Goal: Communication & Community: Answer question/provide support

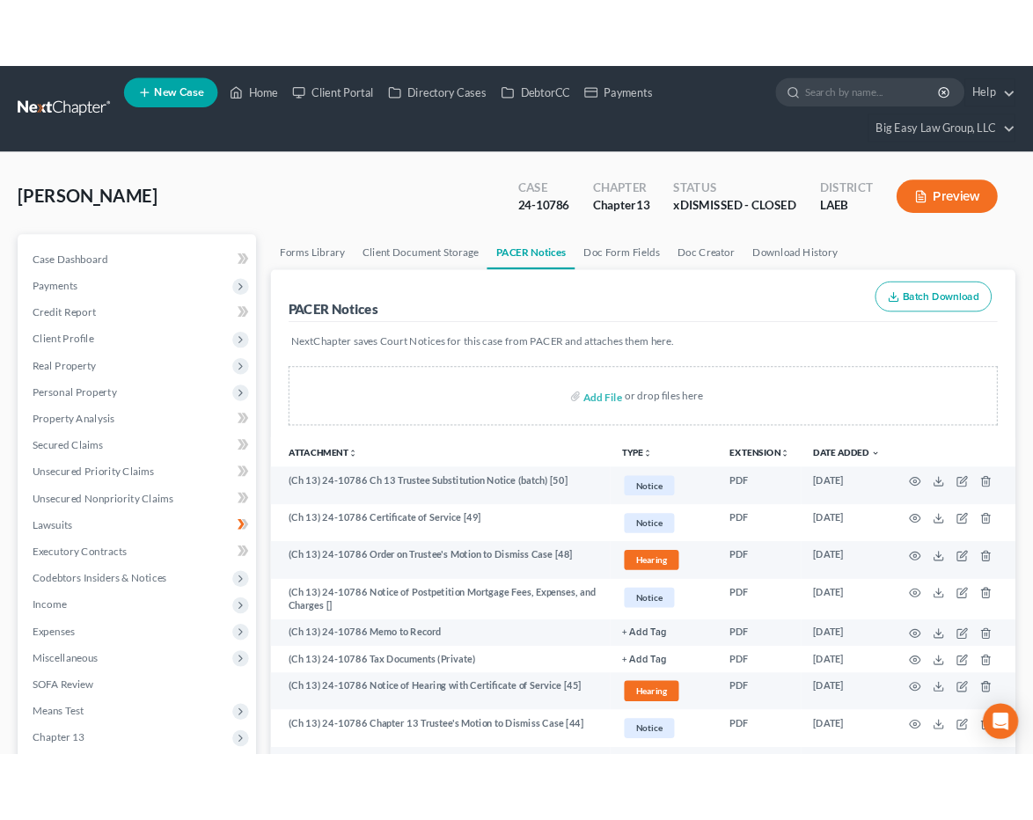
scroll to position [280, 0]
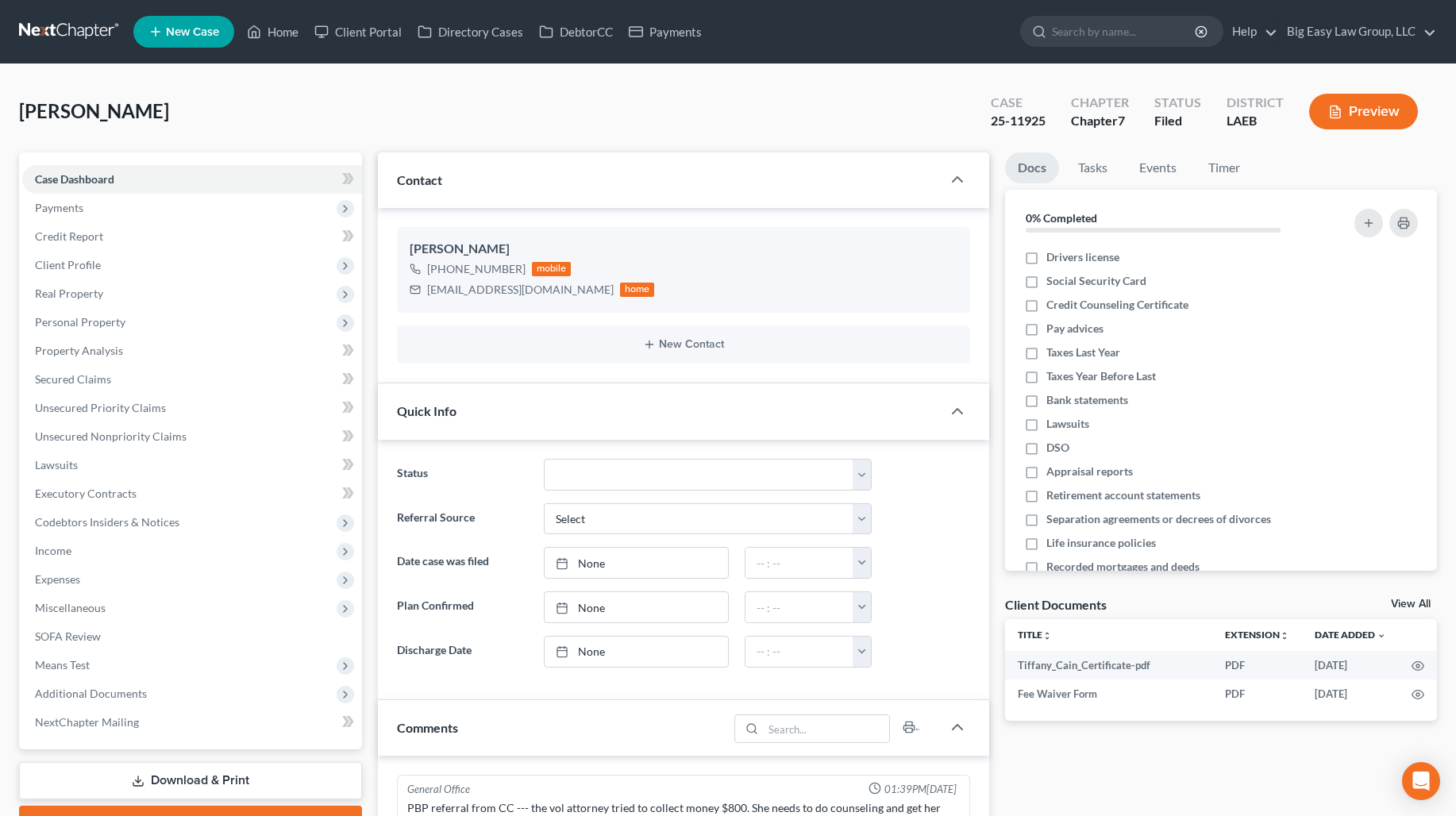
select select "0"
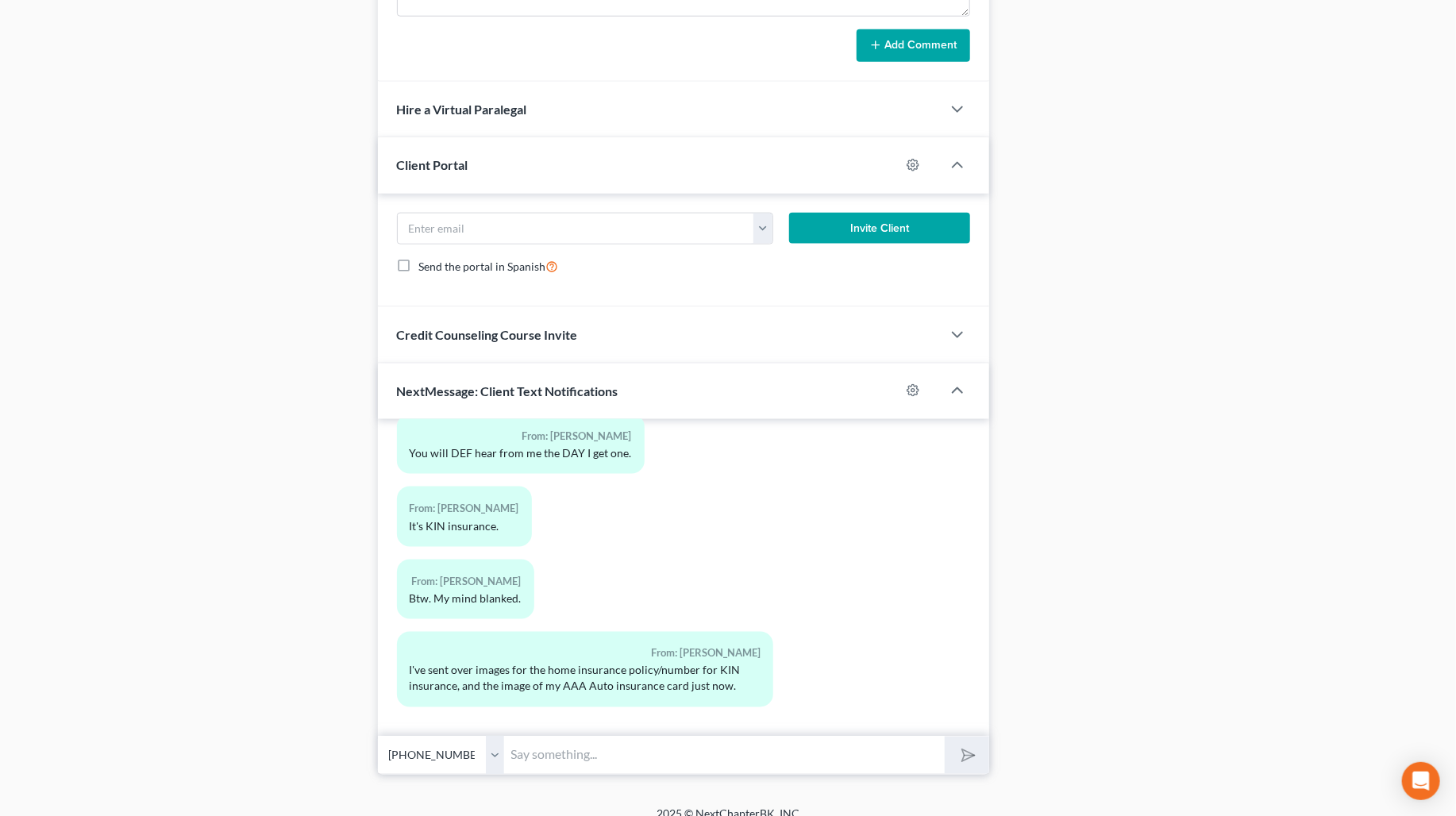
scroll to position [2954, 0]
click at [830, 736] on input "text" at bounding box center [725, 755] width 441 height 39
type input "thank you"
click at [945, 737] on button "submit" at bounding box center [967, 755] width 43 height 37
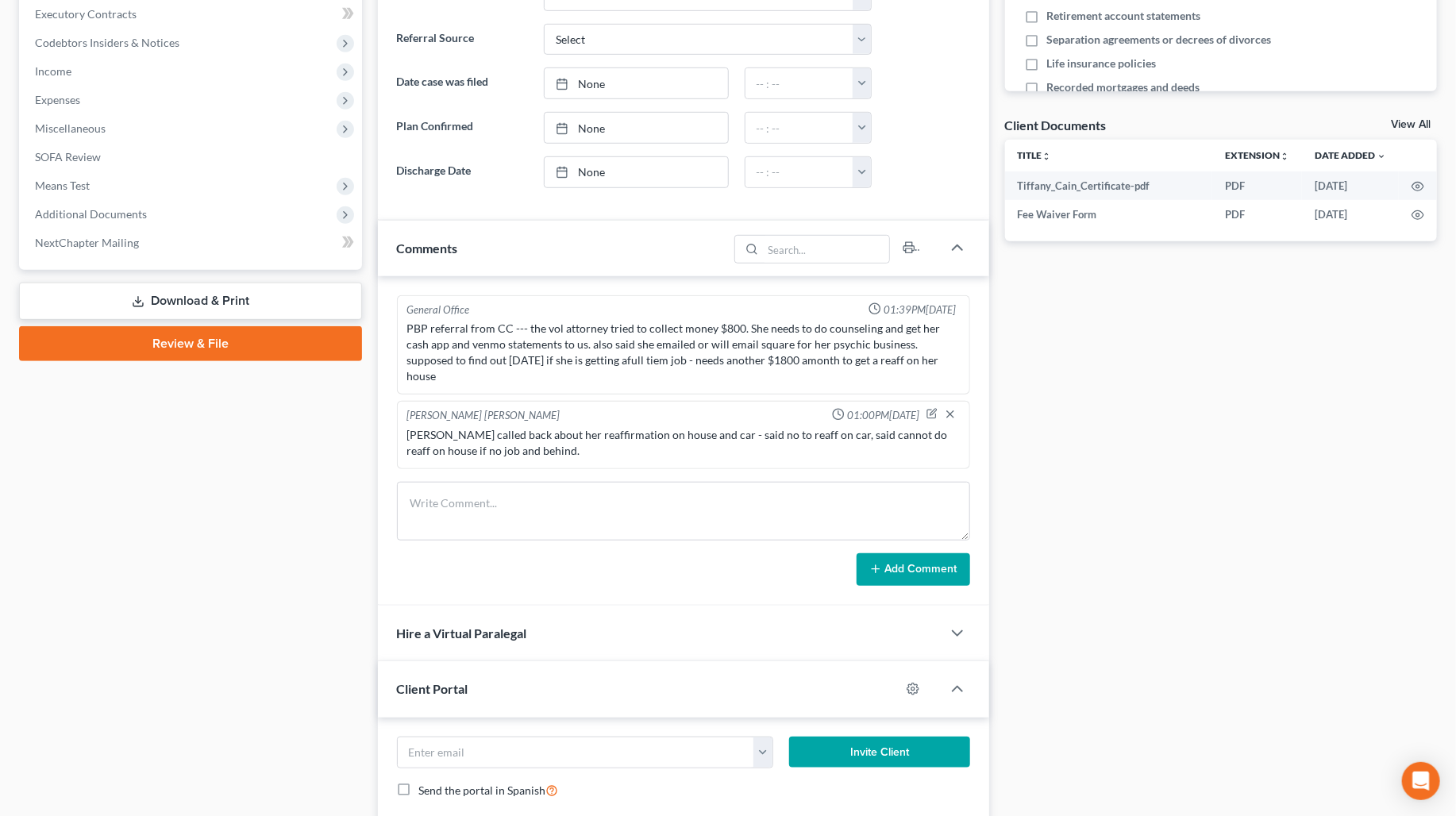
scroll to position [0, 0]
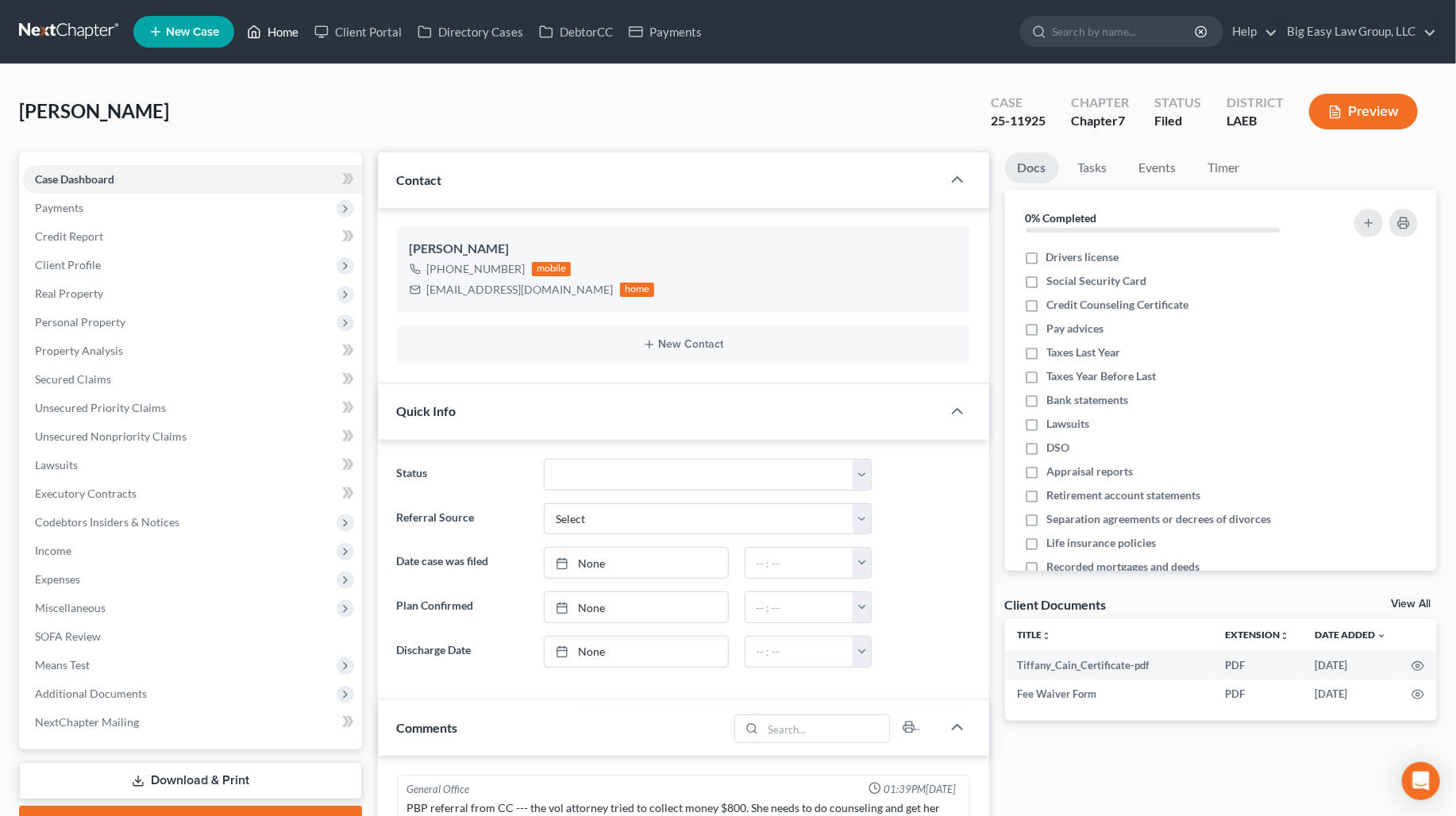
drag, startPoint x: 280, startPoint y: 34, endPoint x: 558, endPoint y: 174, distance: 311.3
click at [280, 34] on link "Home" at bounding box center [272, 32] width 68 height 29
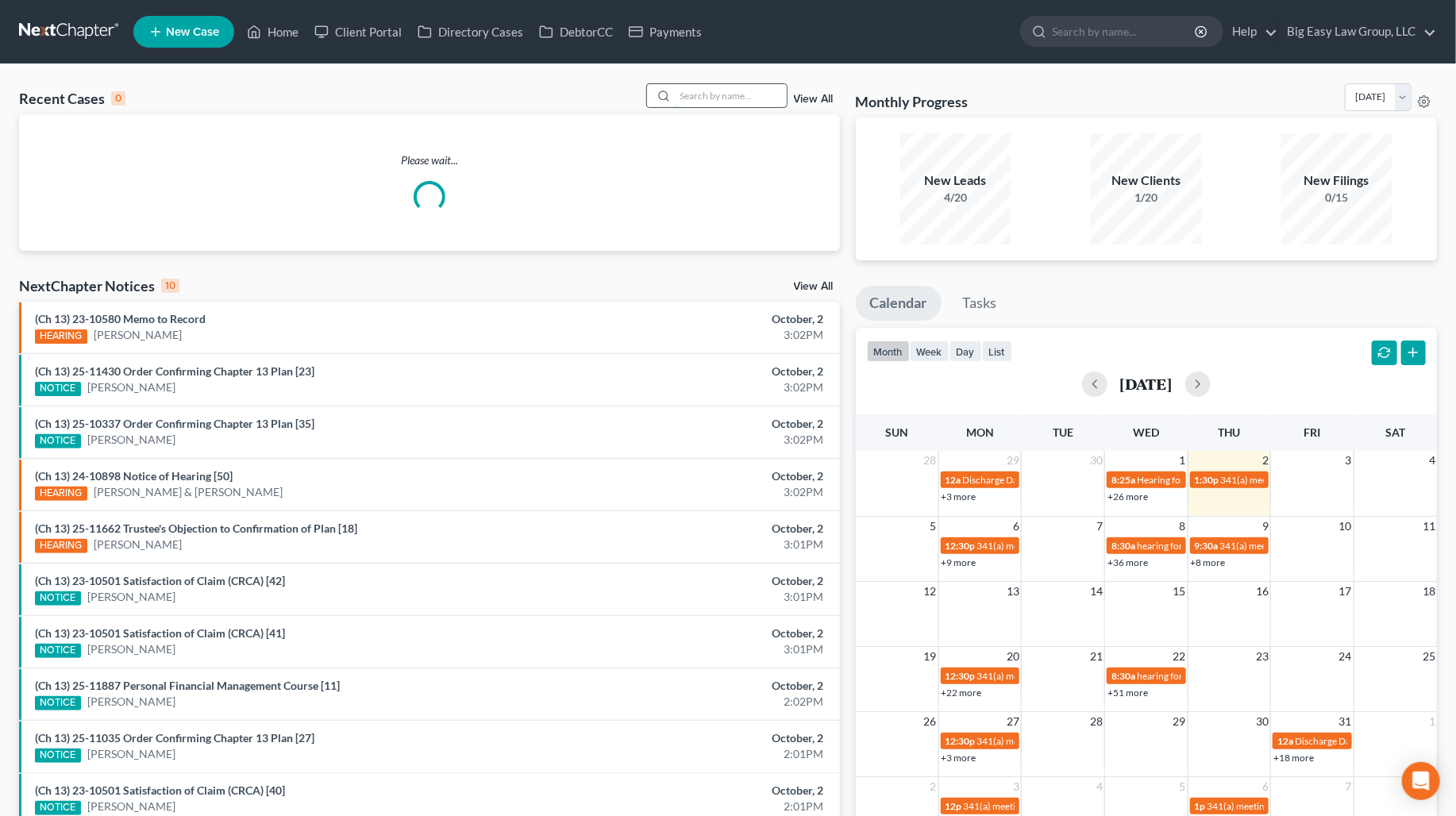
click at [705, 95] on input "search" at bounding box center [731, 96] width 111 height 23
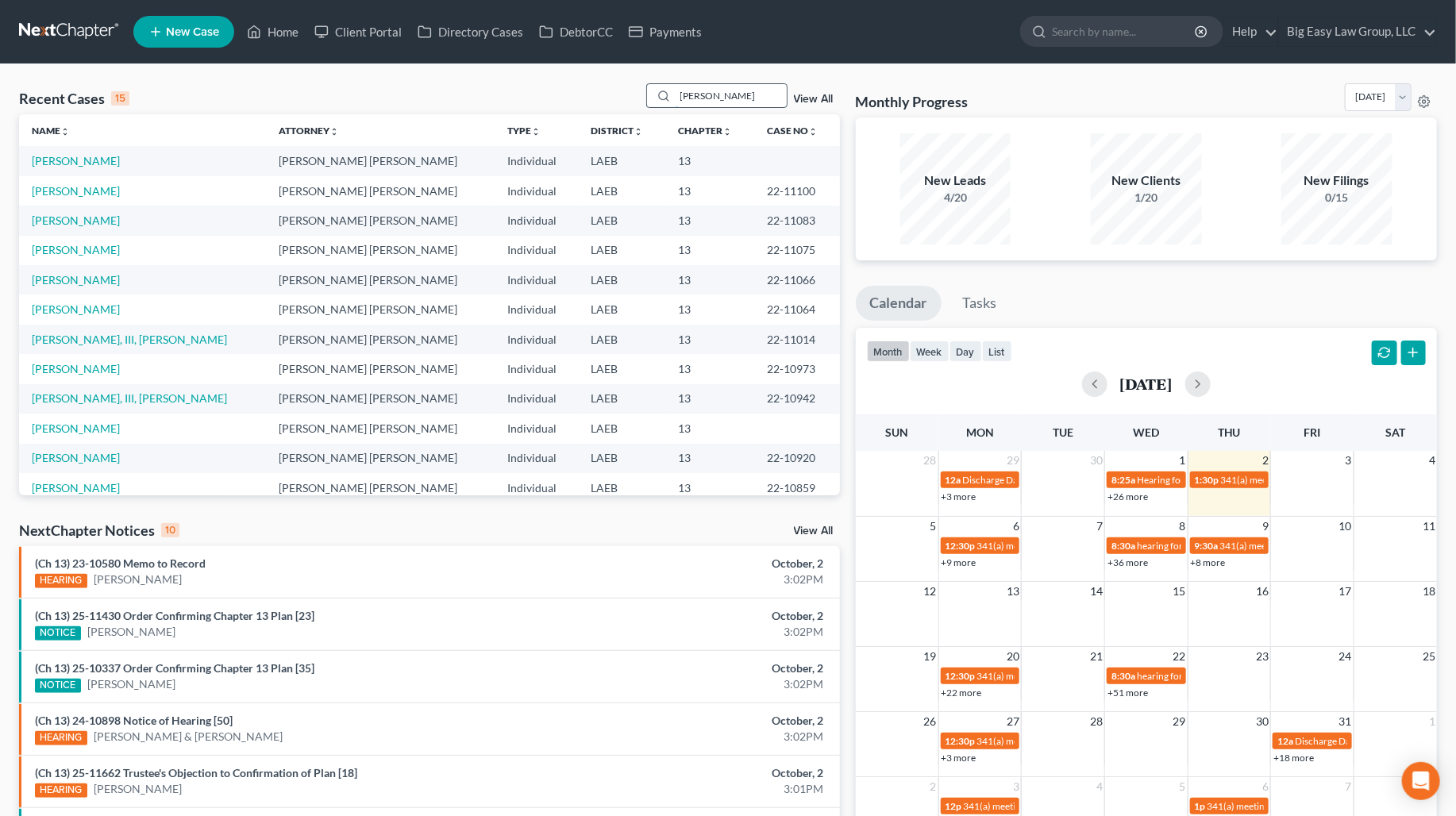
type input "hines"
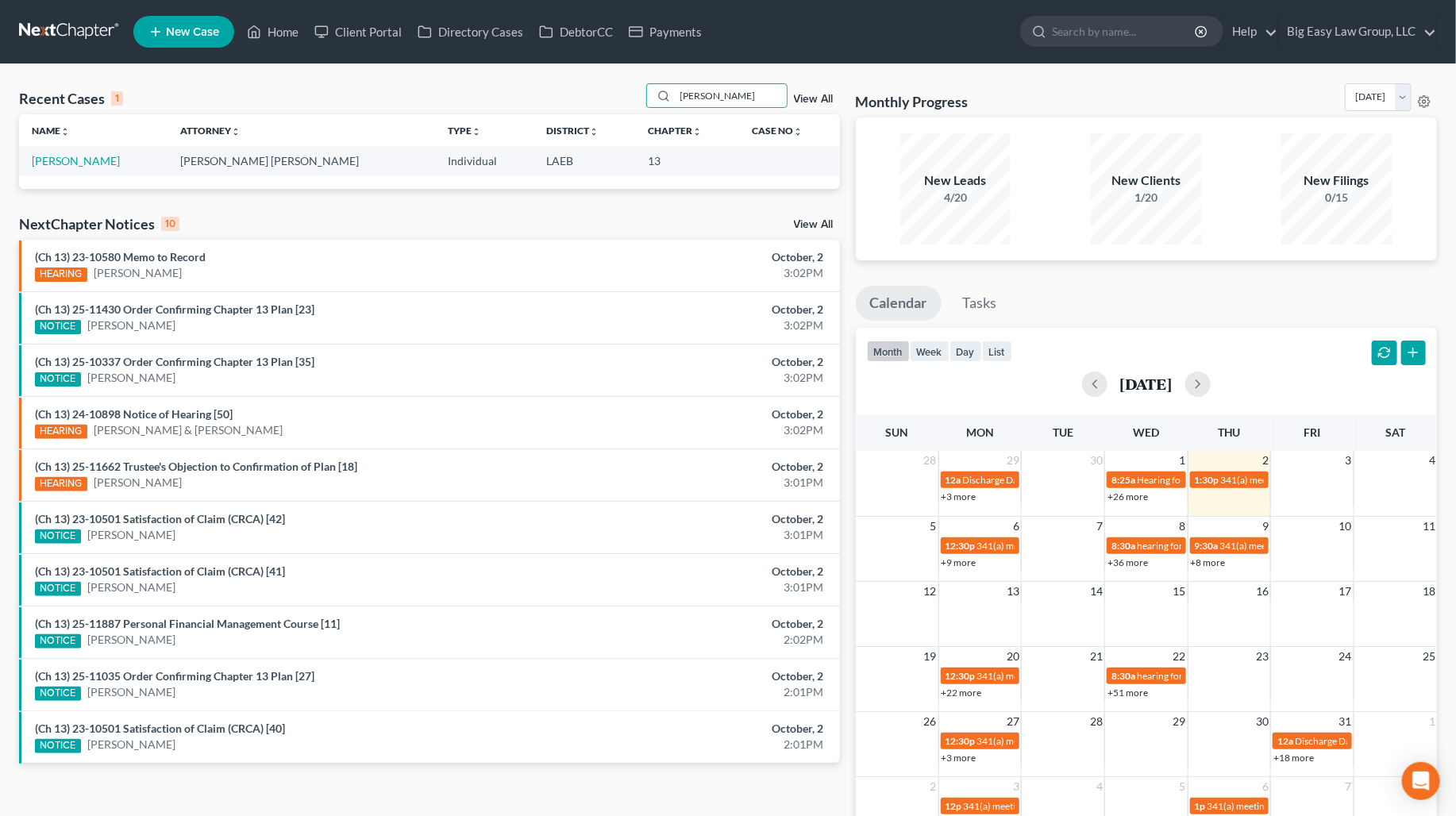
click at [88, 160] on td "[PERSON_NAME]" at bounding box center [93, 160] width 149 height 30
click at [75, 160] on link "[PERSON_NAME]" at bounding box center [76, 160] width 88 height 14
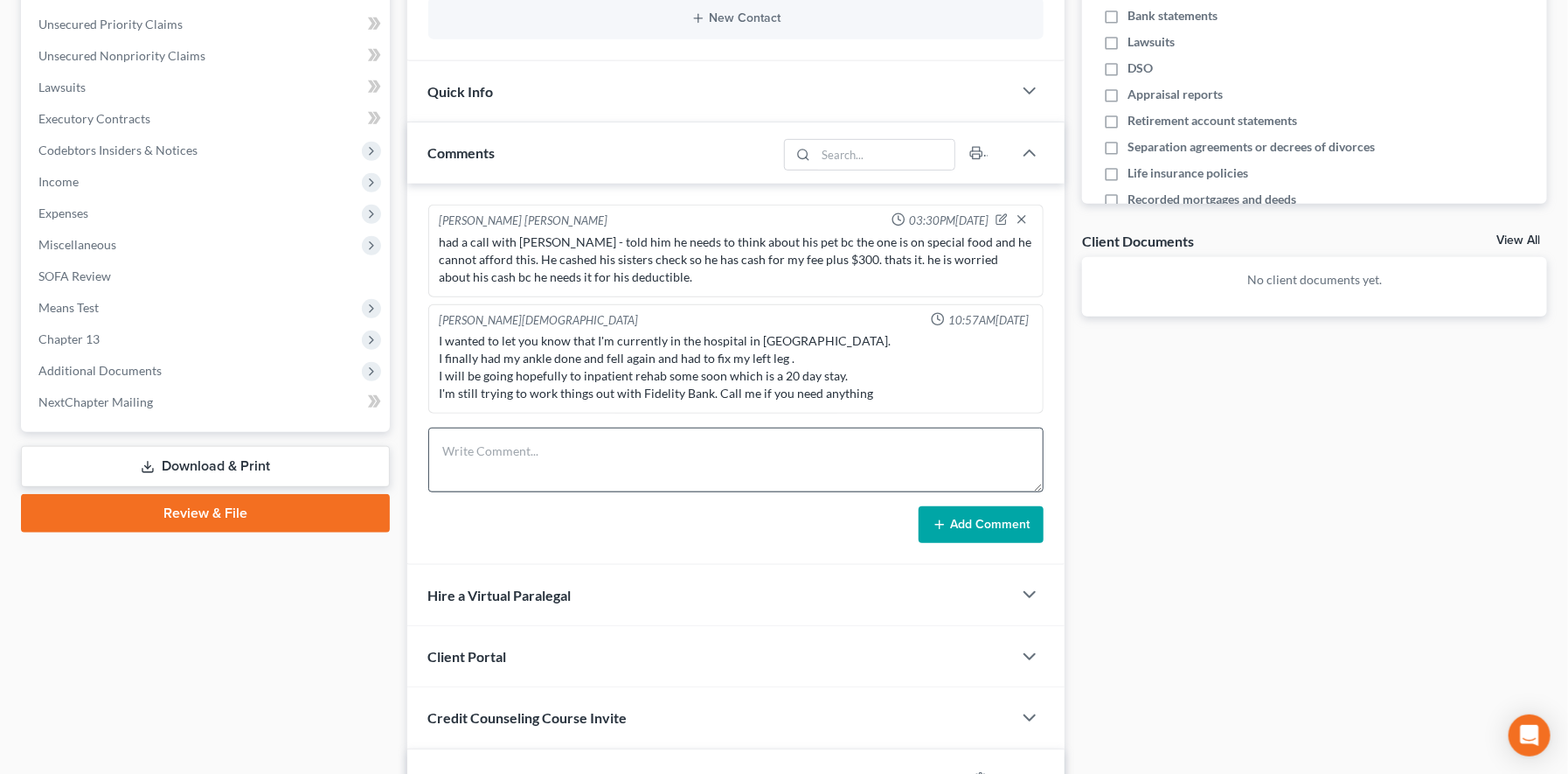
scroll to position [440, 0]
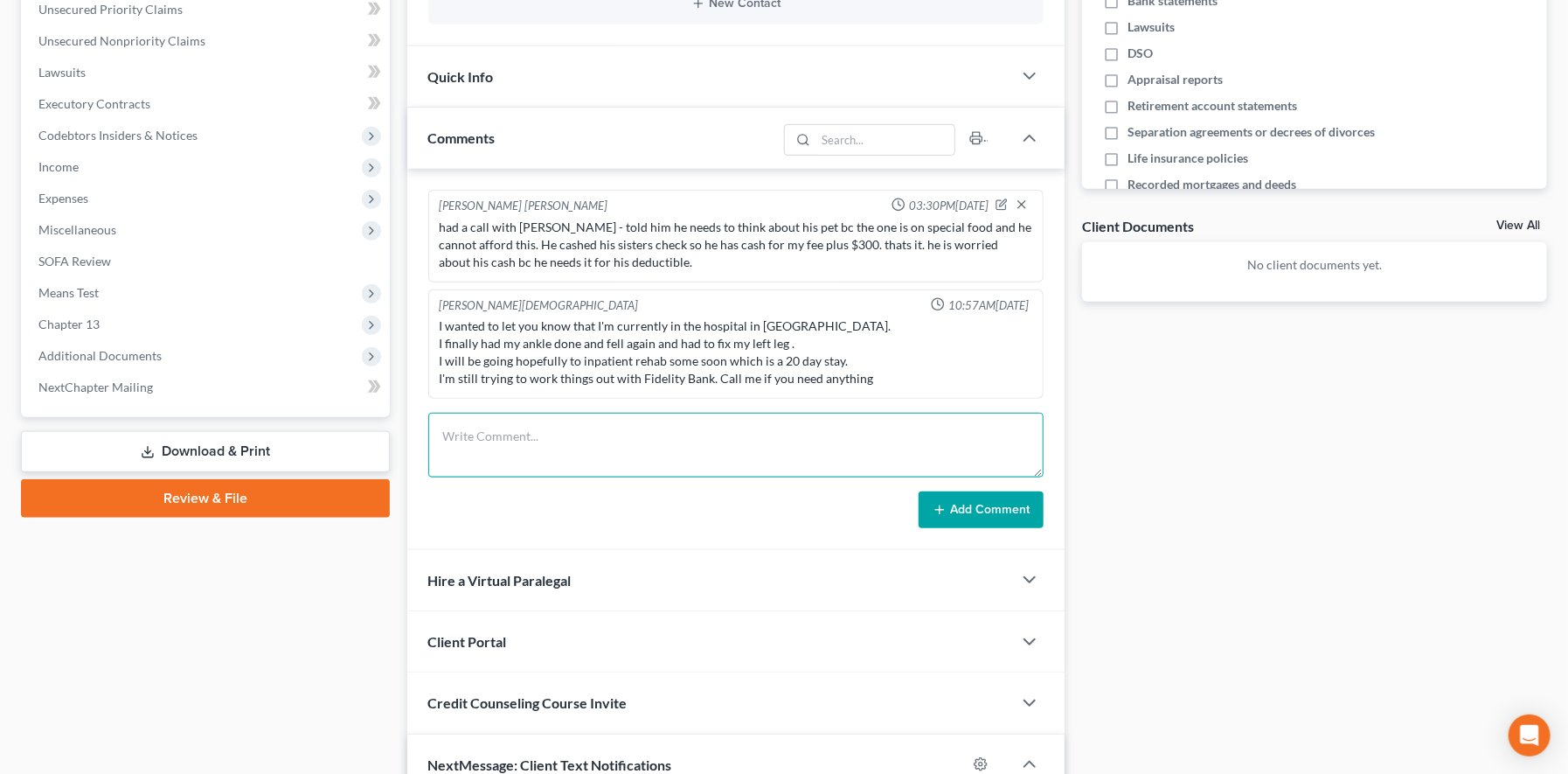
click at [784, 413] on textarea at bounding box center [736, 444] width 617 height 65
click at [518, 452] on textarea "one of the cars was sold and has a balance of $10k, says all his money left in …" at bounding box center [736, 444] width 617 height 65
click at [542, 455] on textarea "one of the cars was sold and has a balance of $10k, says all his money left in …" at bounding box center [736, 444] width 617 height 65
drag, startPoint x: 892, startPoint y: 434, endPoint x: 888, endPoint y: 458, distance: 24.3
click at [897, 436] on textarea "one of the cars was sold and has a balance of $10k, says all his money left in …" at bounding box center [736, 444] width 617 height 65
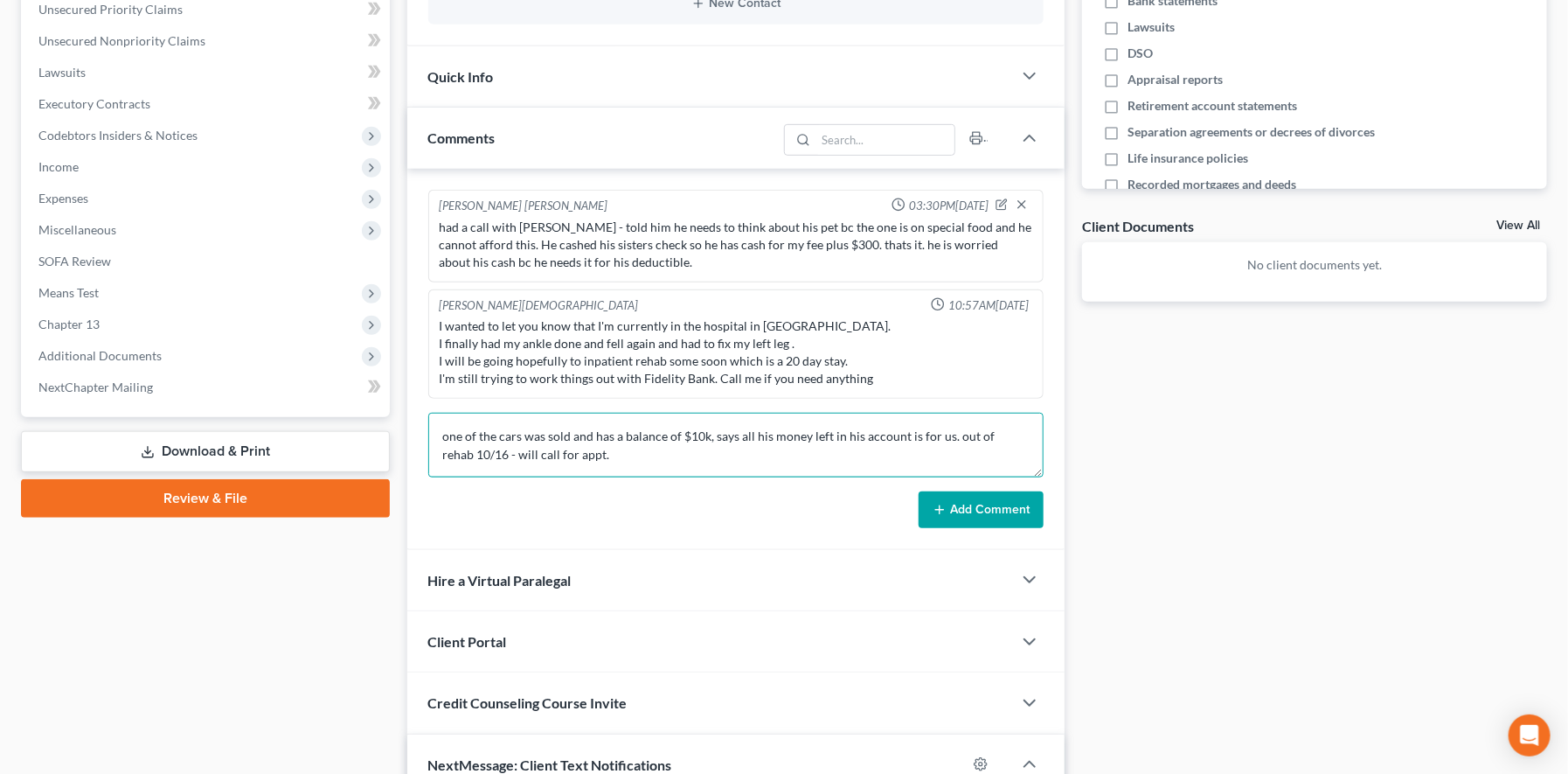
type textarea "one of the cars was sold and has a balance of $10k, says all his money left in …"
click at [971, 514] on button "Add Comment" at bounding box center [981, 510] width 125 height 37
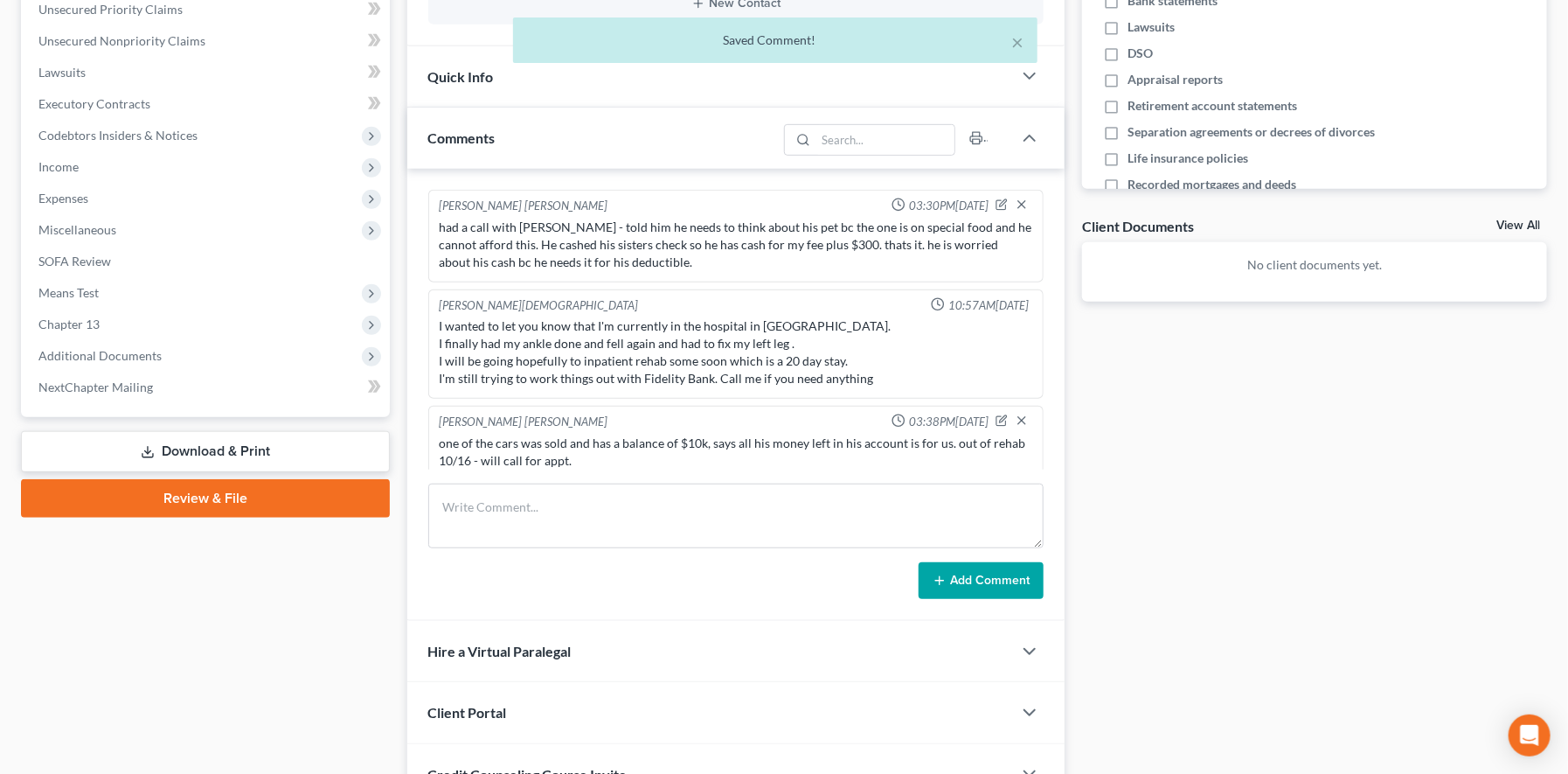
scroll to position [11, 0]
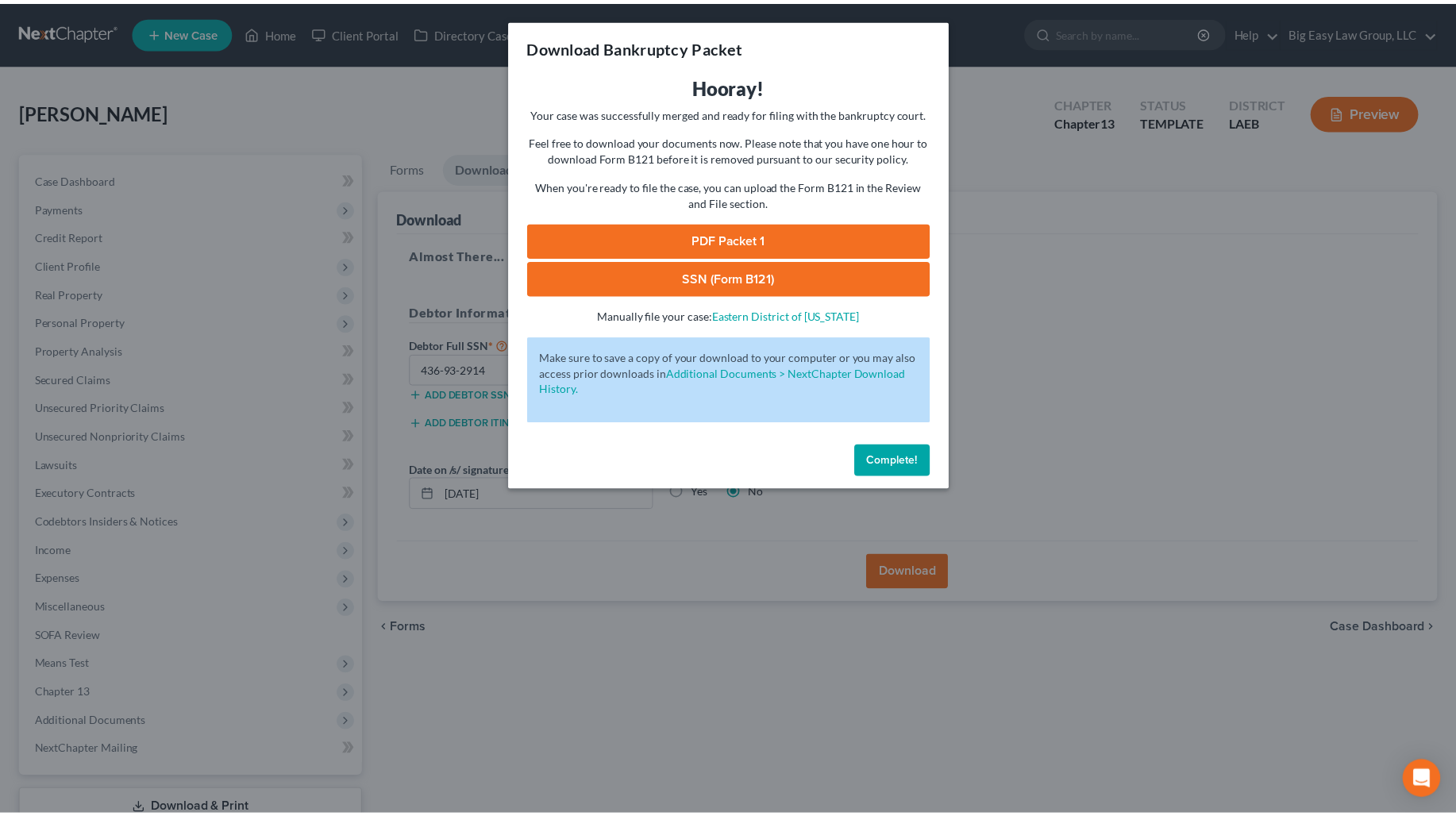
scroll to position [111, 0]
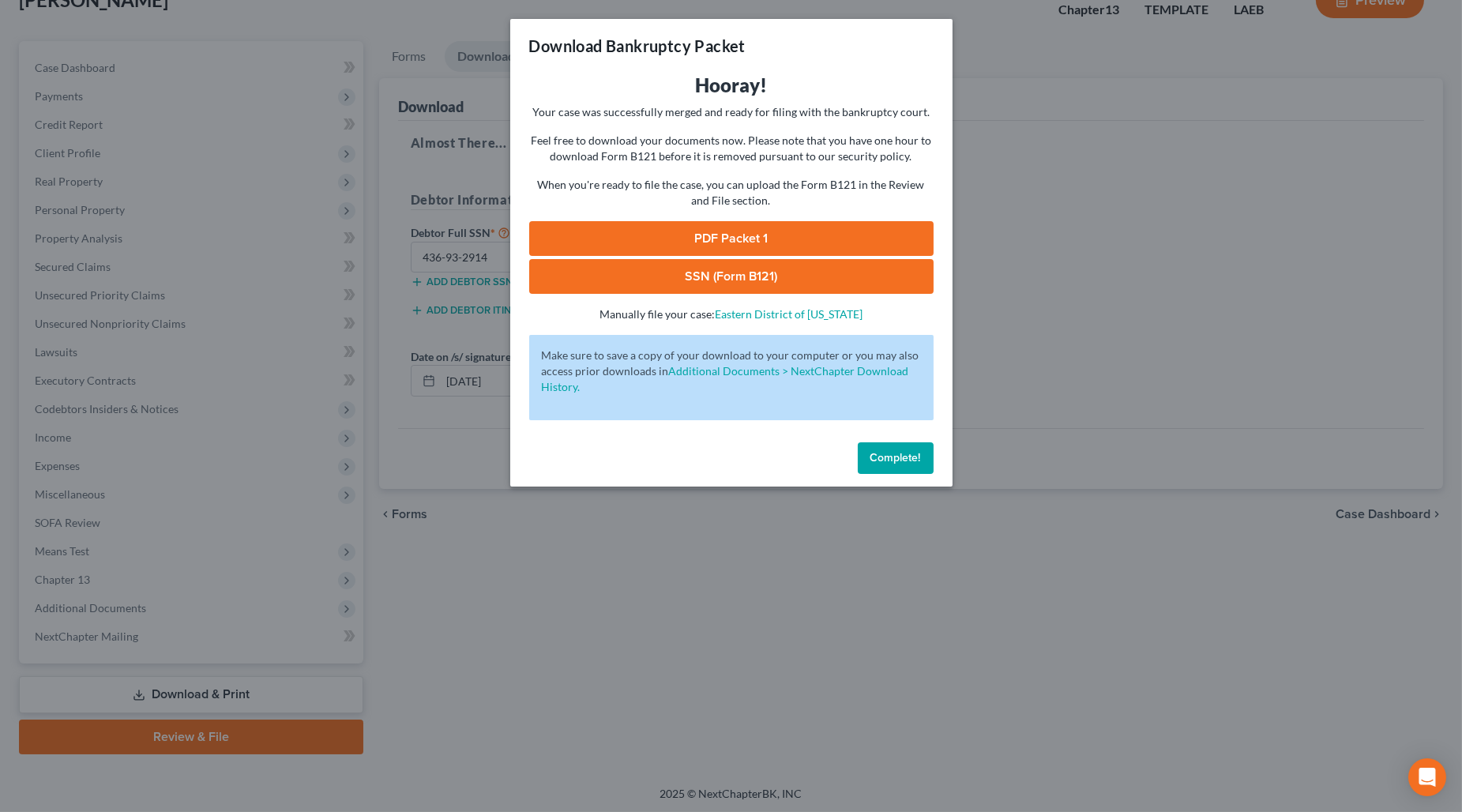
drag, startPoint x: 897, startPoint y: 460, endPoint x: 869, endPoint y: 432, distance: 39.6
click at [897, 459] on span "Complete!" at bounding box center [896, 458] width 50 height 13
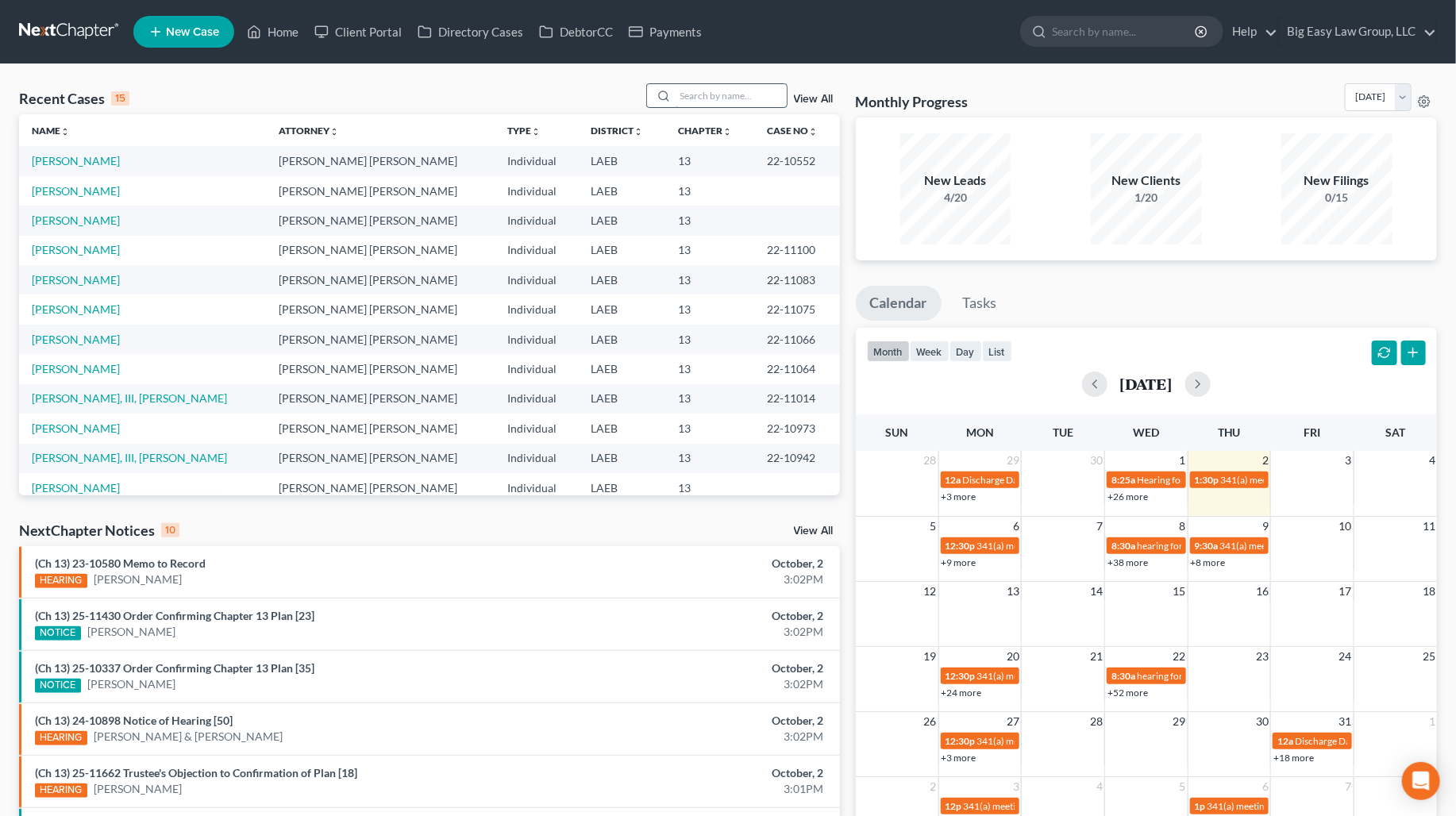
click at [777, 106] on input "search" at bounding box center [731, 96] width 111 height 23
type input "boudreaux"
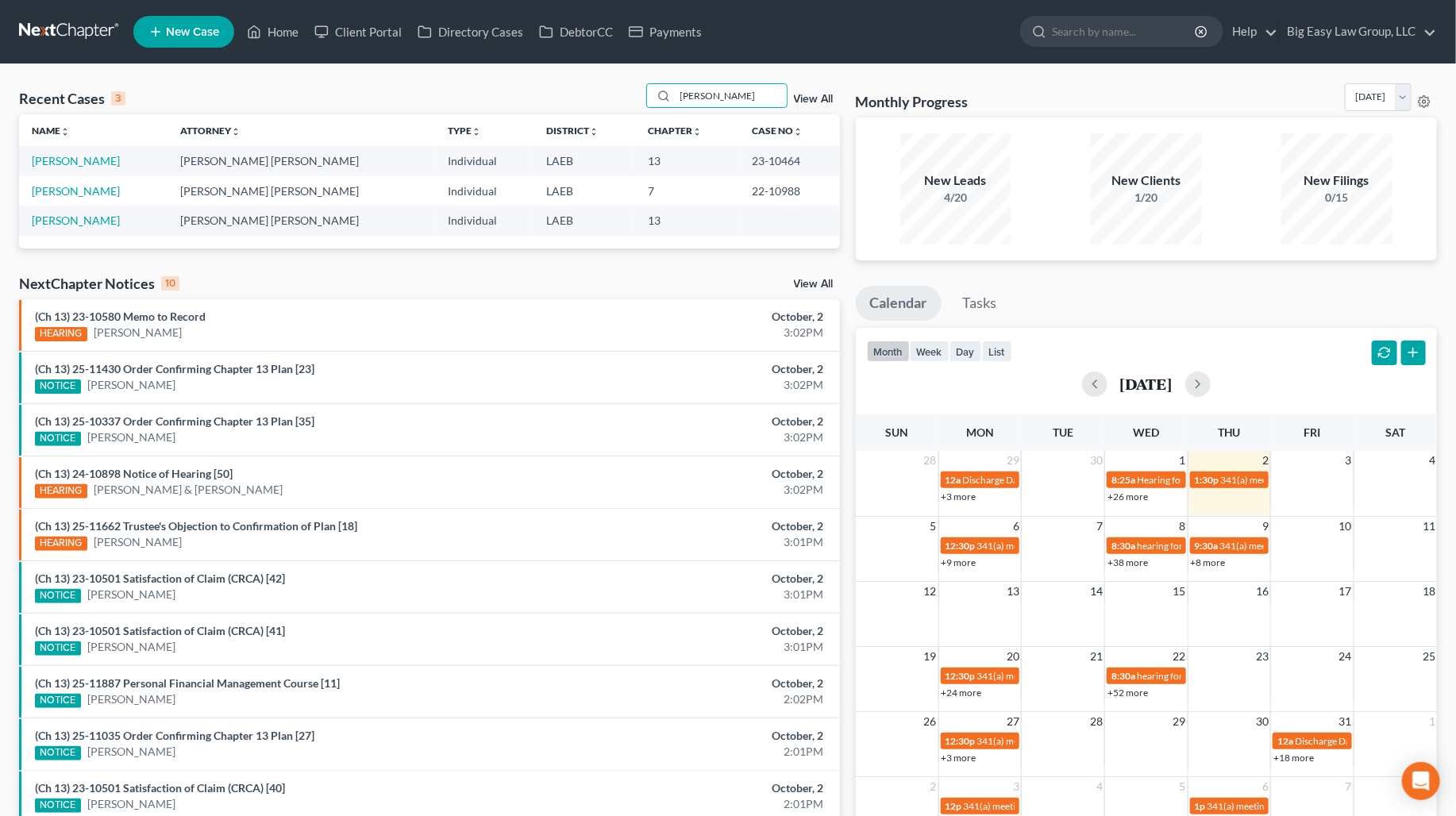
click at [815, 98] on link "View All" at bounding box center [814, 99] width 40 height 11
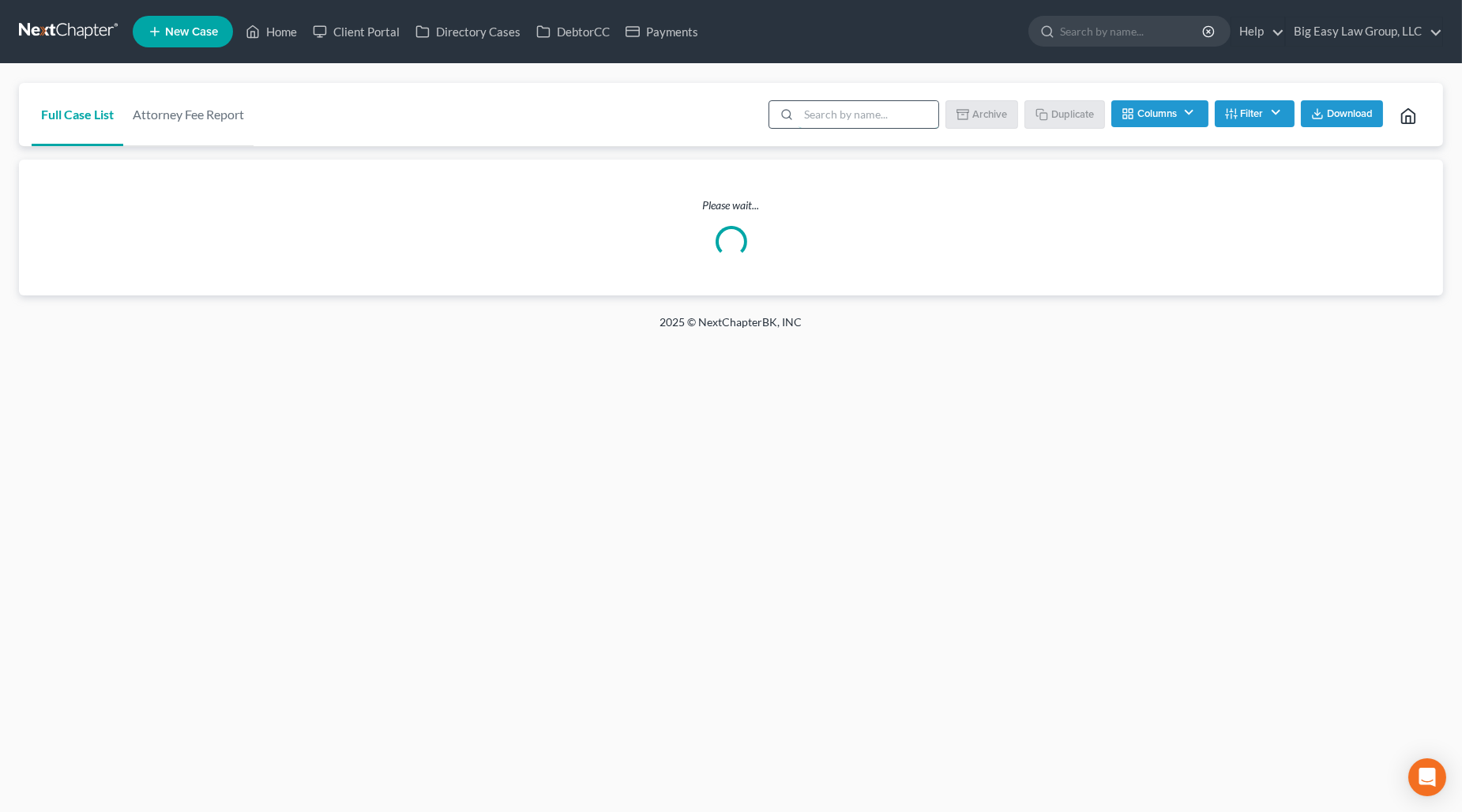
click at [857, 110] on input "search" at bounding box center [869, 115] width 140 height 27
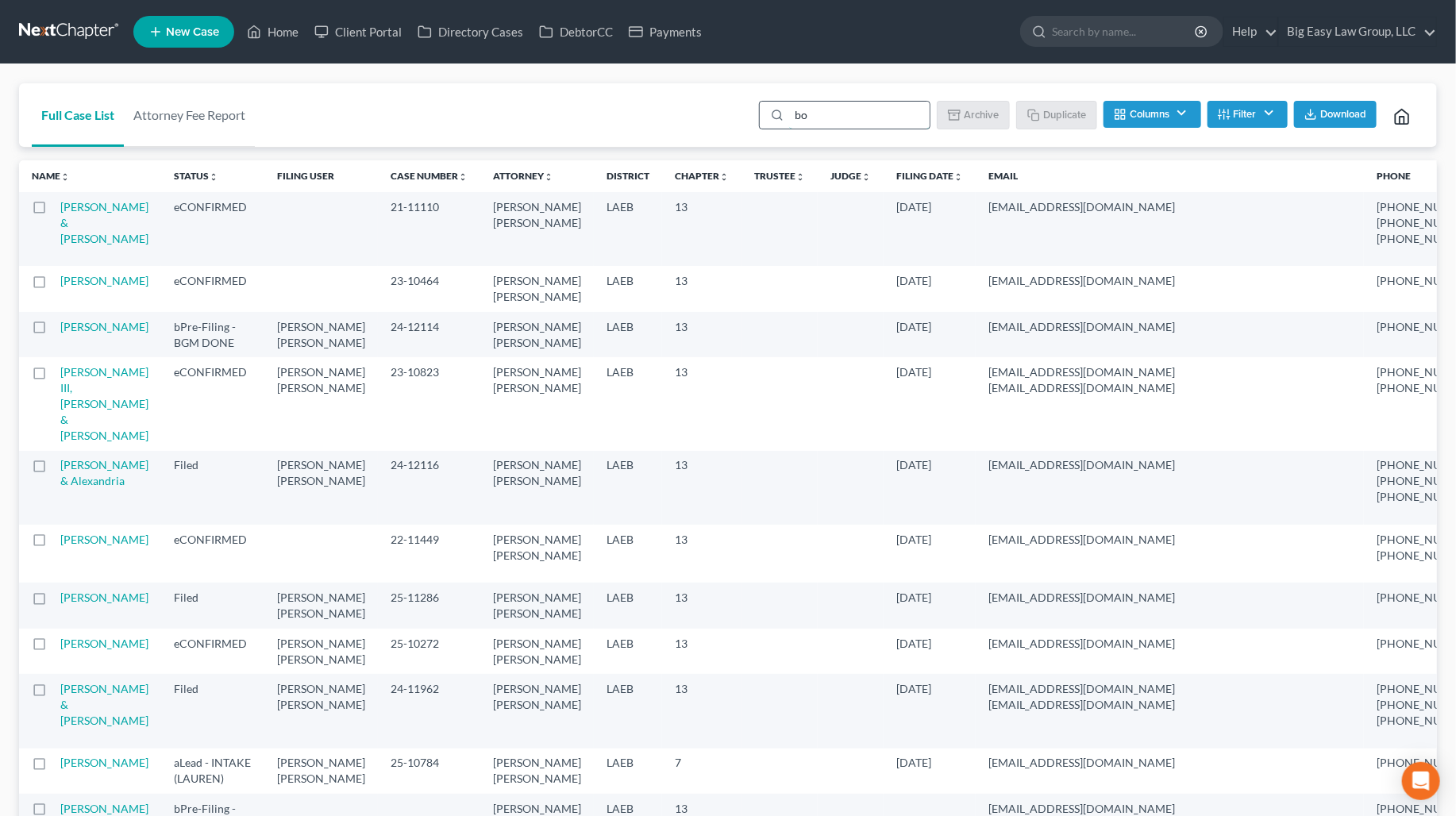
type input "boudreaux"
click at [1229, 116] on line "button" at bounding box center [1229, 116] width 4 height 0
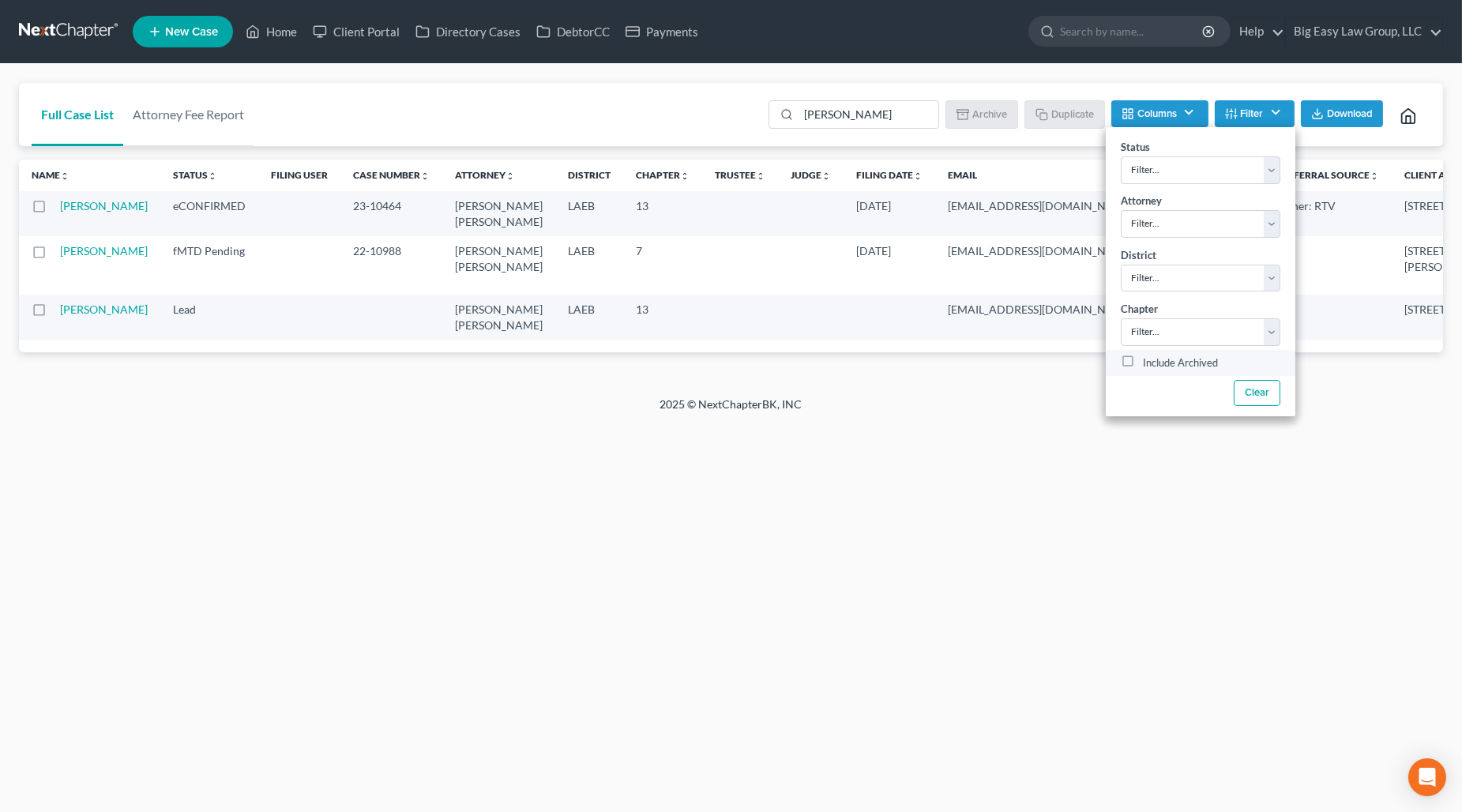
click at [1211, 369] on label "Include Archived" at bounding box center [1181, 362] width 75 height 19
click at [1160, 364] on input "Include Archived" at bounding box center [1154, 358] width 10 height 10
checkbox input "true"
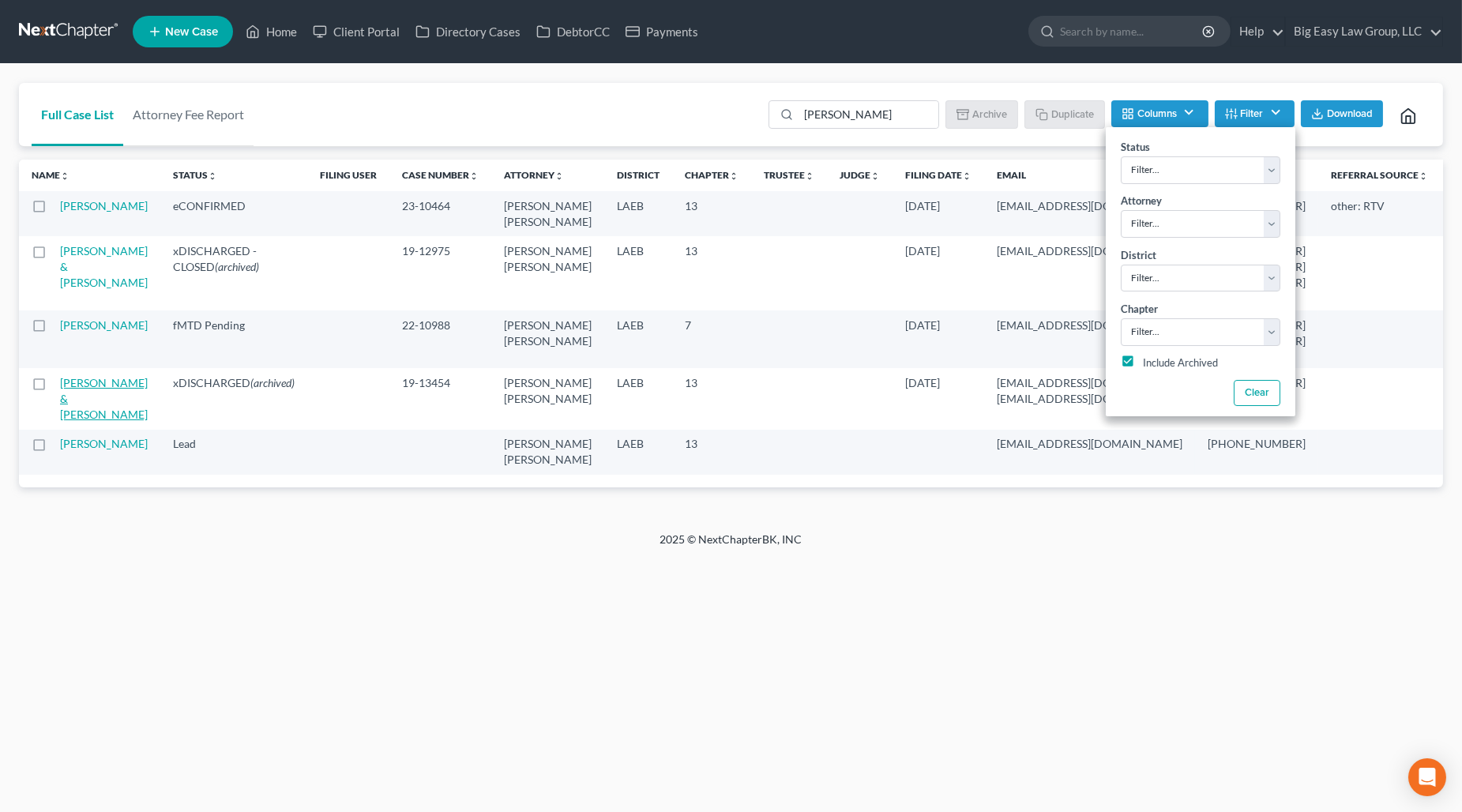
click at [91, 421] on link "Boudreaux, Steve & Melissa" at bounding box center [104, 398] width 88 height 45
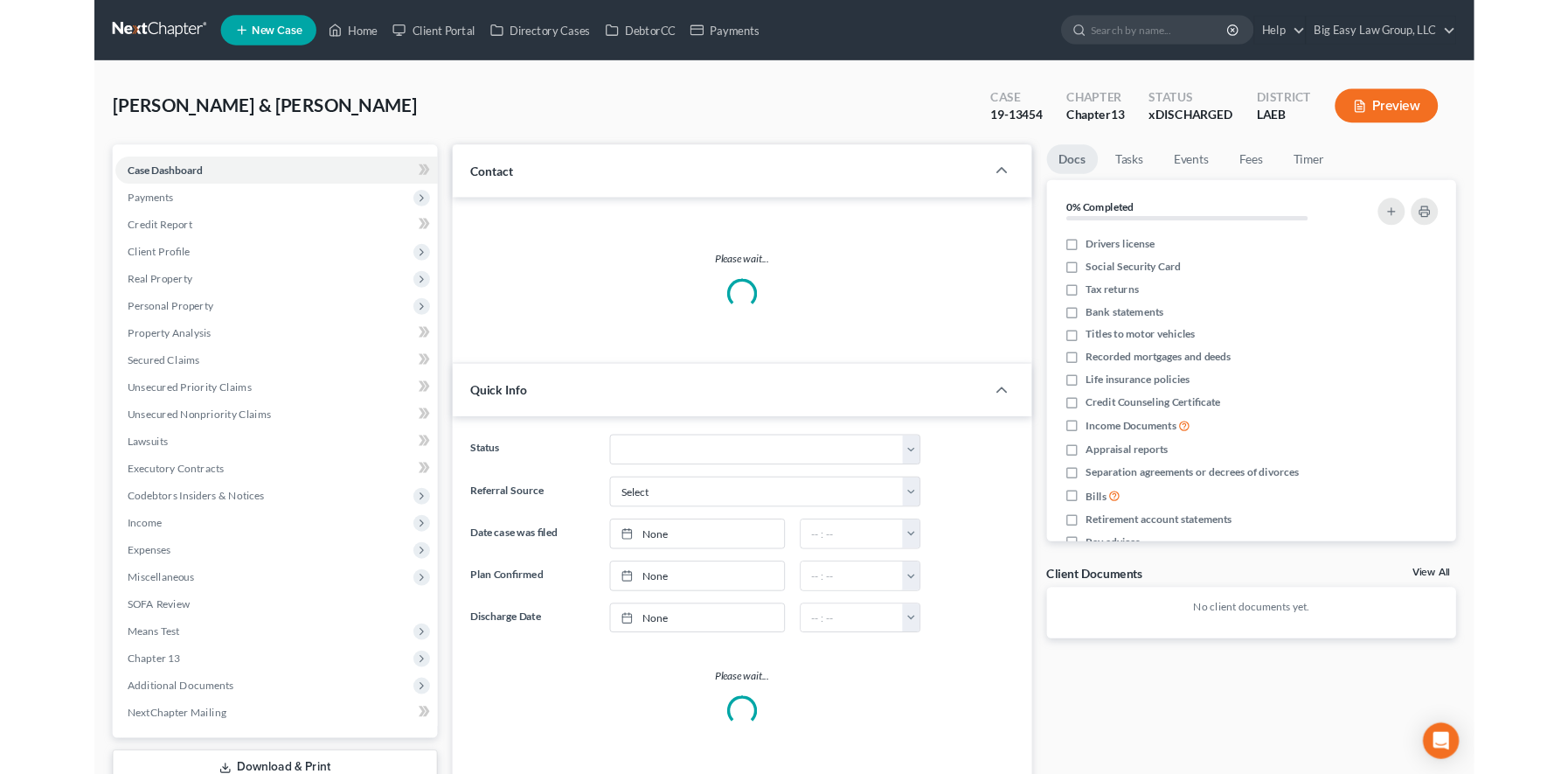
scroll to position [6, 0]
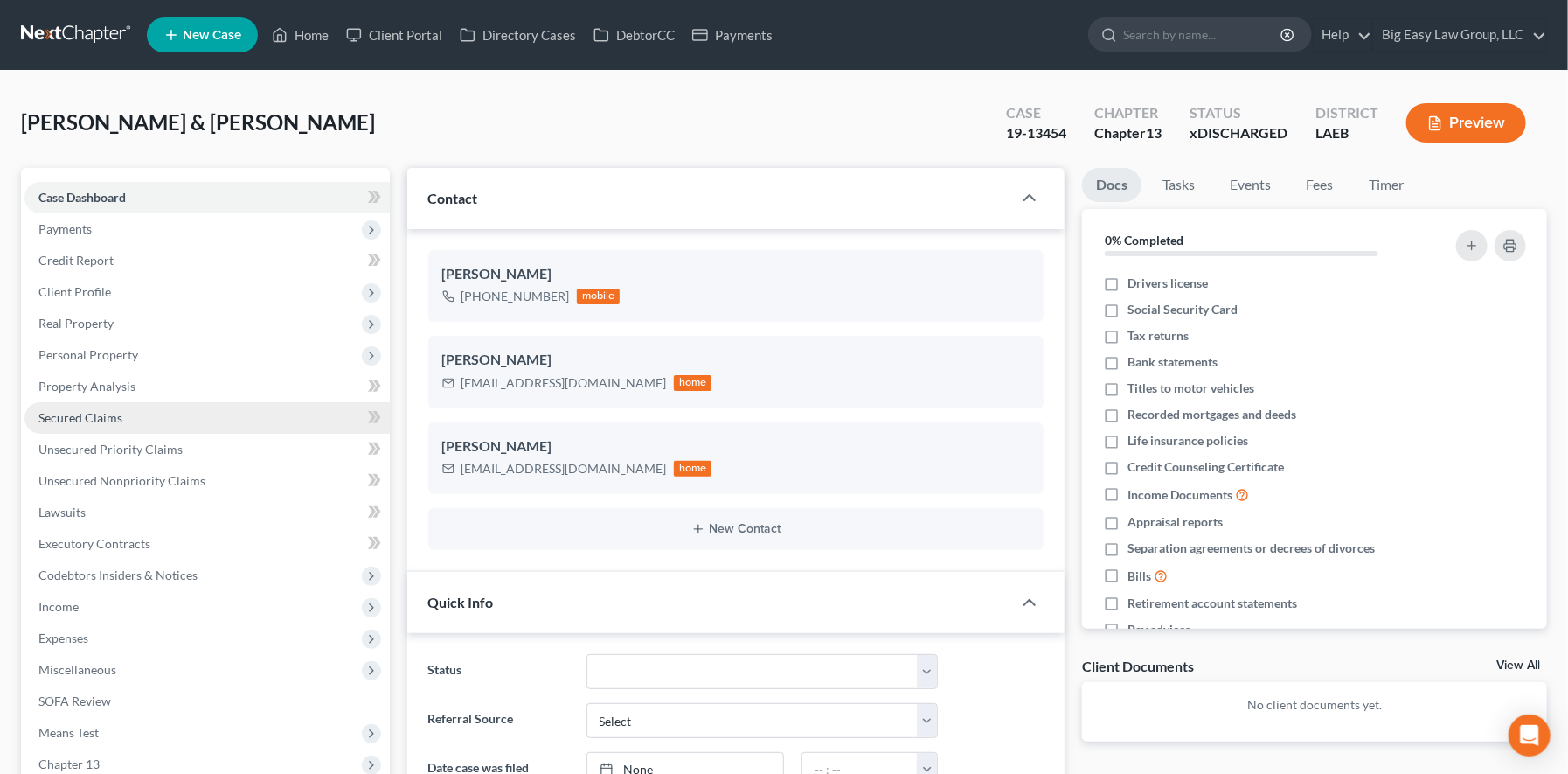
click at [91, 410] on span "Secured Claims" at bounding box center [80, 417] width 84 height 15
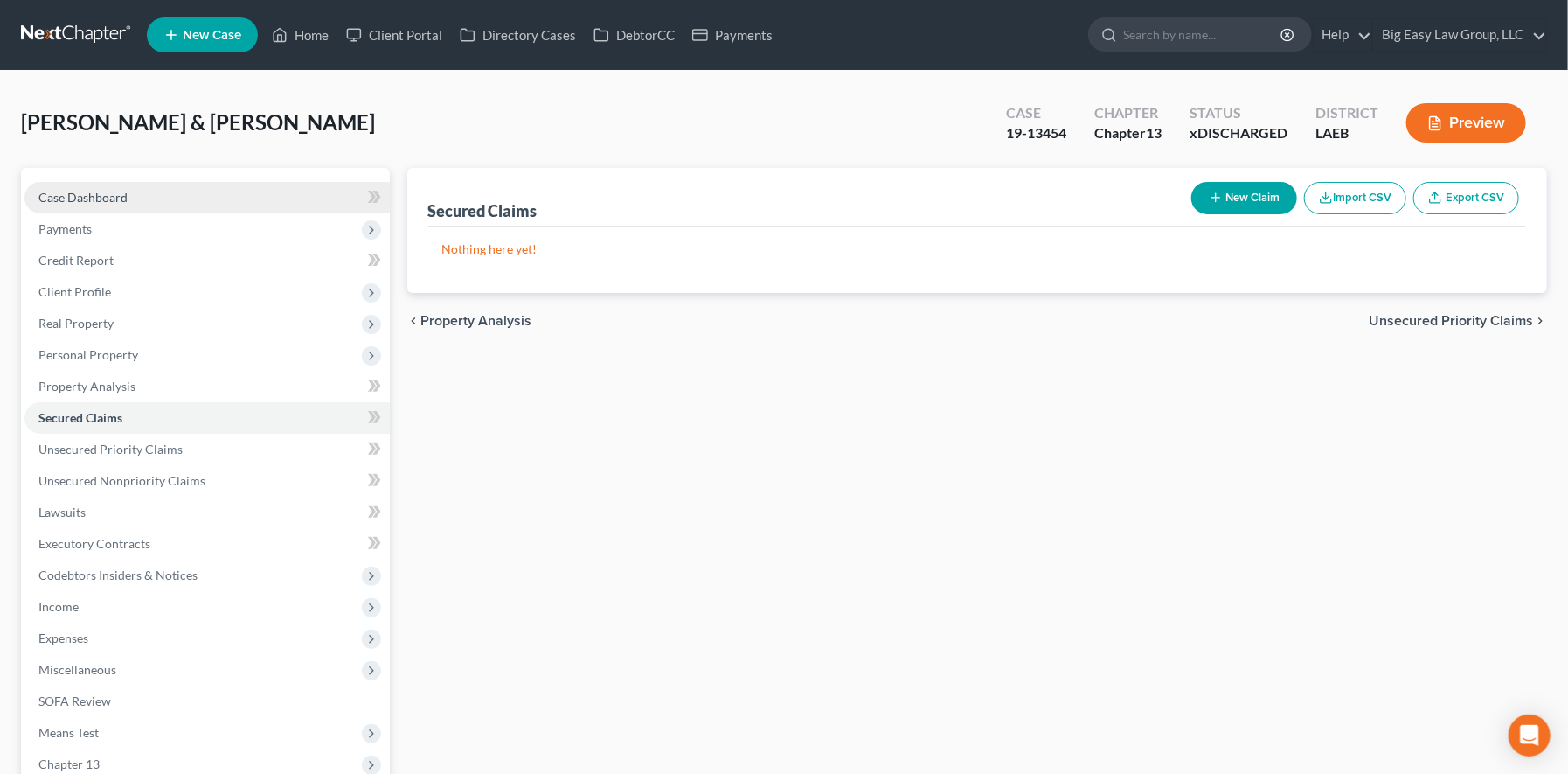
click at [58, 207] on link "Case Dashboard" at bounding box center [208, 198] width 365 height 32
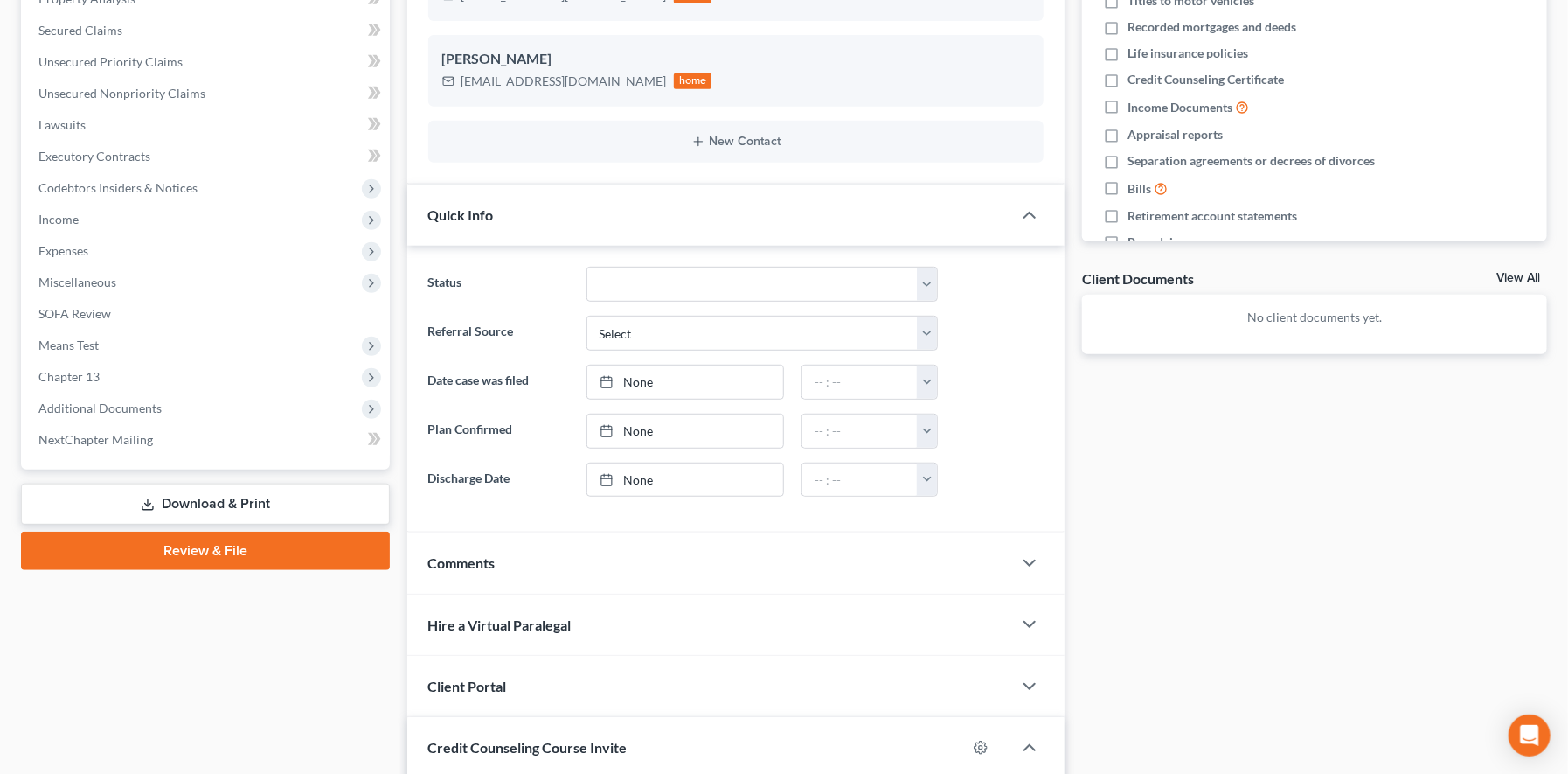
scroll to position [6, 0]
click at [155, 356] on span "Means Test" at bounding box center [208, 346] width 365 height 32
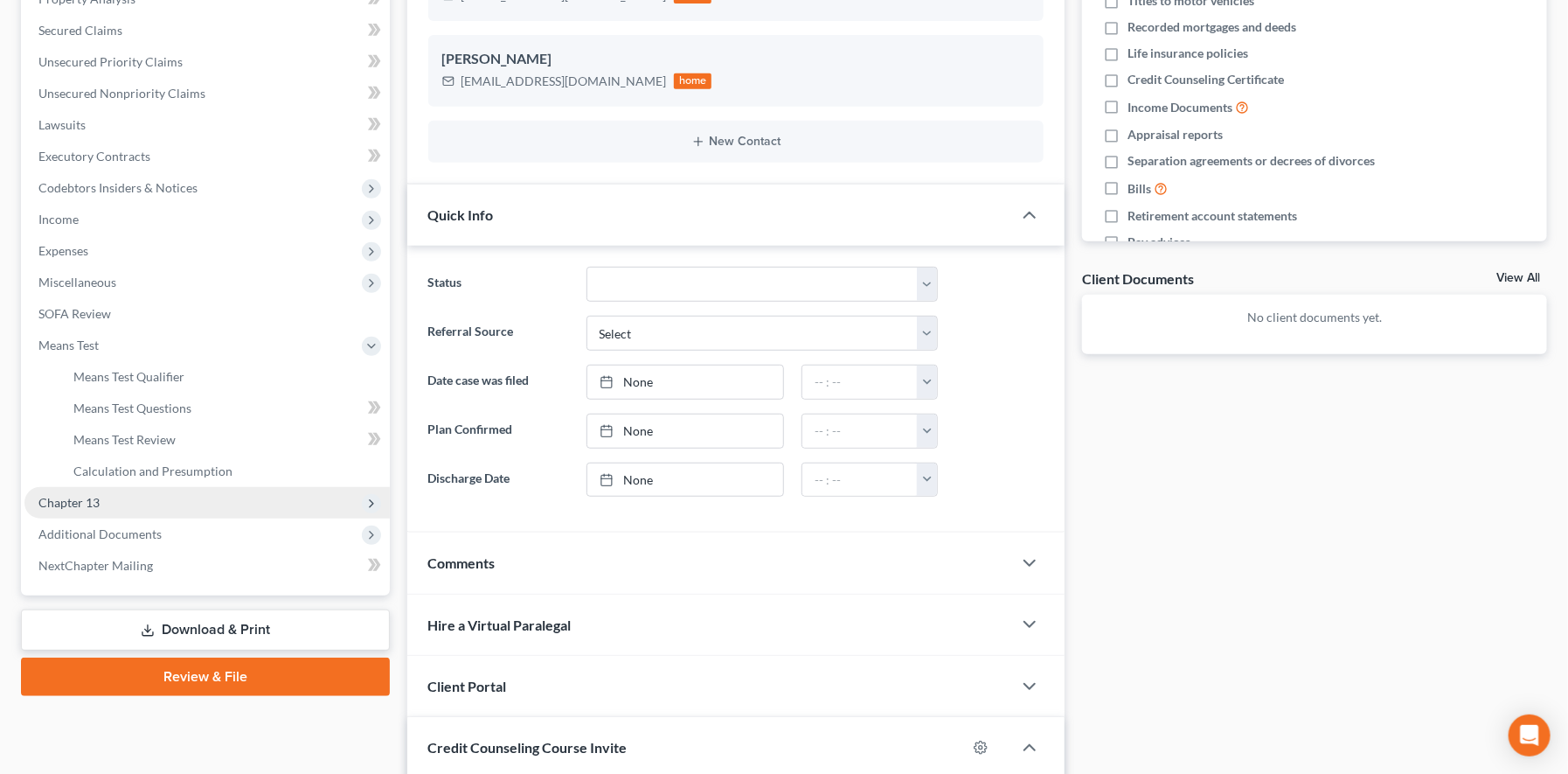
click at [181, 519] on span "Additional Documents" at bounding box center [208, 535] width 365 height 32
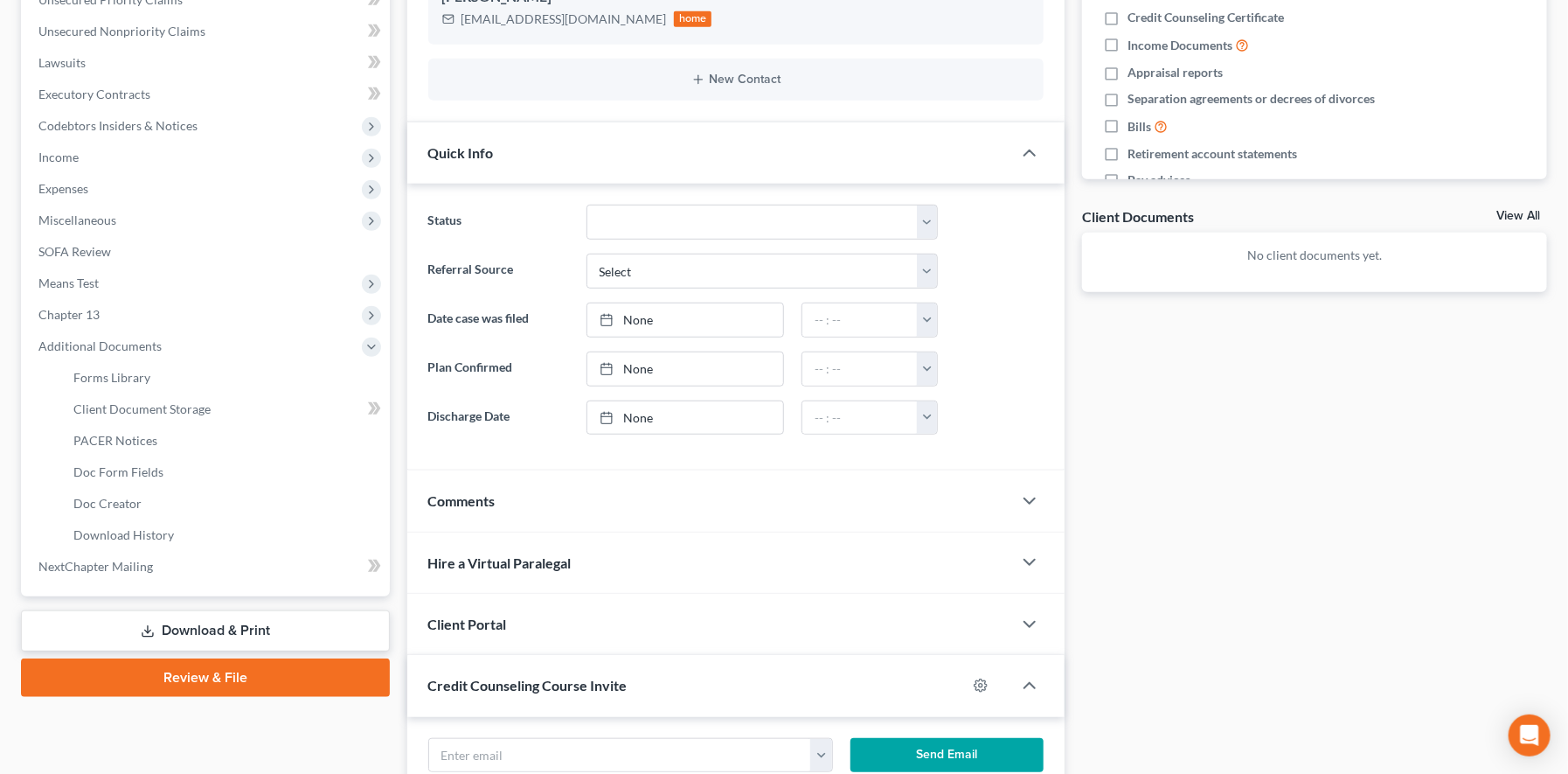
scroll to position [543, 0]
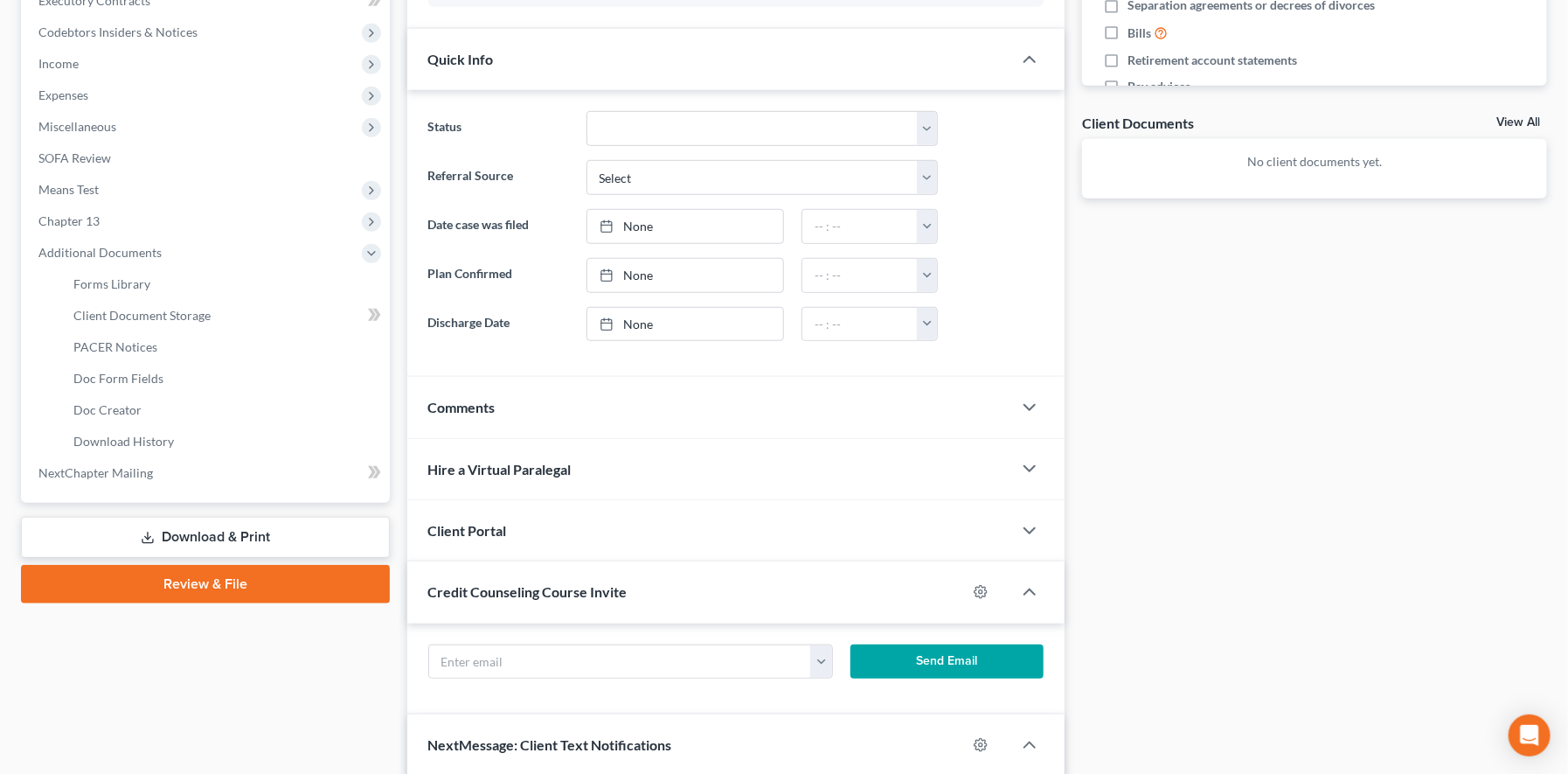
drag, startPoint x: 579, startPoint y: 366, endPoint x: 574, endPoint y: 380, distance: 14.9
click at [579, 366] on div "Status aLead - Inactive/Rejected aLead - INTAKE (LAUREN) ***ASAP ATTORNEY REVIE…" at bounding box center [736, 233] width 658 height 287
drag, startPoint x: 567, startPoint y: 399, endPoint x: 619, endPoint y: 449, distance: 72.1
click at [568, 400] on div "Comments" at bounding box center [710, 406] width 606 height 61
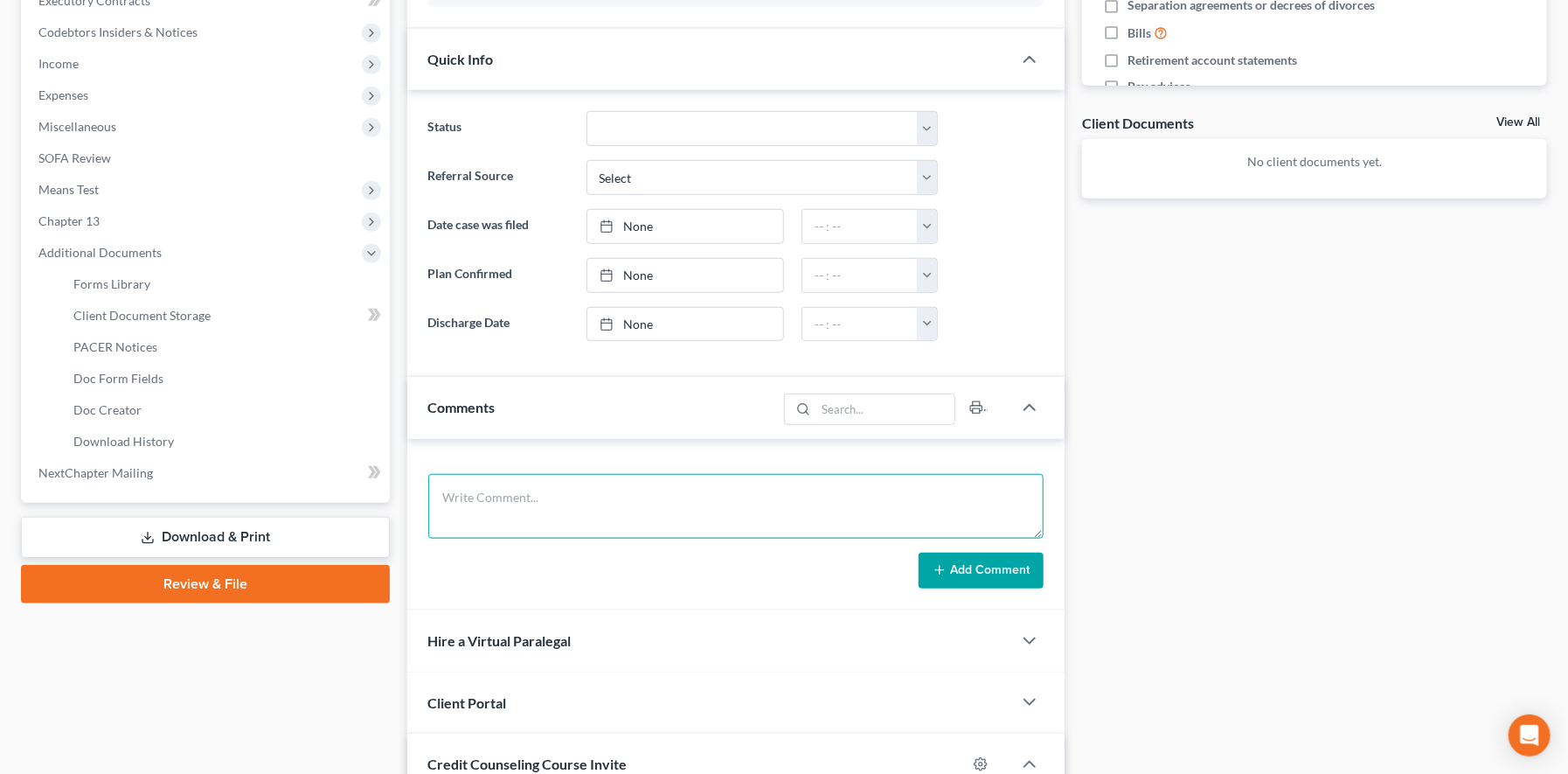
drag, startPoint x: 611, startPoint y: 481, endPoint x: 611, endPoint y: 468, distance: 13.0
click at [611, 471] on div "Add Comment" at bounding box center [736, 525] width 658 height 172
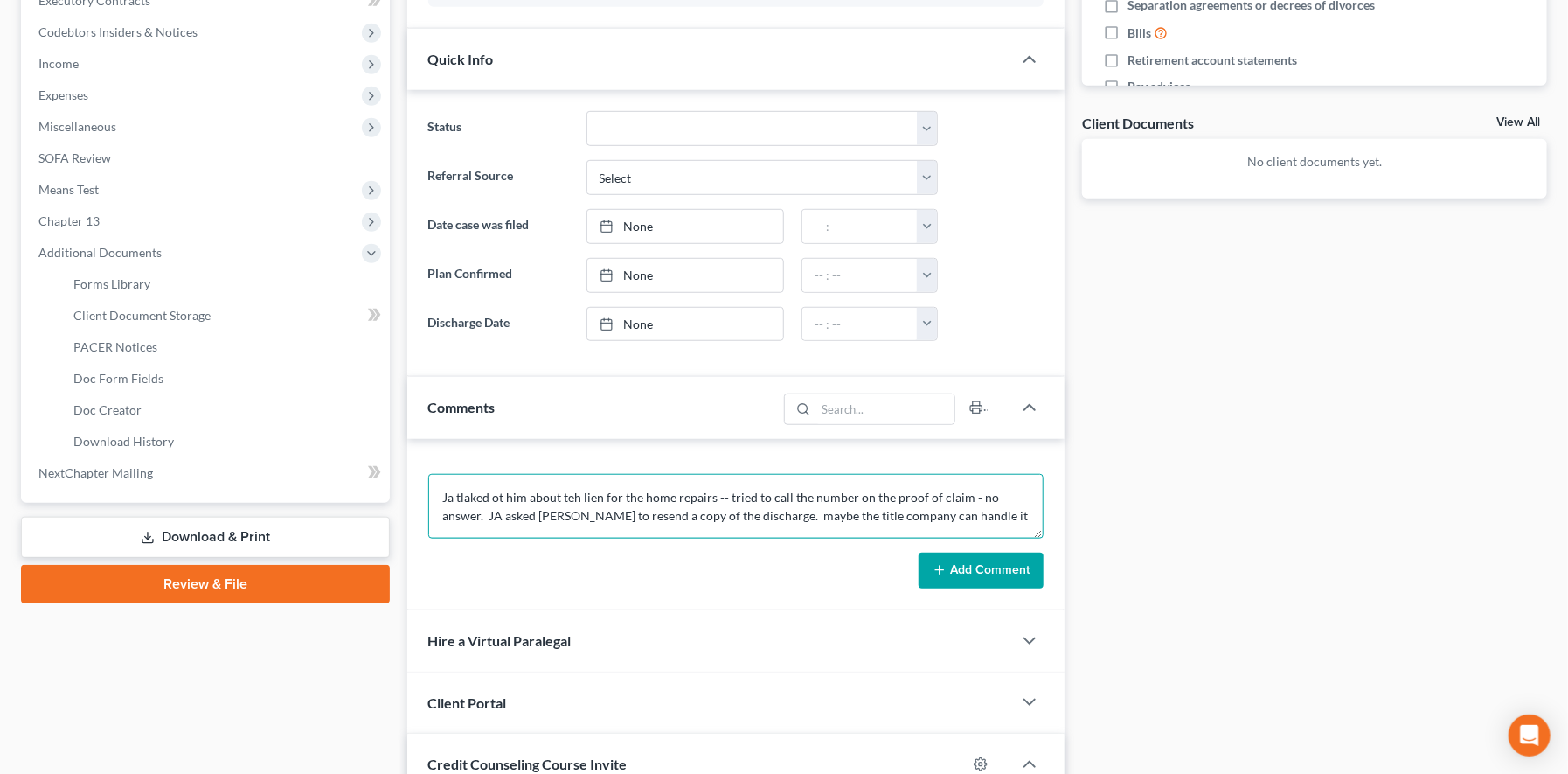
scroll to position [3, 0]
drag, startPoint x: 468, startPoint y: 488, endPoint x: 463, endPoint y: 503, distance: 15.8
click at [468, 489] on textarea "Ja tlaked ot him about teh lien for the home repairs -- tried to call the numbe…" at bounding box center [736, 506] width 617 height 65
drag, startPoint x: 499, startPoint y: 492, endPoint x: 500, endPoint y: 510, distance: 18.0
click at [500, 493] on textarea "Ja talked ot him about teh lien for the home repairs -- tried to call the numbe…" at bounding box center [736, 506] width 617 height 65
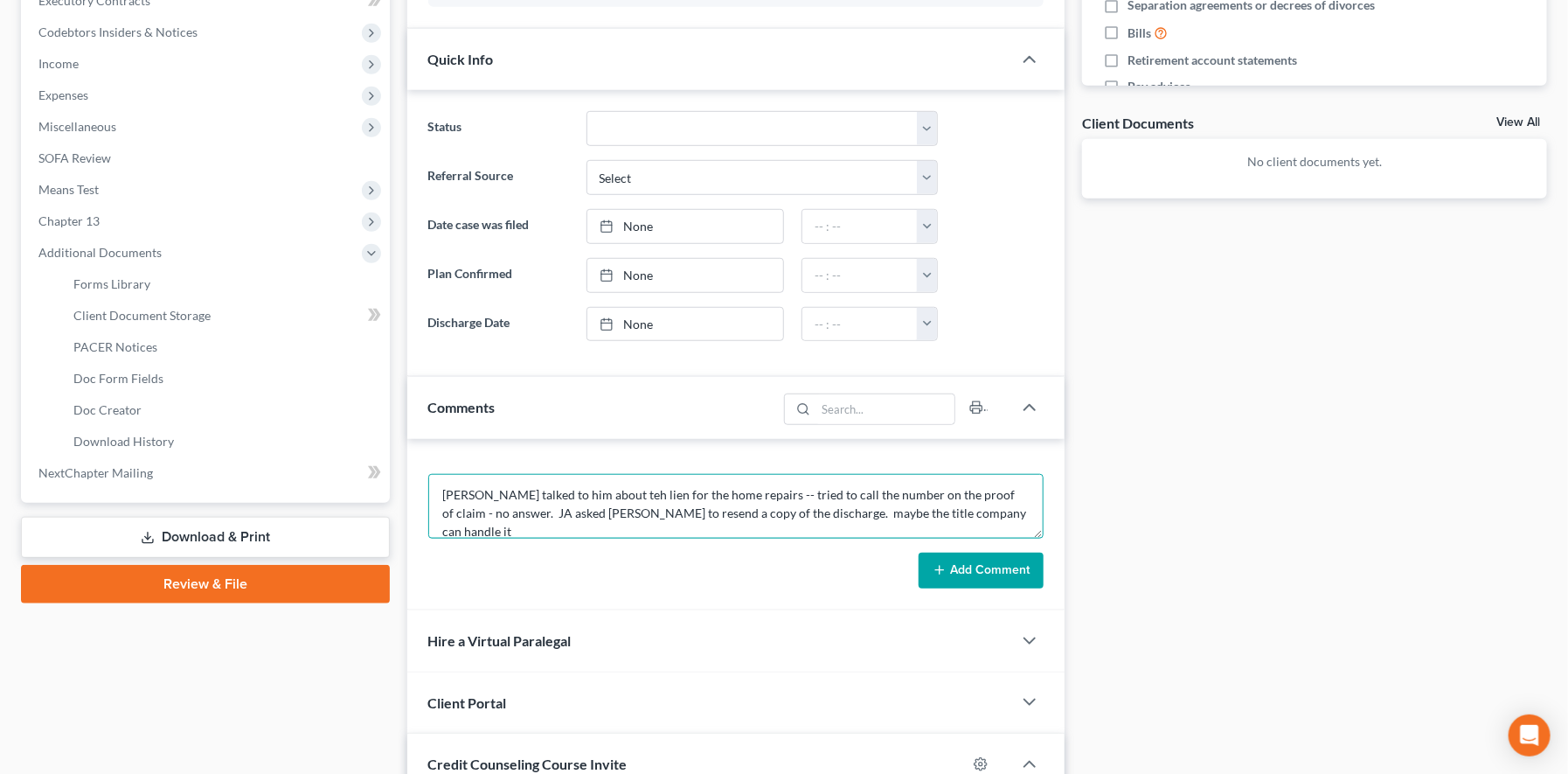
click at [575, 491] on textarea "Ja talked to him about teh lien for the home repairs -- tried to call the numbe…" at bounding box center [736, 506] width 617 height 65
type textarea "Ja talked to him about the lien for the home repairs -- tried to call the numbe…"
click at [989, 573] on button "Add Comment" at bounding box center [981, 570] width 125 height 37
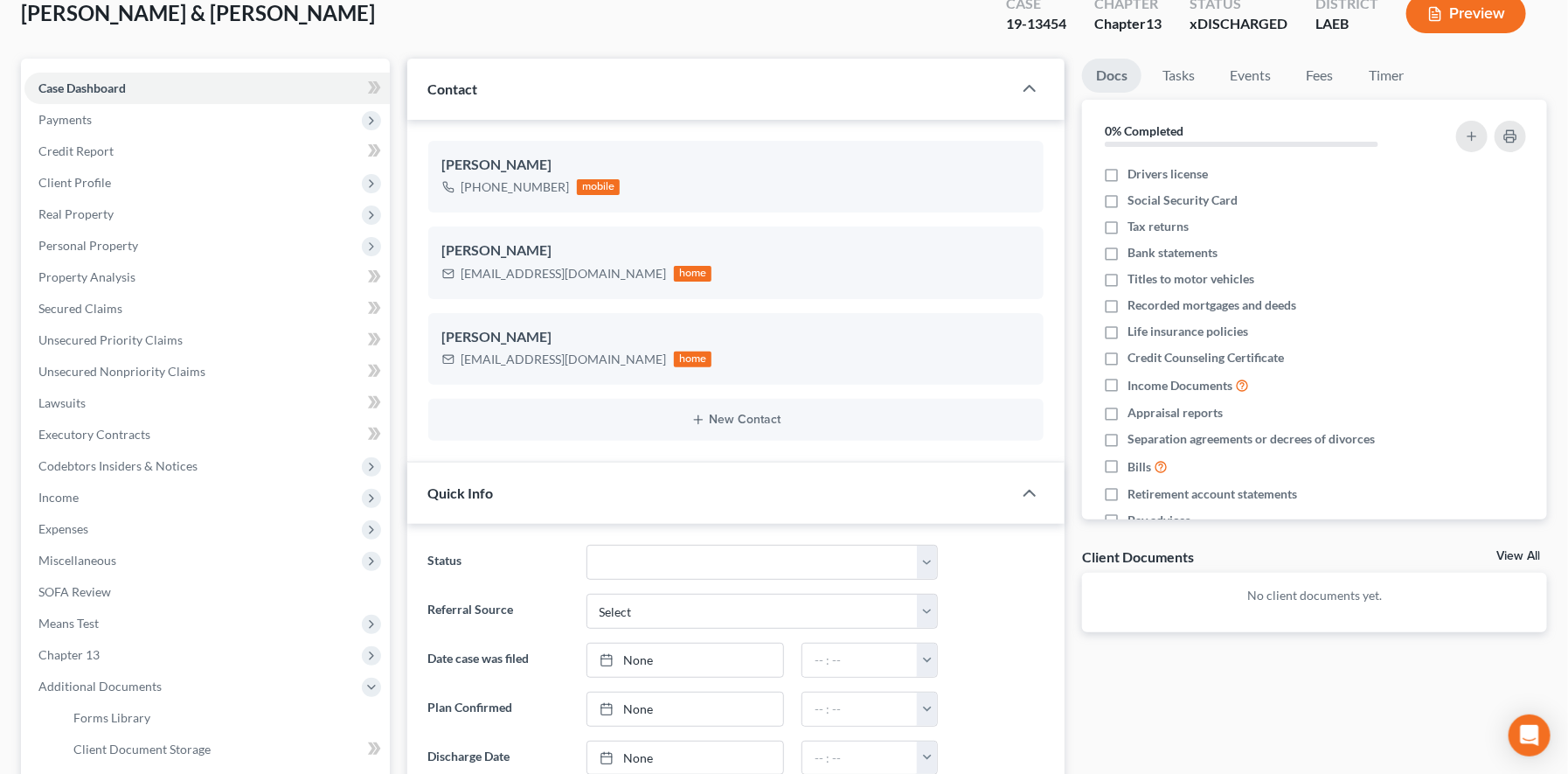
scroll to position [0, 0]
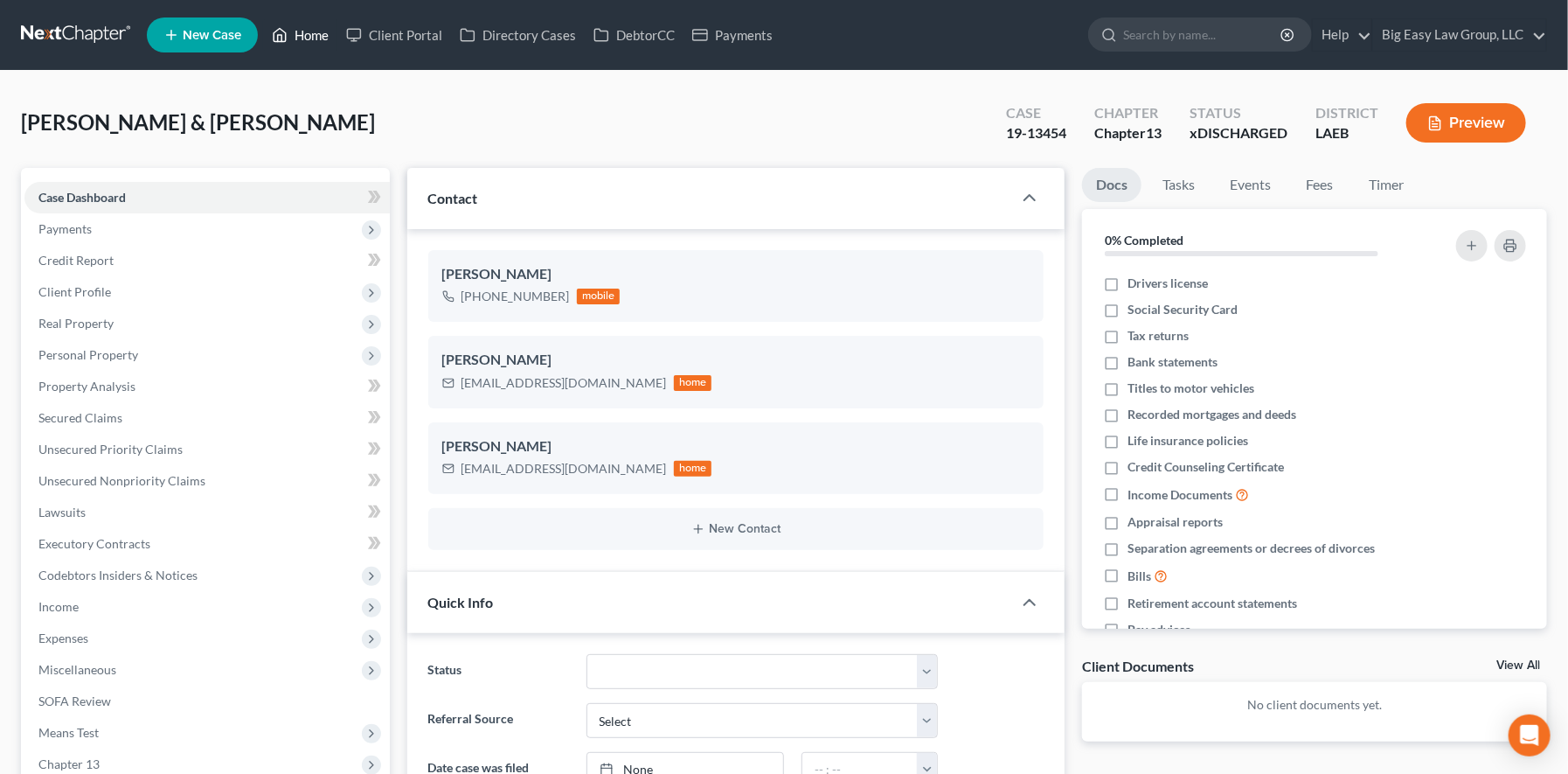
click at [309, 29] on link "Home" at bounding box center [300, 35] width 74 height 32
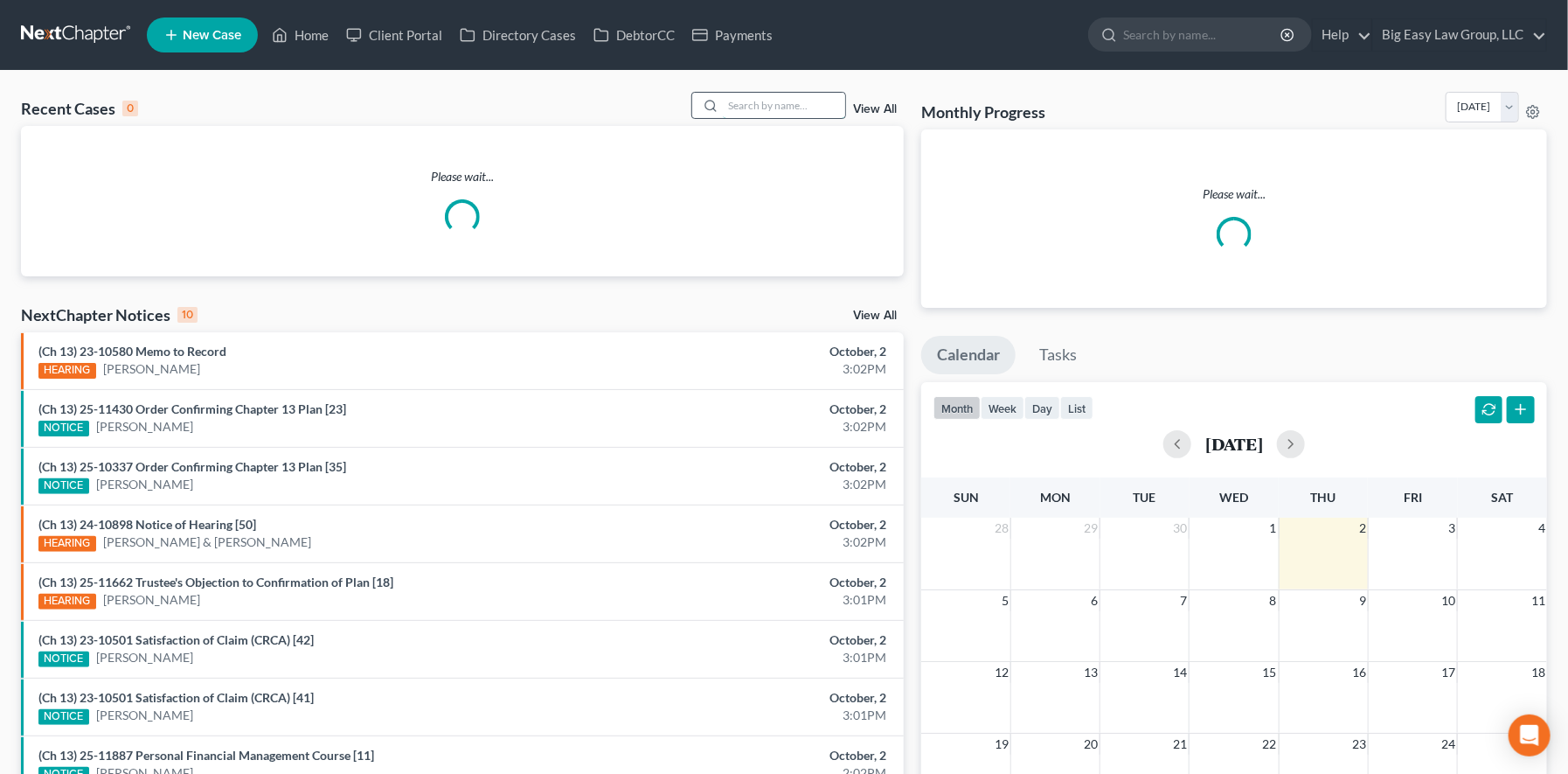
click at [756, 106] on input "search" at bounding box center [784, 105] width 122 height 26
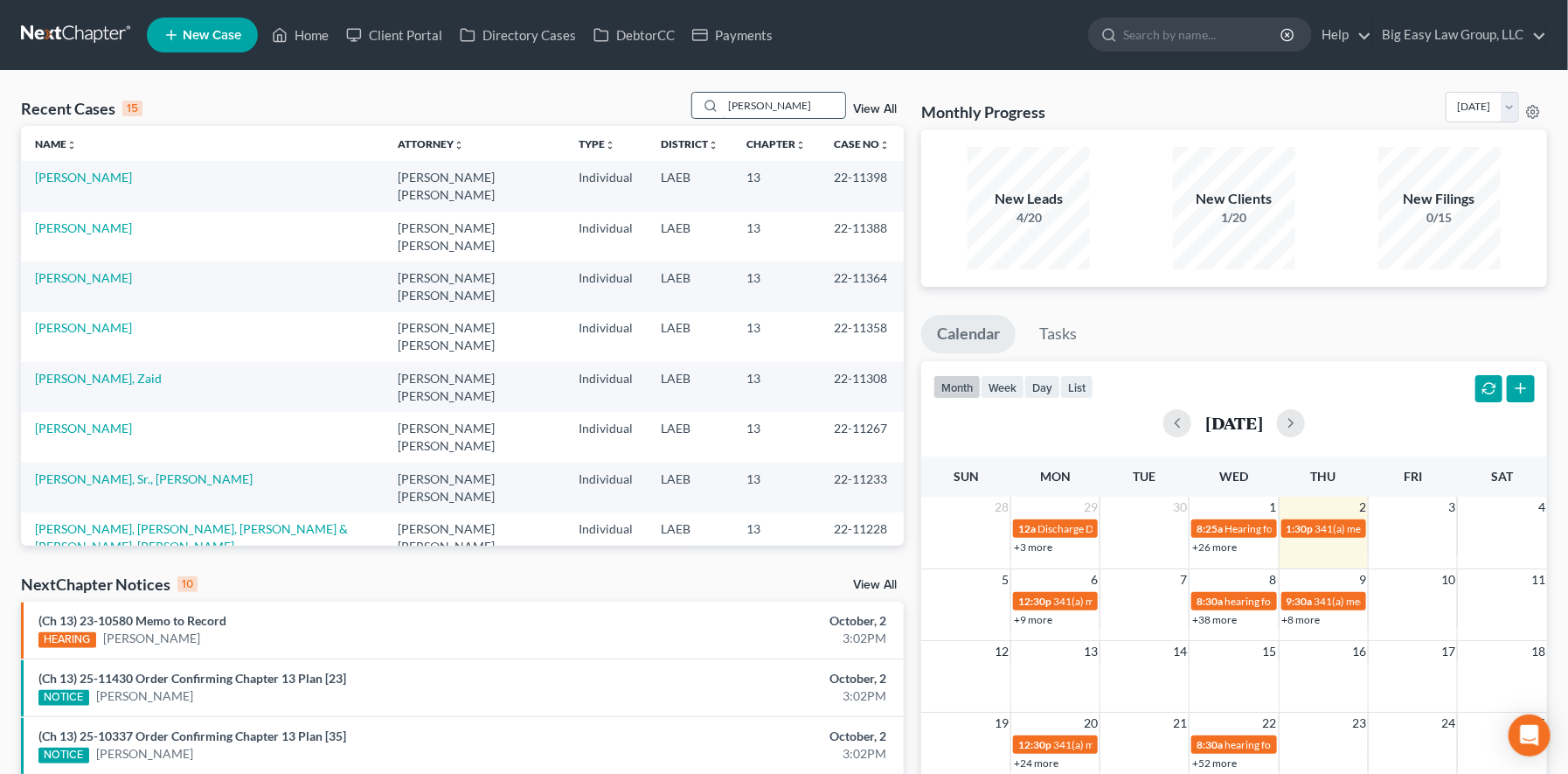
type input "[PERSON_NAME]"
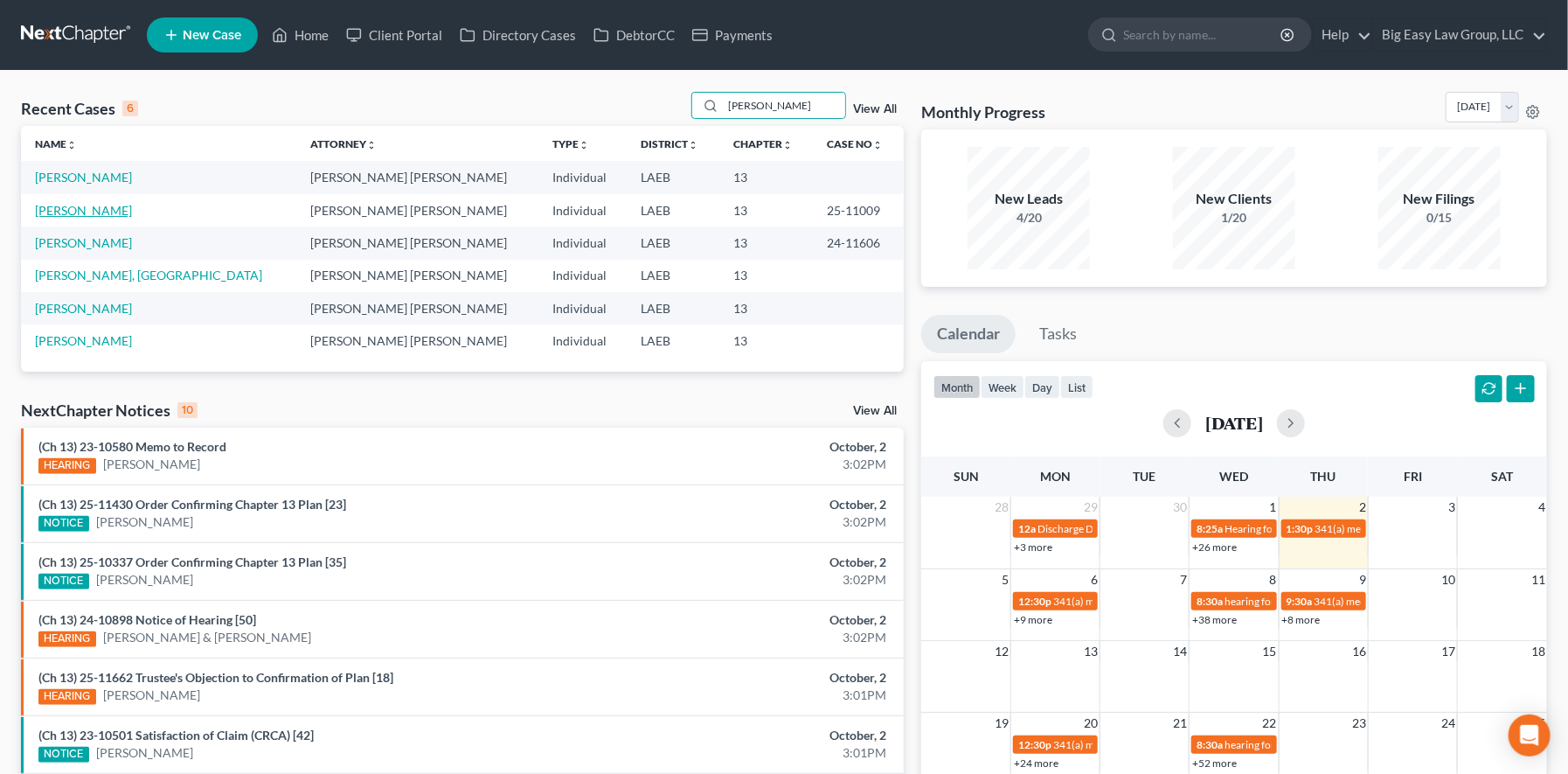
click at [92, 204] on link "[PERSON_NAME]" at bounding box center [83, 210] width 97 height 15
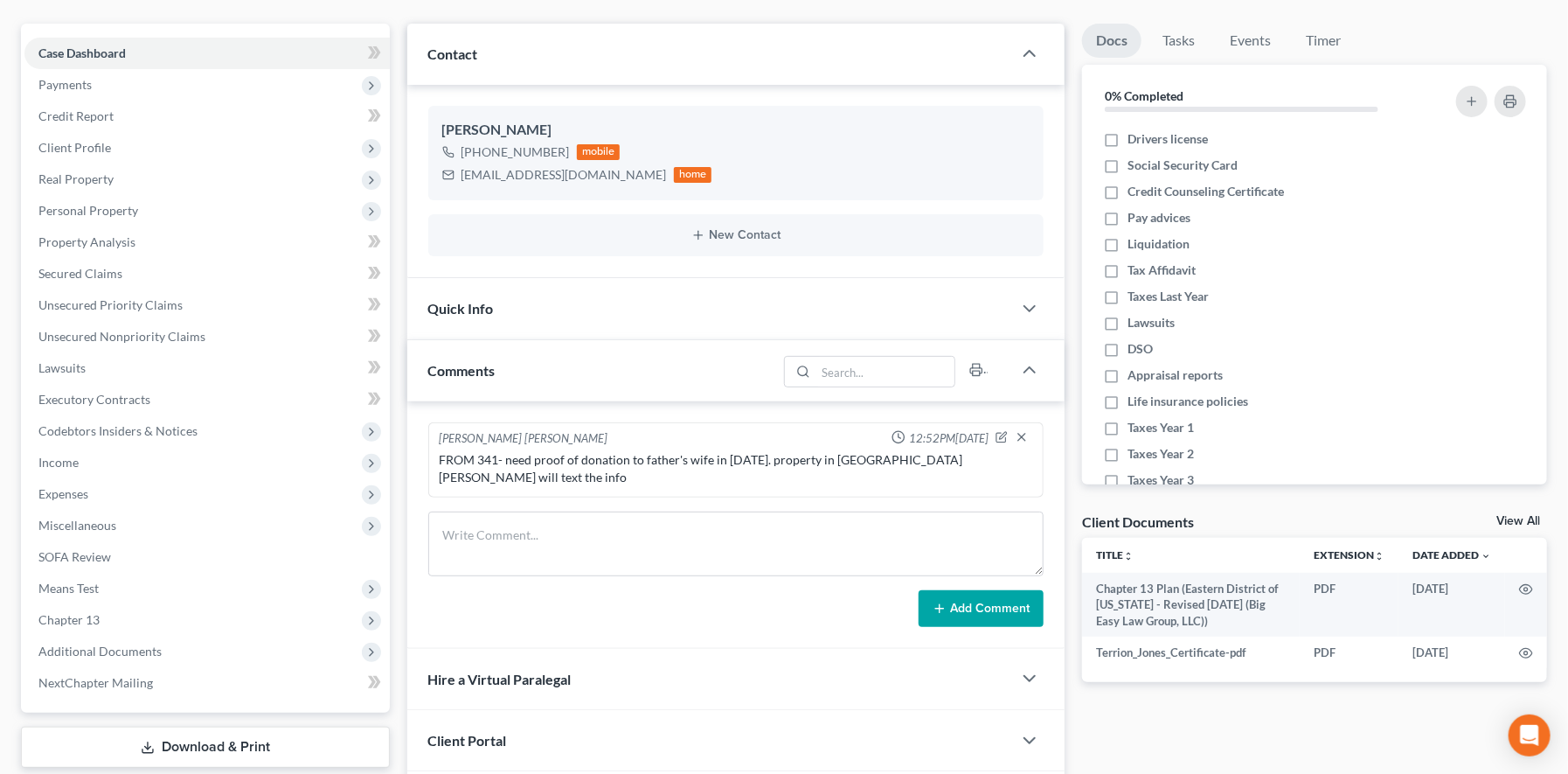
scroll to position [362, 0]
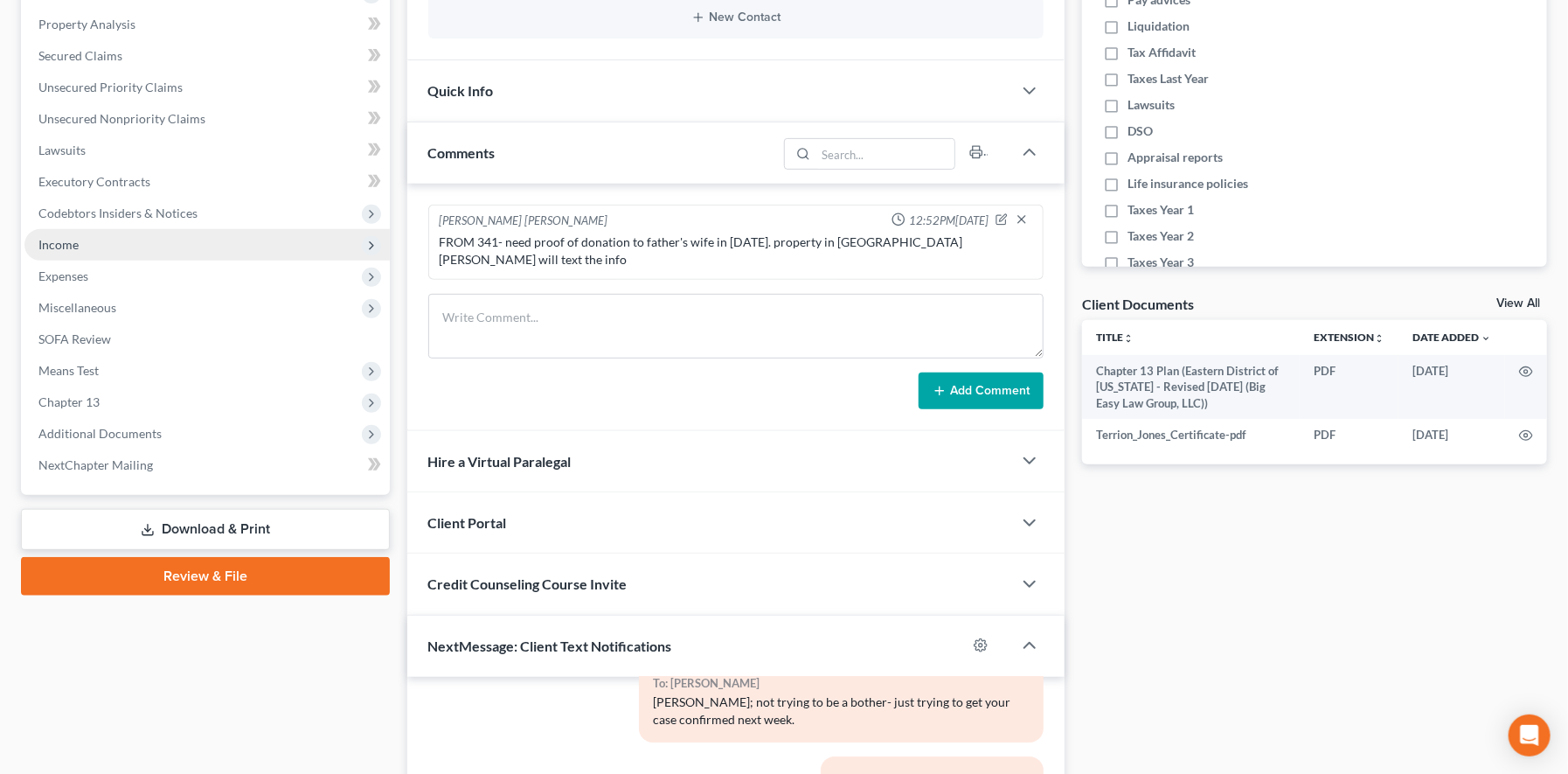
click at [154, 235] on span "Income" at bounding box center [208, 245] width 365 height 32
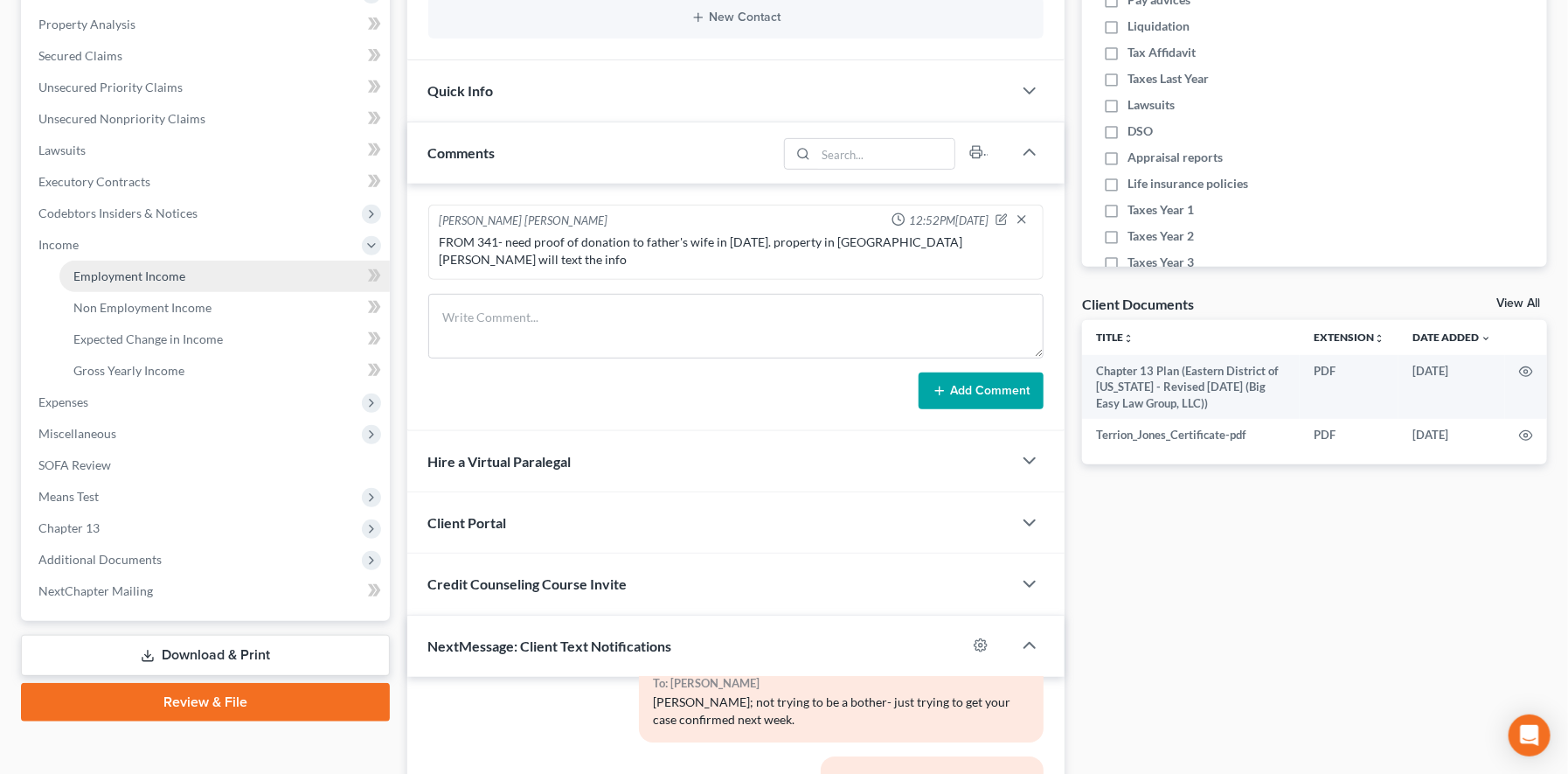
drag, startPoint x: 217, startPoint y: 281, endPoint x: 236, endPoint y: 277, distance: 19.4
click at [217, 281] on link "Employment Income" at bounding box center [224, 276] width 331 height 32
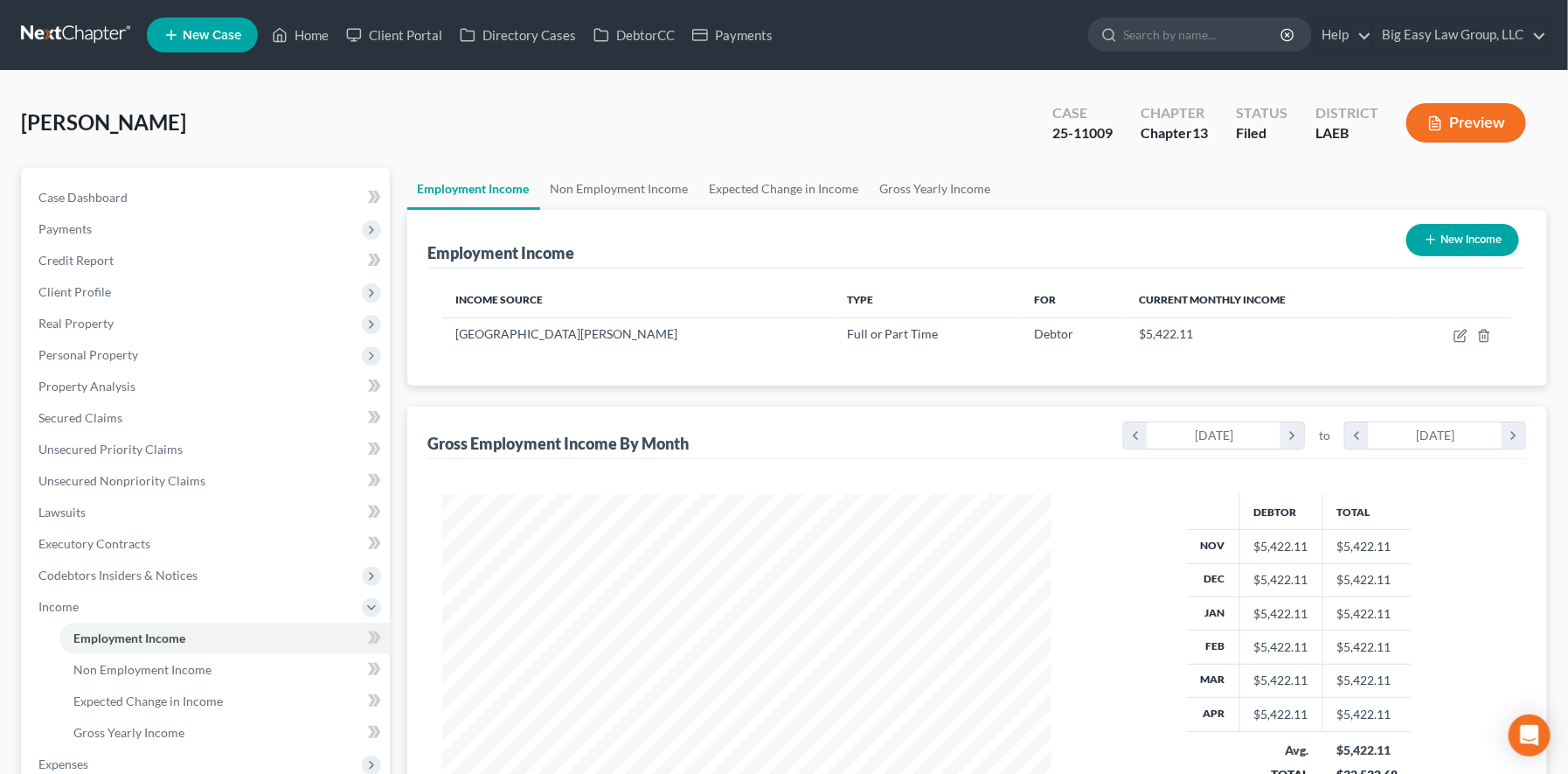
scroll to position [313, 644]
click at [1438, 244] on button "New Income" at bounding box center [1463, 239] width 113 height 33
select select "0"
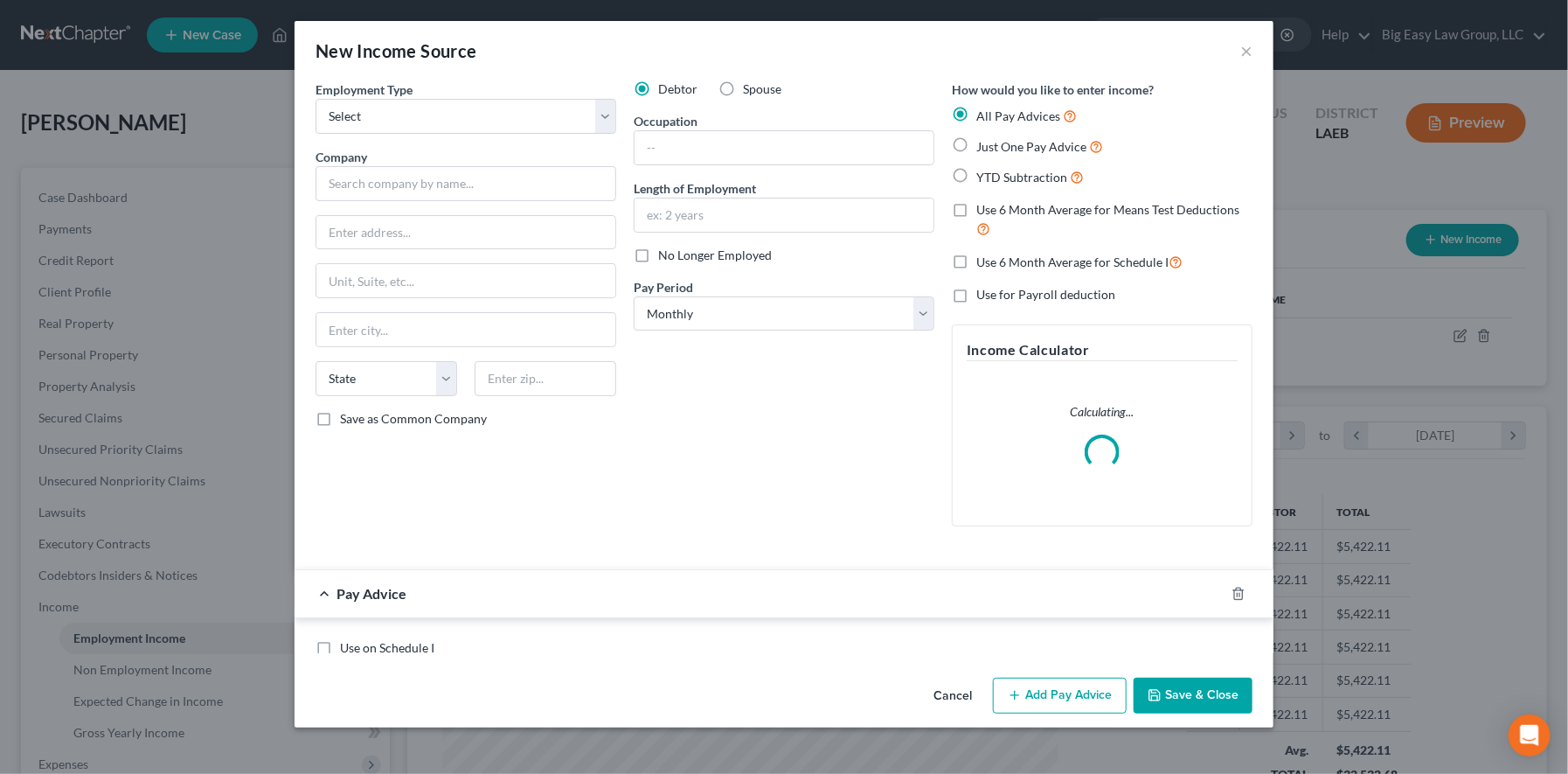
scroll to position [313, 650]
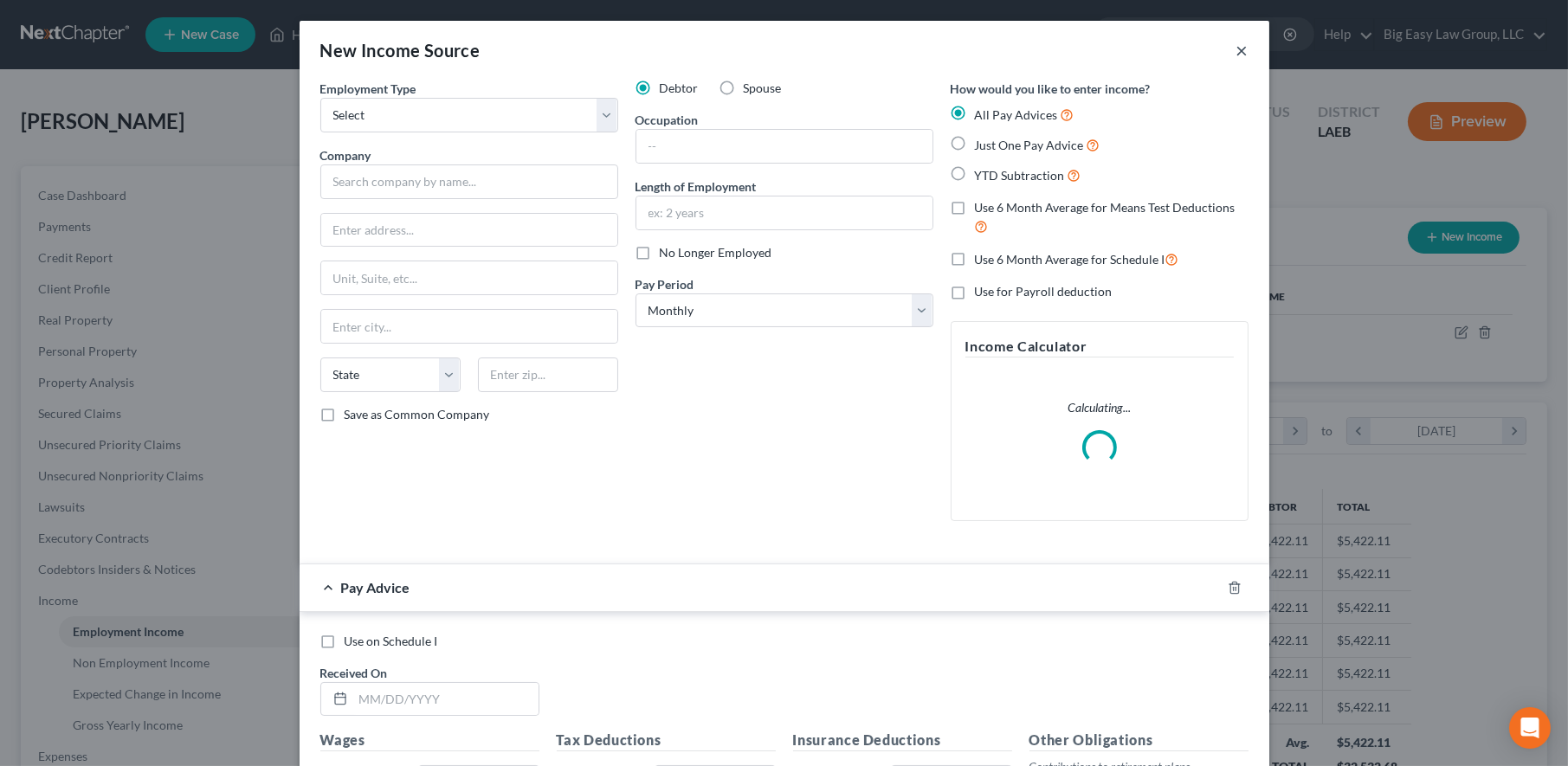
drag, startPoint x: 1228, startPoint y: 46, endPoint x: 1262, endPoint y: 47, distance: 34.0
click at [1236, 46] on button "×" at bounding box center [1242, 49] width 12 height 21
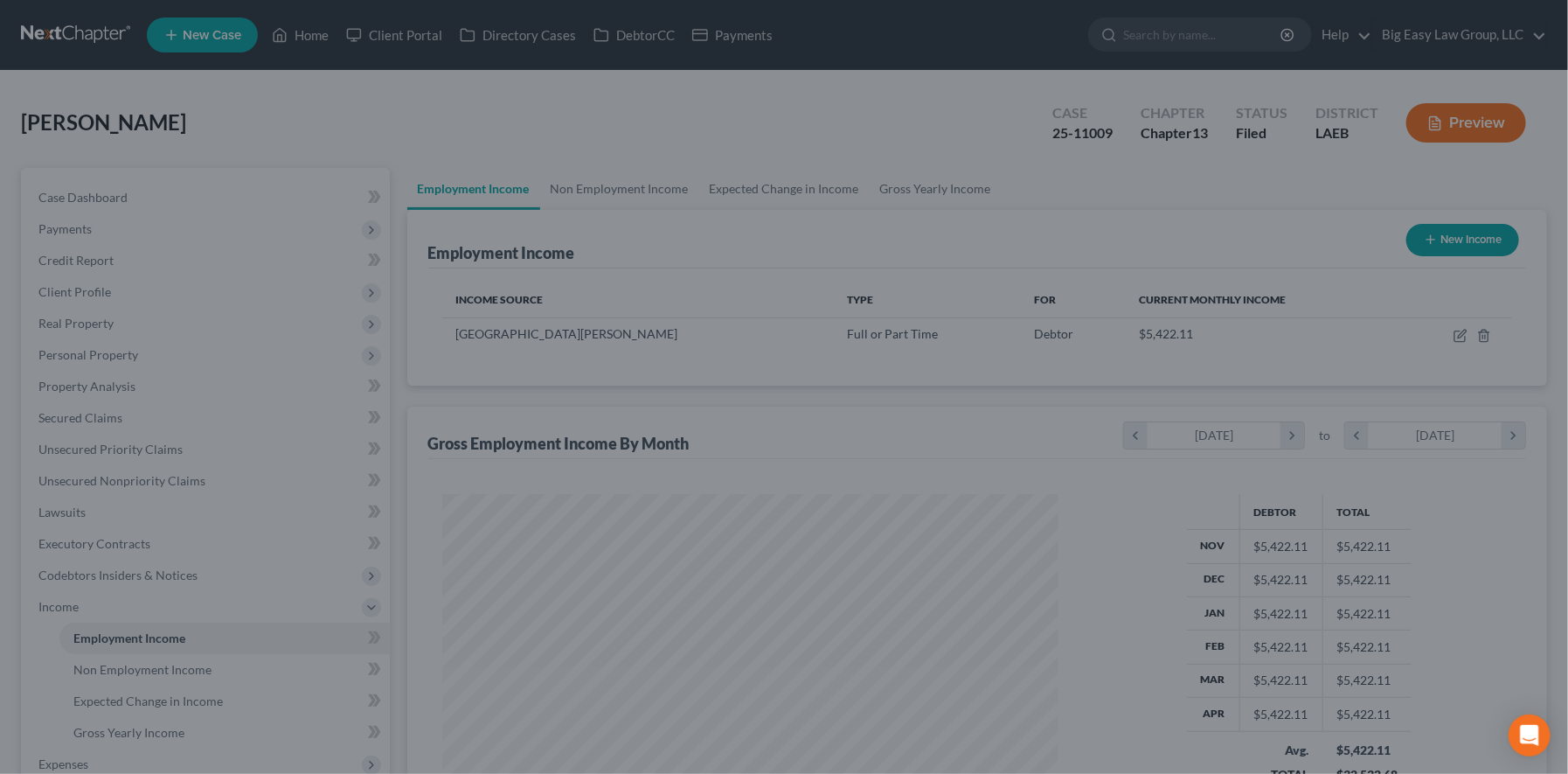
scroll to position [313, 644]
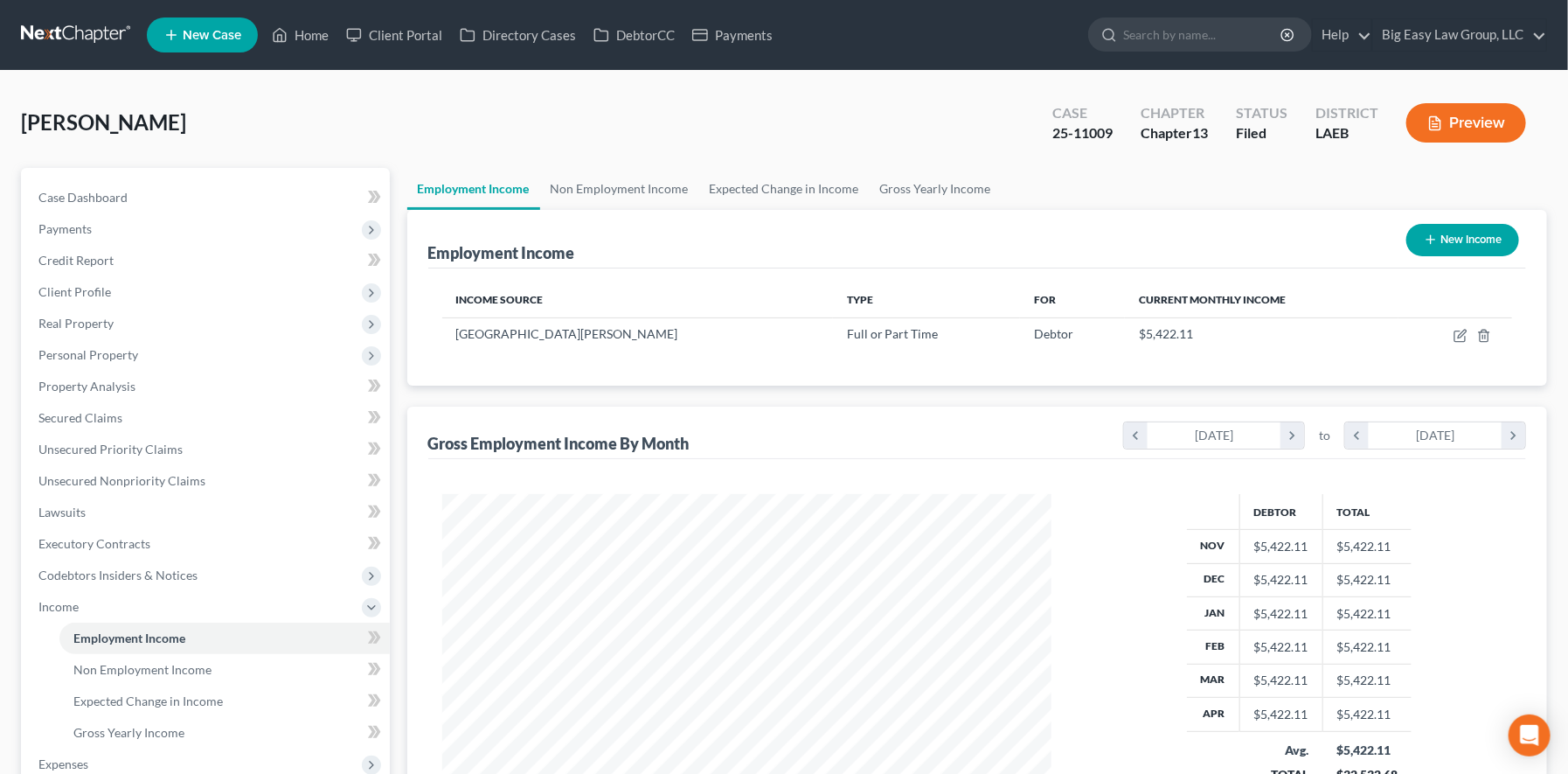
click at [1455, 94] on div "Case 25-11009 Chapter Chapter 13 Status Filed District LAEB Preview" at bounding box center [1289, 122] width 515 height 63
click at [1475, 128] on button "Preview" at bounding box center [1466, 123] width 120 height 40
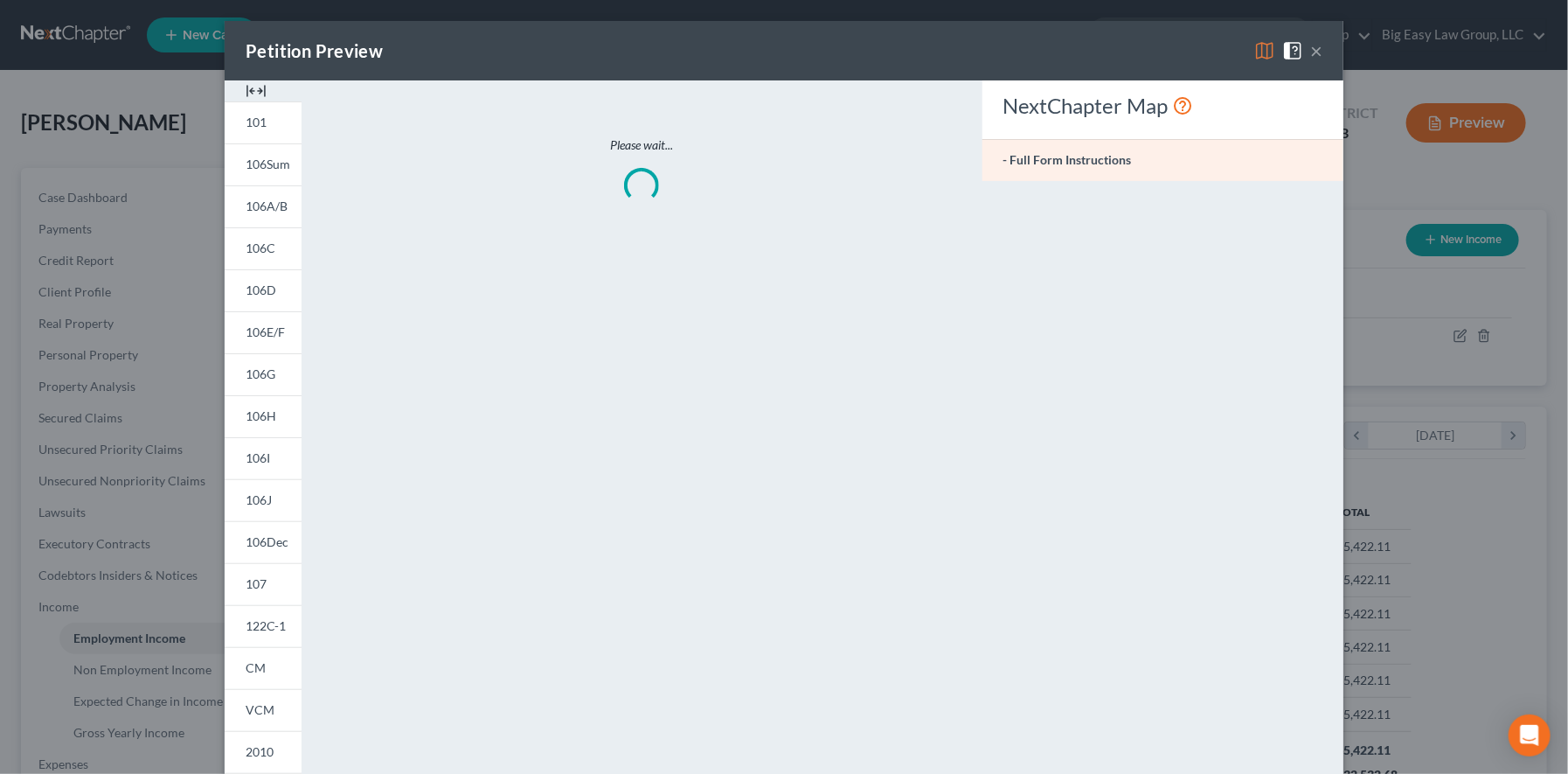
scroll to position [313, 650]
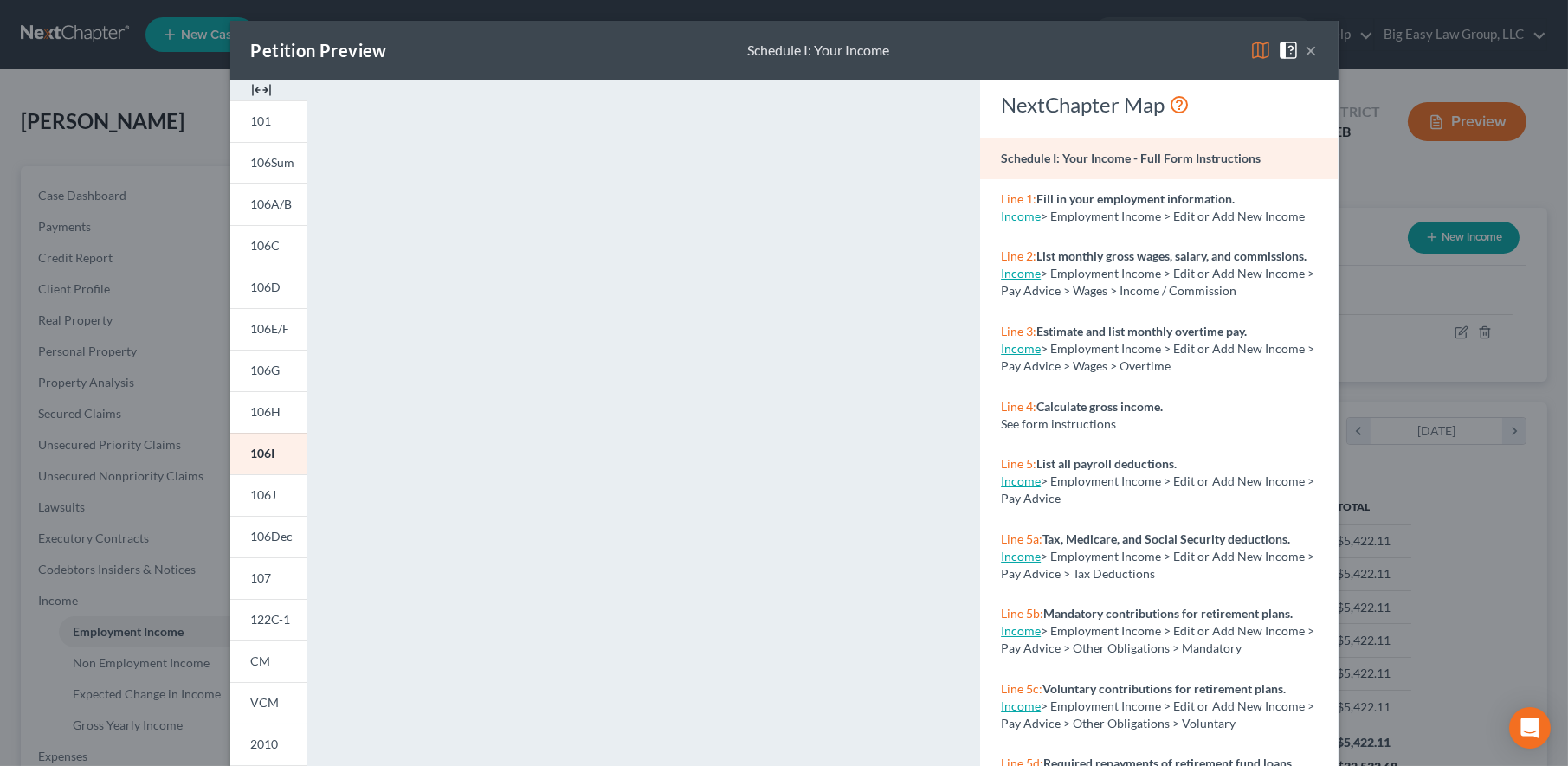
click at [1307, 47] on button "×" at bounding box center [1311, 49] width 12 height 21
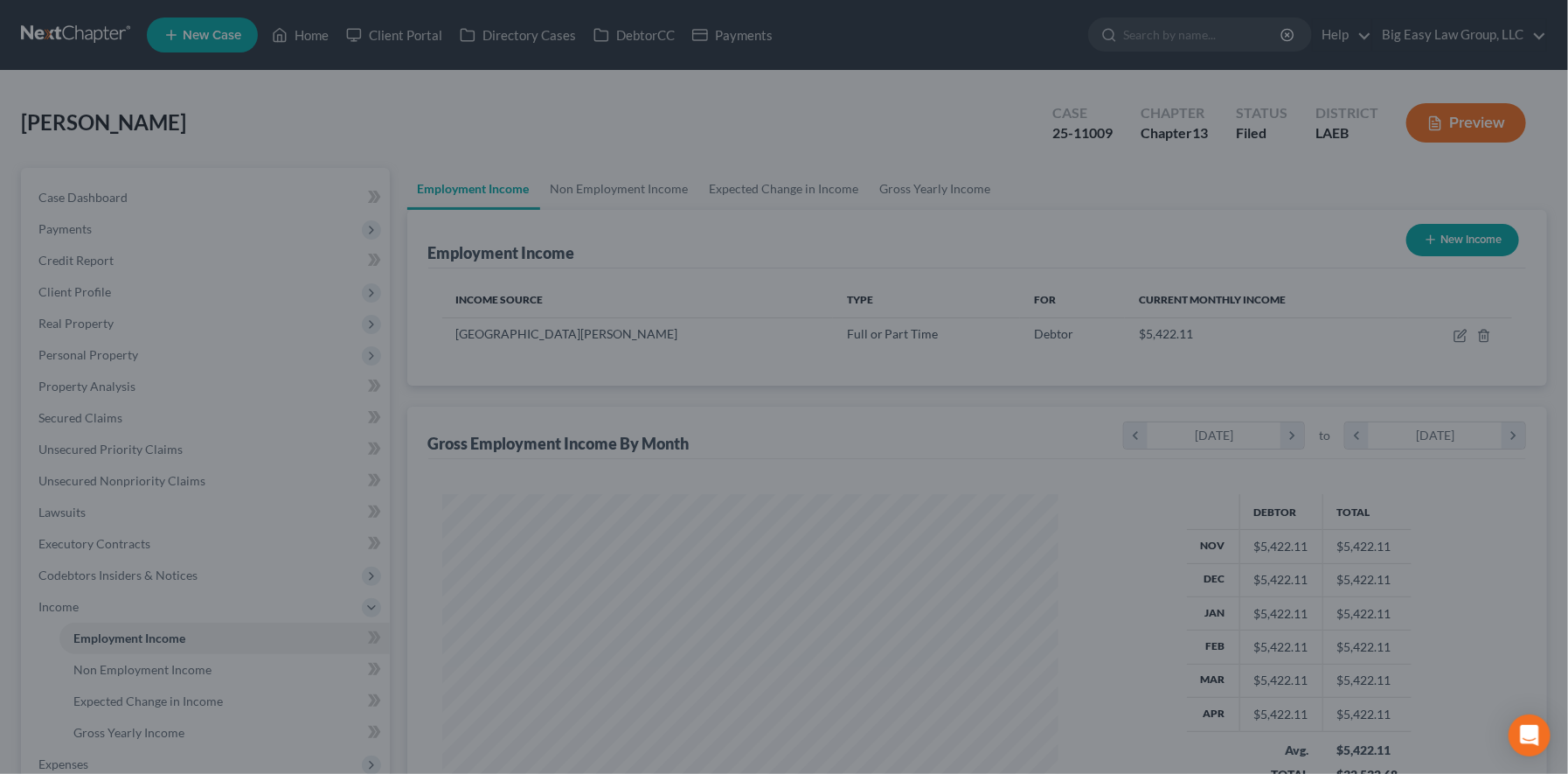
scroll to position [874320, 873506]
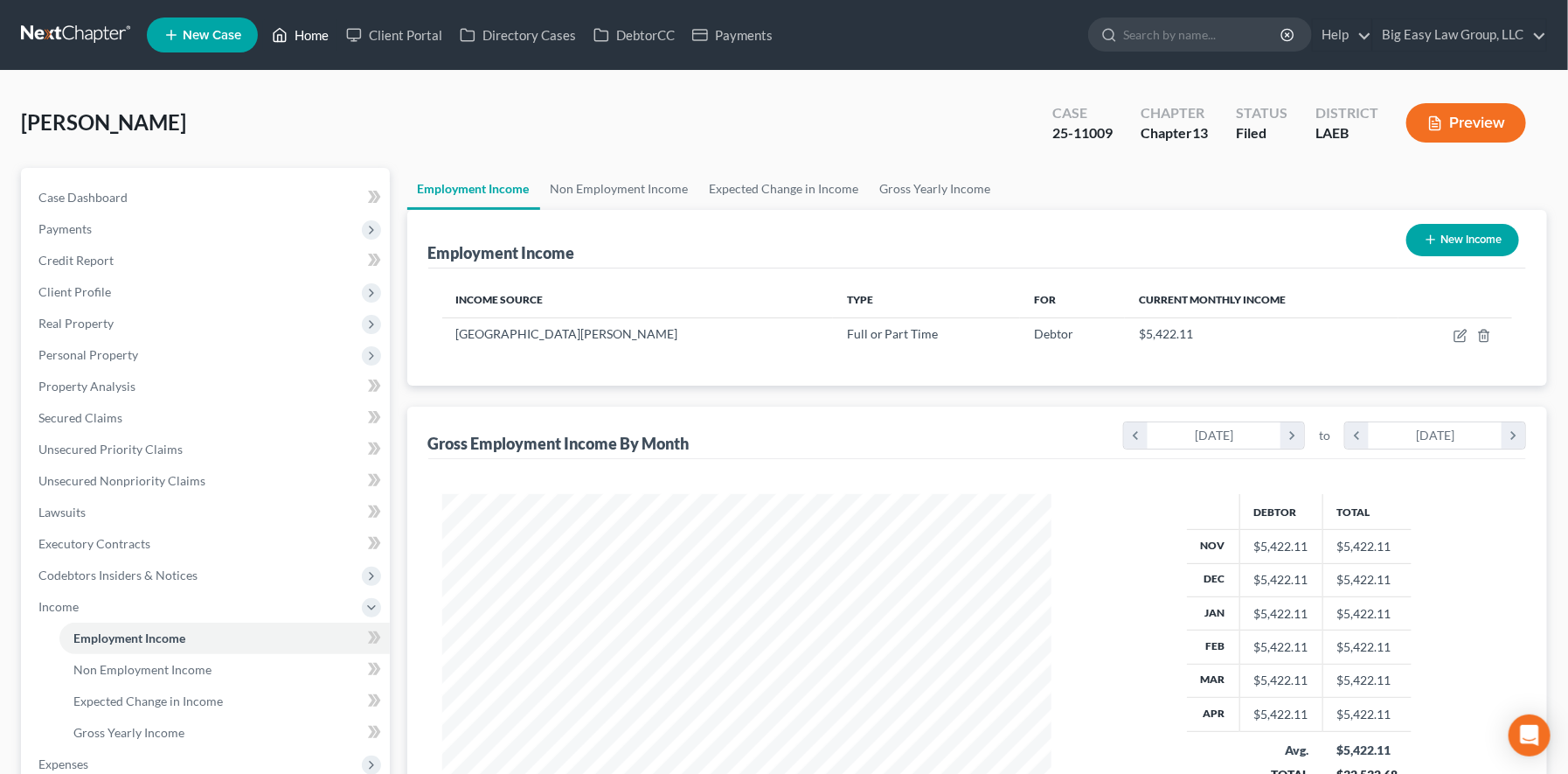
click at [332, 48] on link "Home" at bounding box center [300, 35] width 74 height 32
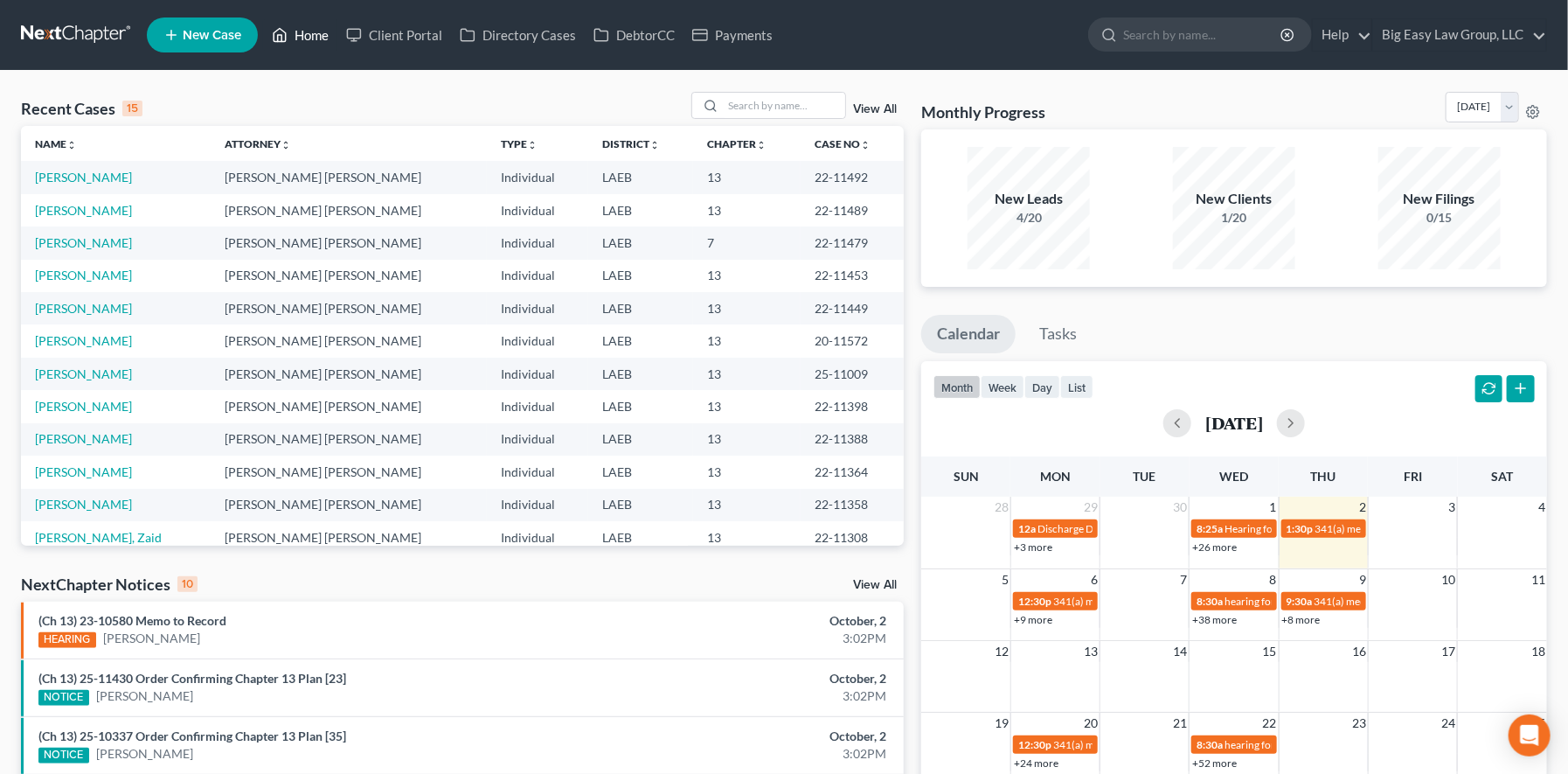
drag, startPoint x: 304, startPoint y: 30, endPoint x: 659, endPoint y: 119, distance: 366.0
click at [304, 30] on link "Home" at bounding box center [300, 35] width 74 height 32
click at [742, 110] on input "search" at bounding box center [784, 105] width 122 height 26
type input "white"
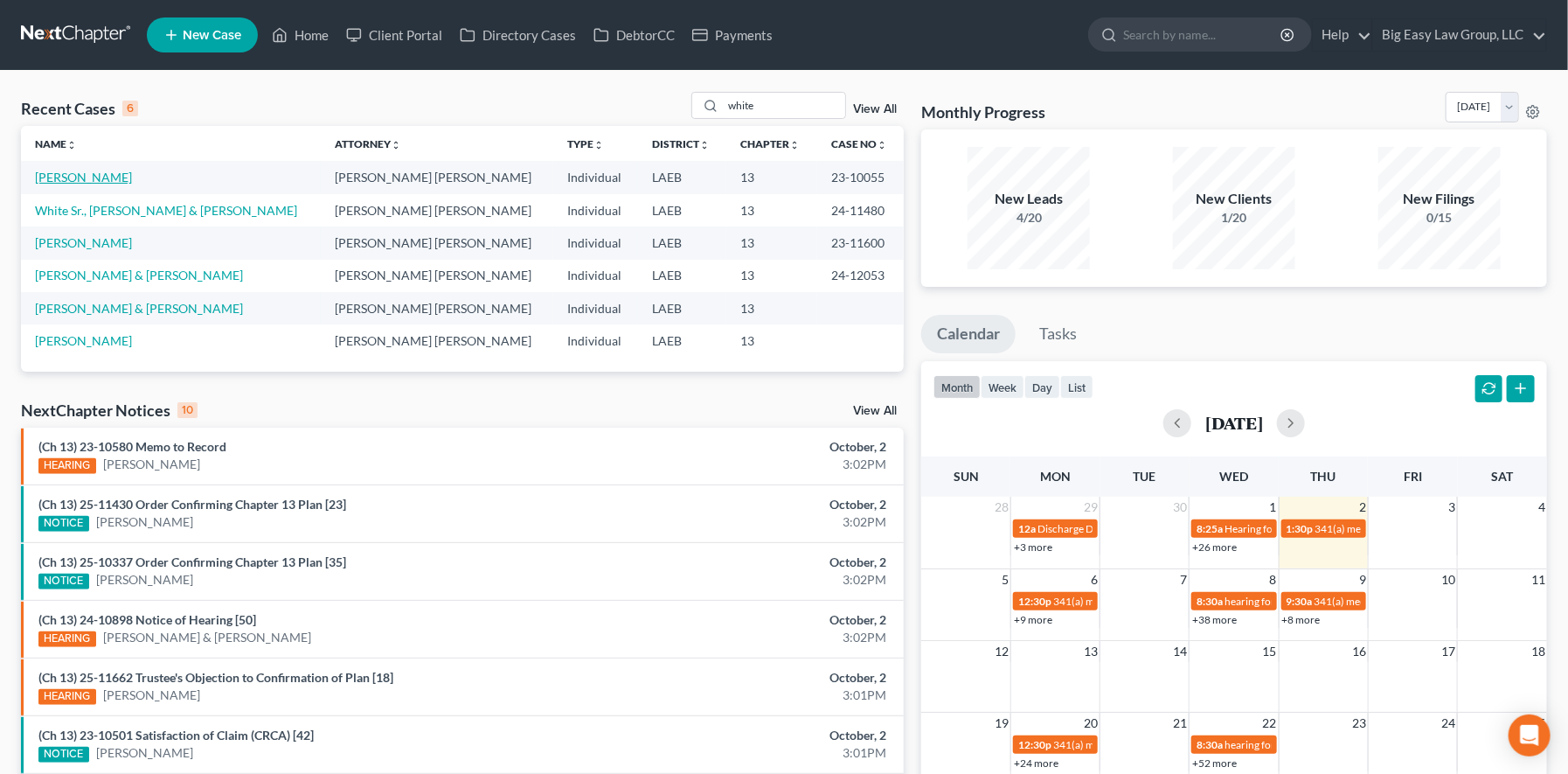
click at [69, 179] on link "[PERSON_NAME]" at bounding box center [83, 177] width 97 height 15
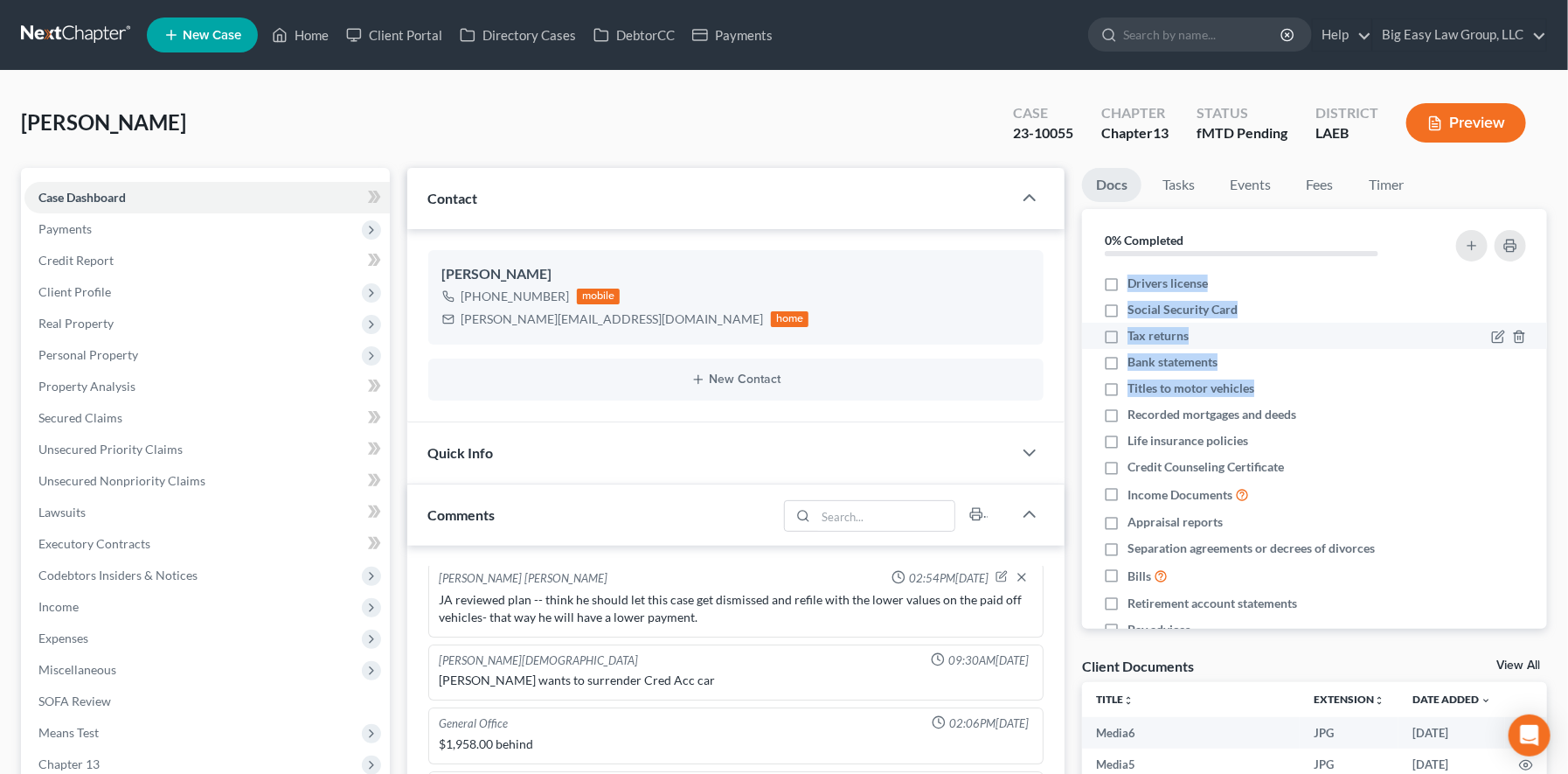
drag, startPoint x: 1447, startPoint y: 252, endPoint x: 1412, endPoint y: 347, distance: 101.2
click at [1472, 358] on div "0% Completed Nothing here yet! Drivers license Social Security Card Tax returns…" at bounding box center [1315, 418] width 465 height 420
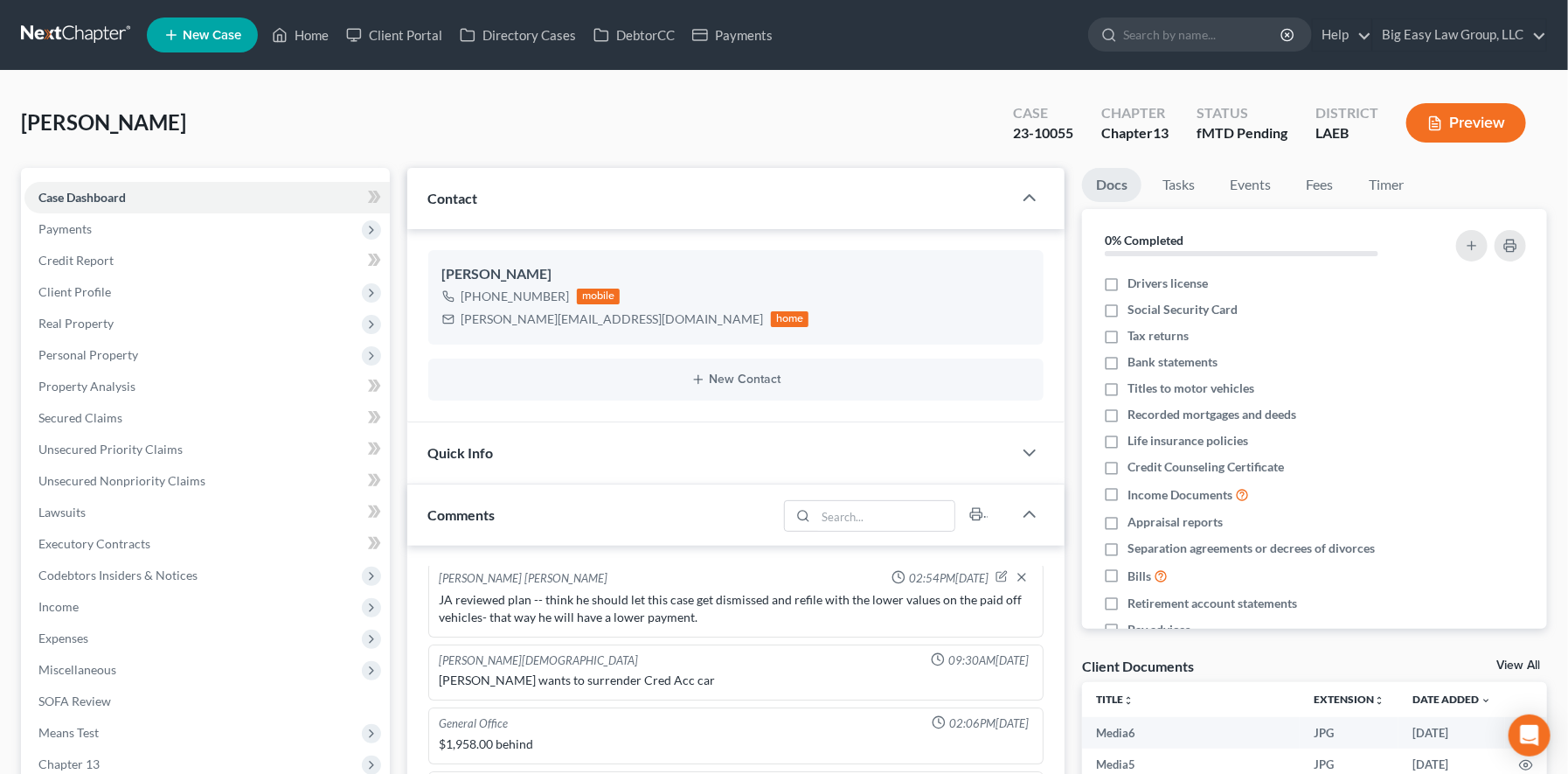
drag, startPoint x: 415, startPoint y: 132, endPoint x: 391, endPoint y: 140, distance: 25.3
click at [415, 132] on div "White, Jr., Lloyd Upgraded Case 23-10055 Chapter Chapter 13 Status fMTD Pending…" at bounding box center [784, 129] width 1526 height 77
click at [246, 280] on span "Client Profile" at bounding box center [208, 292] width 365 height 32
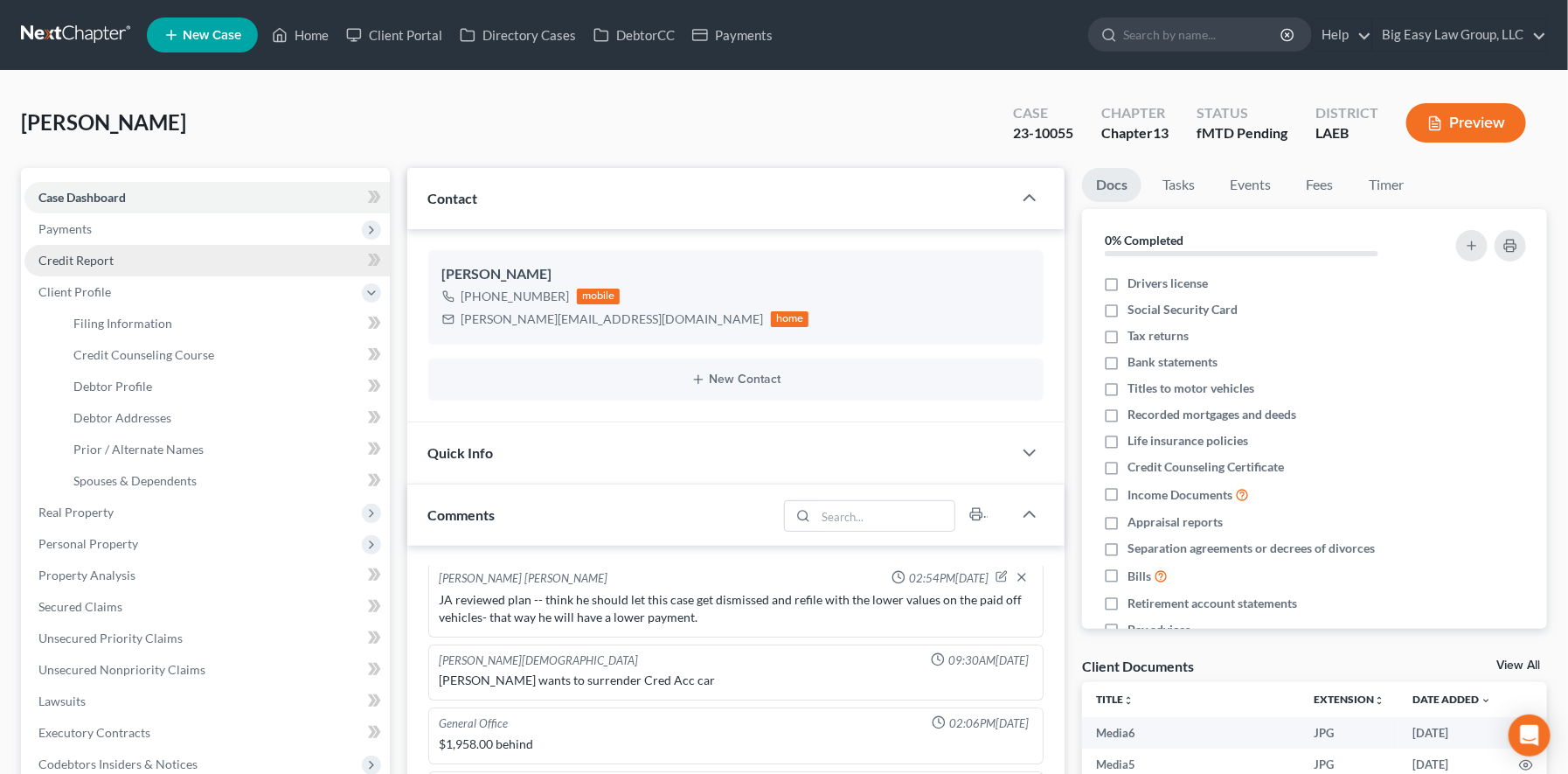
click at [251, 260] on link "Credit Report" at bounding box center [208, 260] width 365 height 32
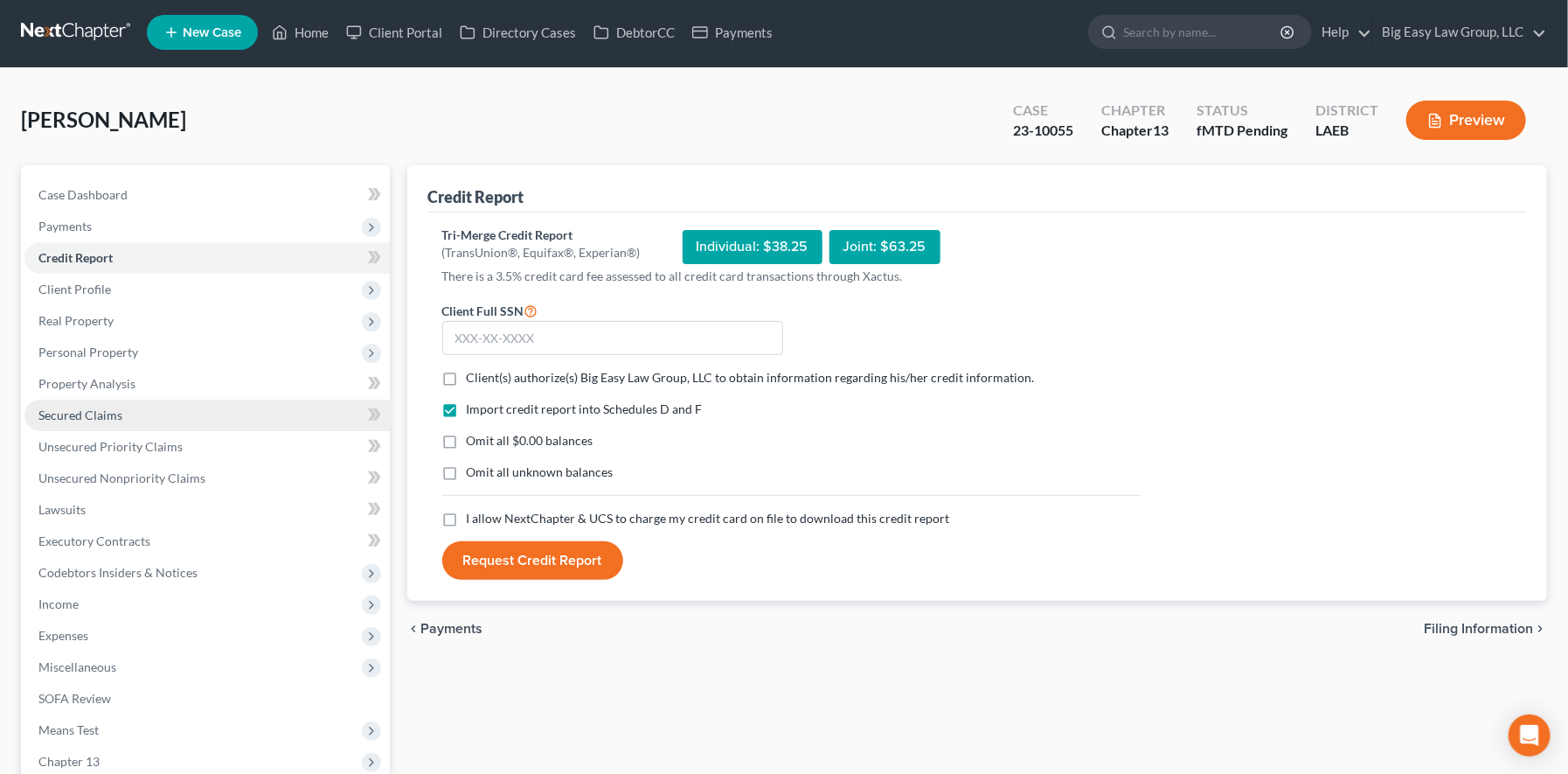
scroll to position [4, 0]
click at [318, 20] on link "Home" at bounding box center [300, 32] width 74 height 32
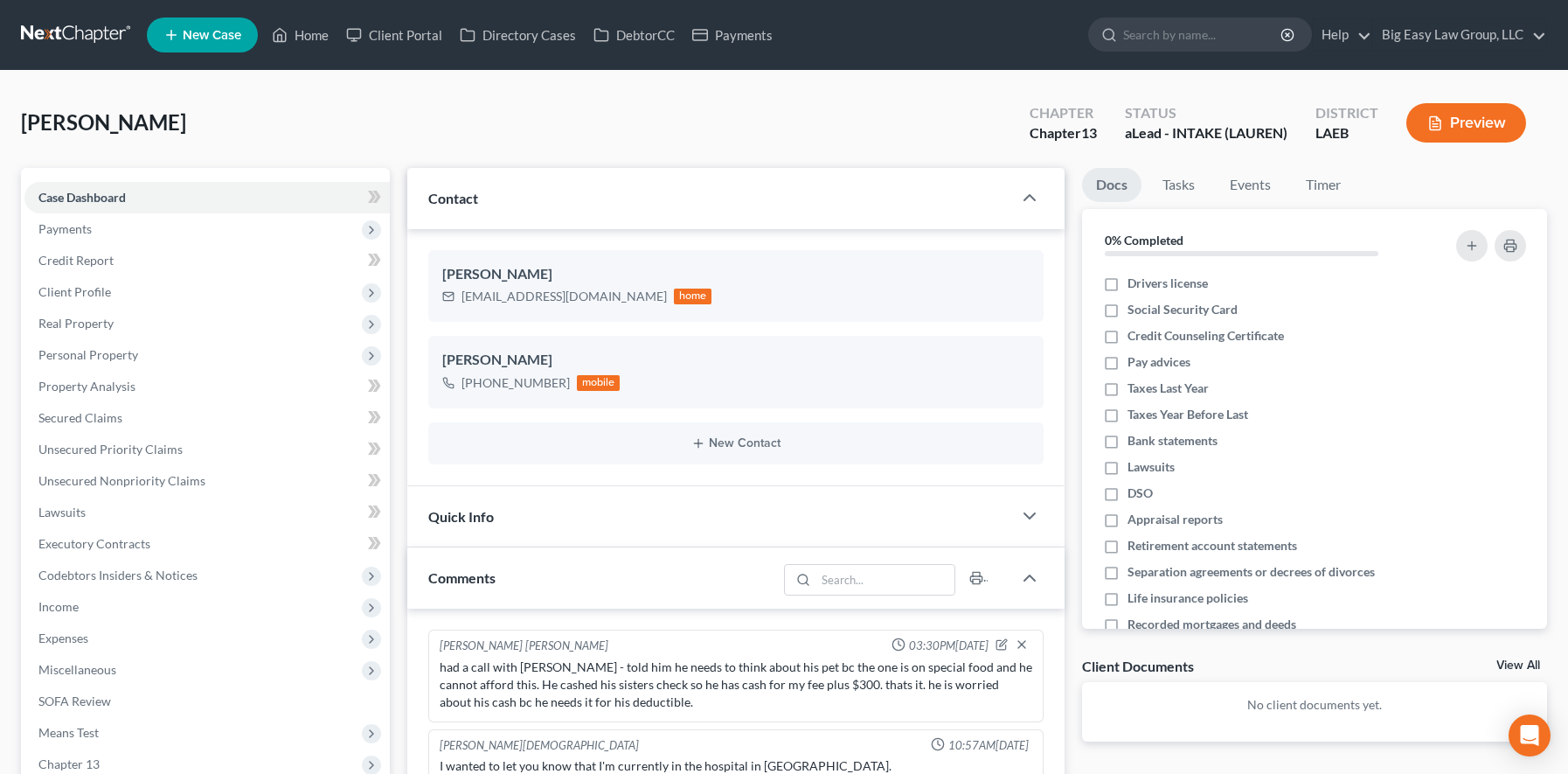
select select "0"
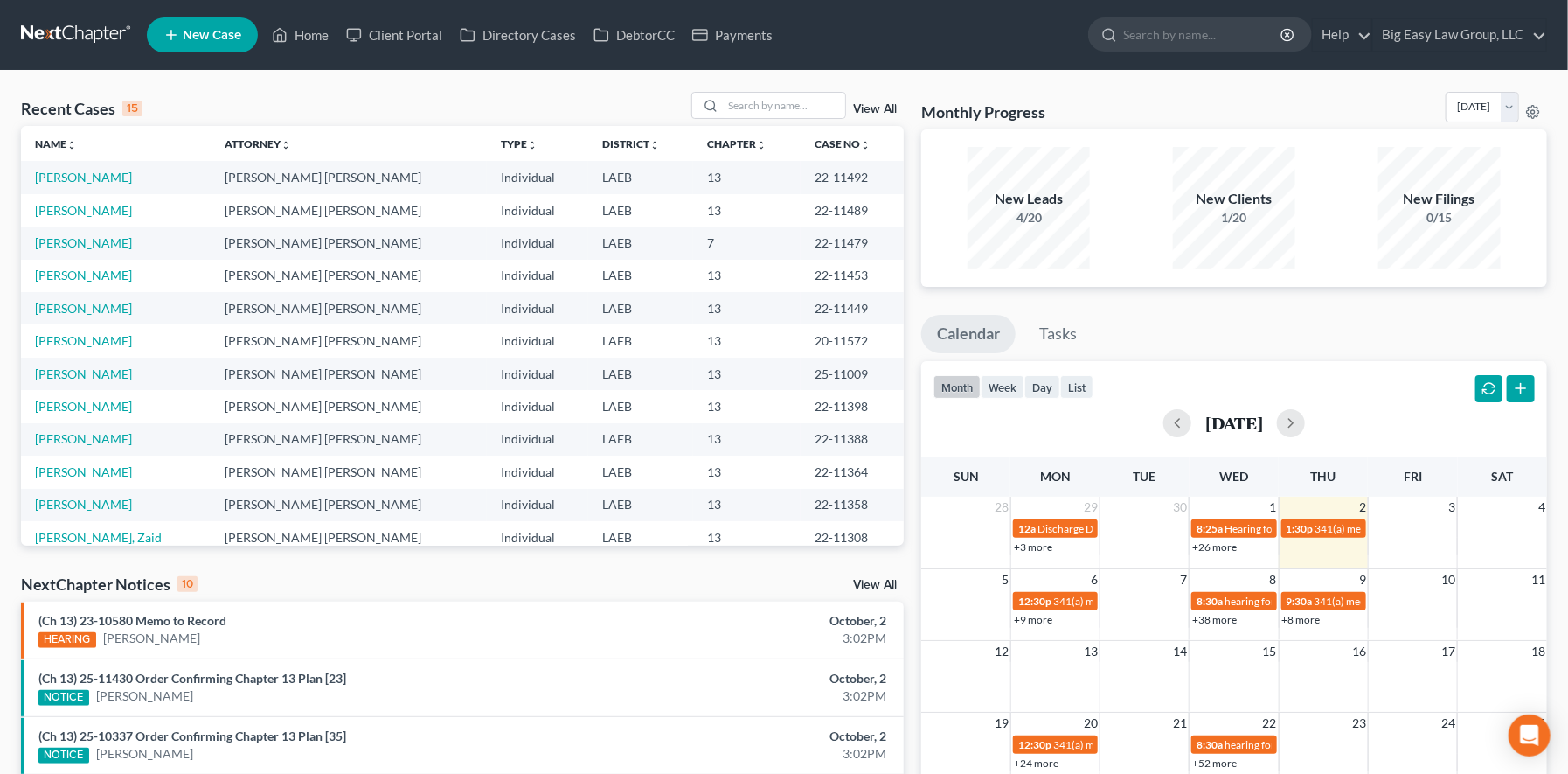
click at [784, 80] on div "Recent Cases 15 View All Name unfold_more expand_more expand_less Attorney unfo…" at bounding box center [784, 649] width 1568 height 1157
click at [784, 91] on div at bounding box center [769, 104] width 156 height 27
click at [782, 111] on input "search" at bounding box center [784, 105] width 122 height 26
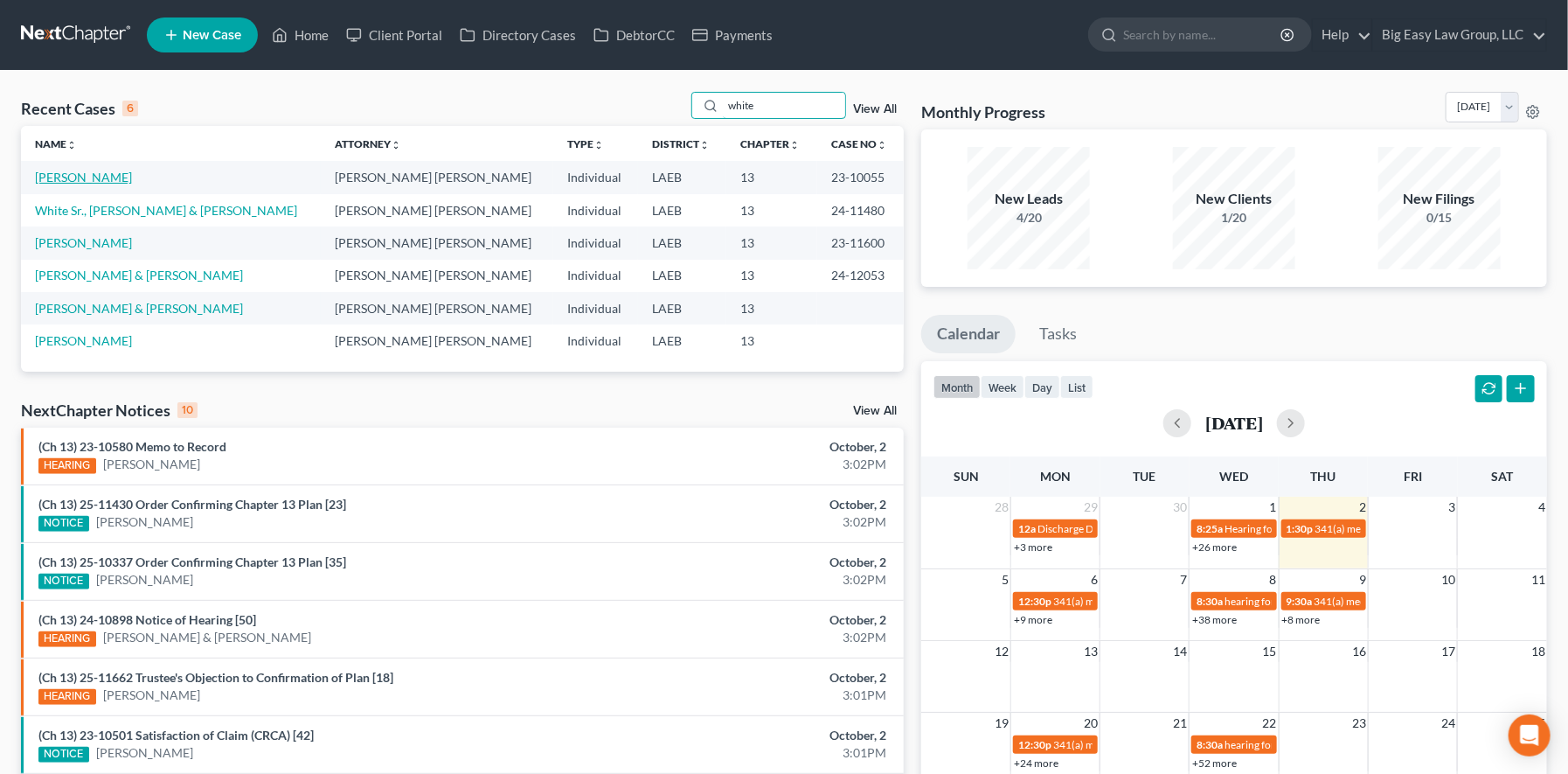
type input "white"
click at [118, 177] on link "[PERSON_NAME]" at bounding box center [83, 177] width 97 height 15
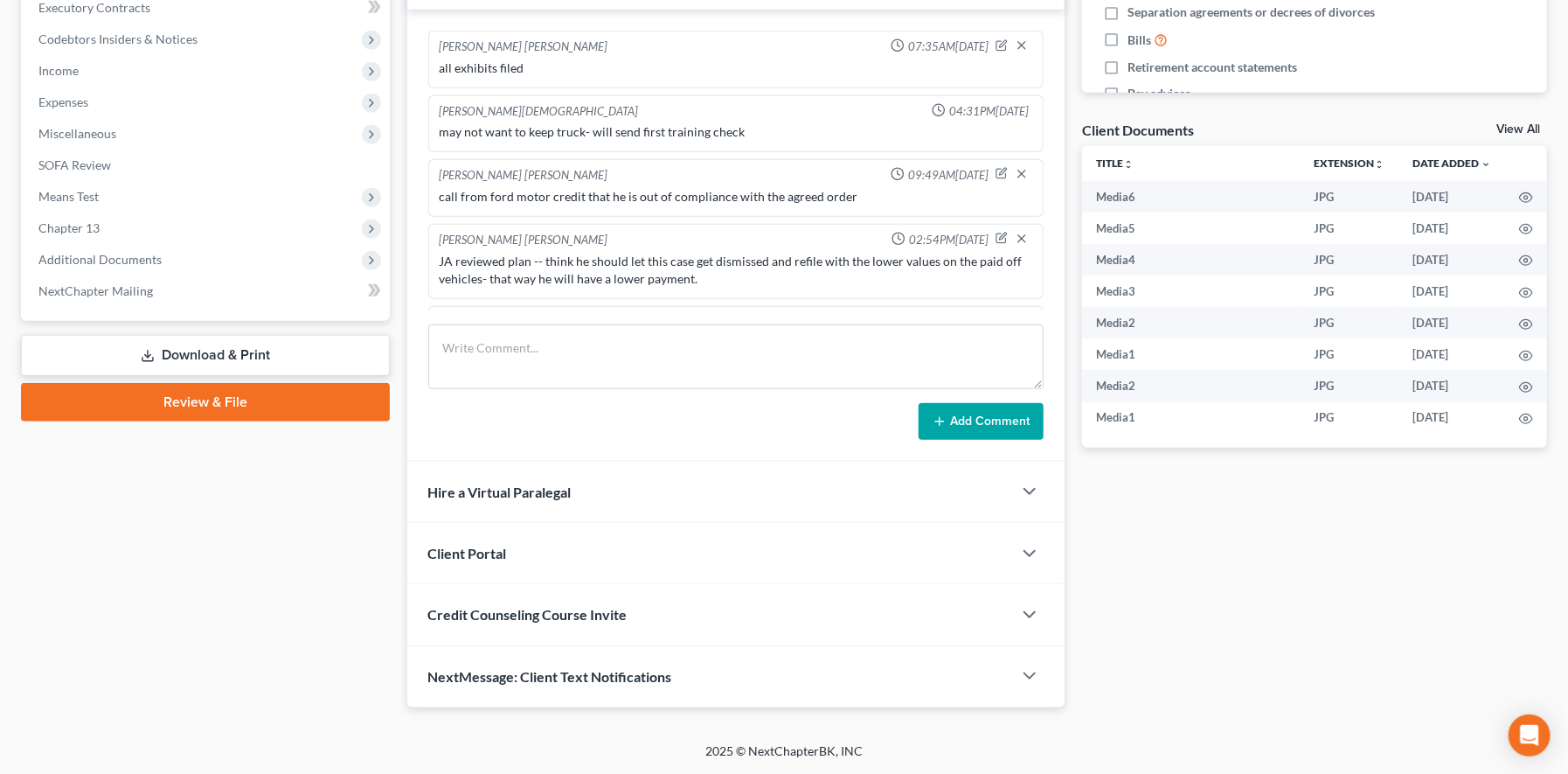
scroll to position [198, 0]
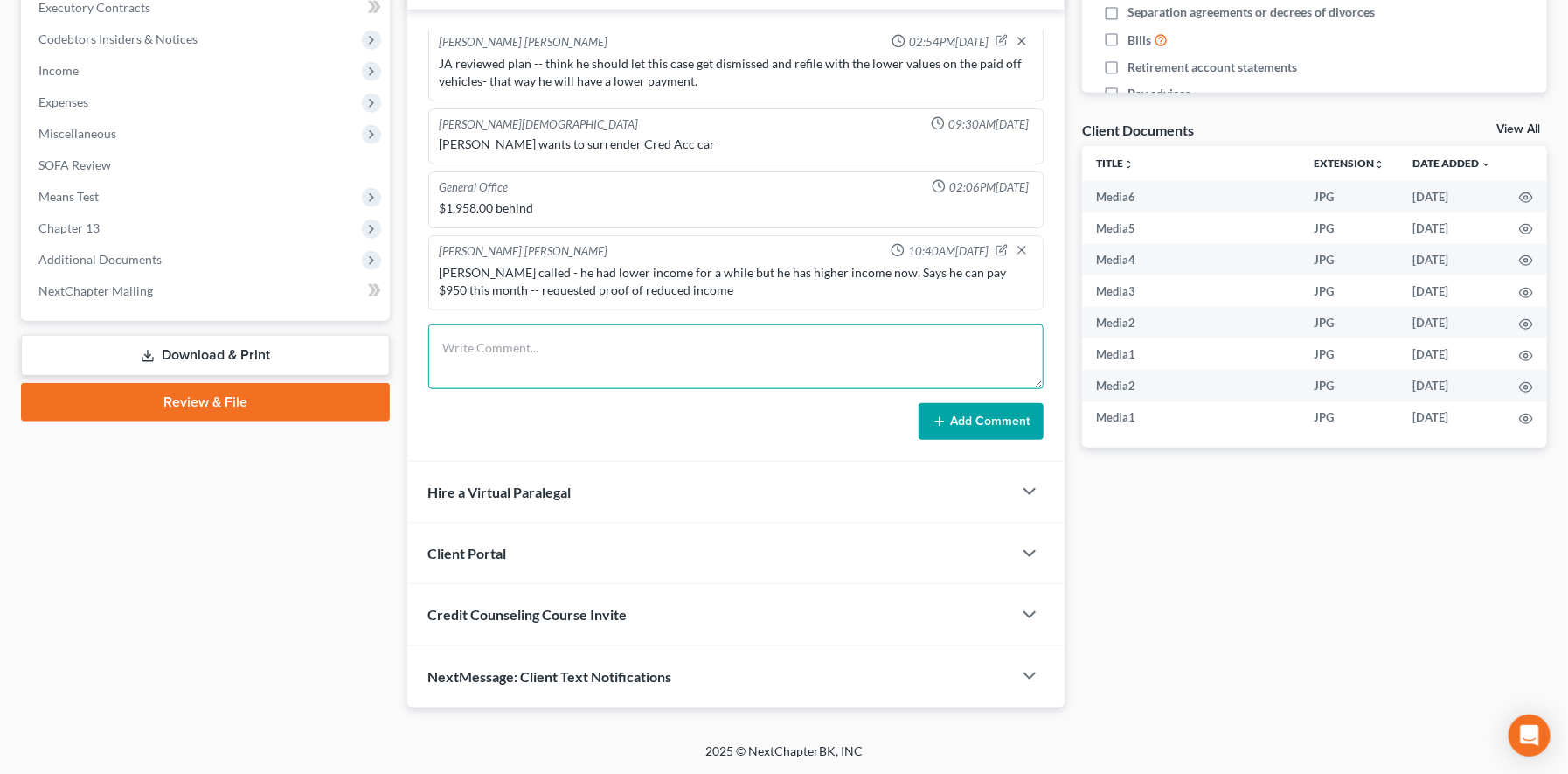
click at [568, 333] on textarea at bounding box center [736, 357] width 617 height 65
type textarea "called bc he wants to convert -- can't convert -- his truck will not be paid of…"
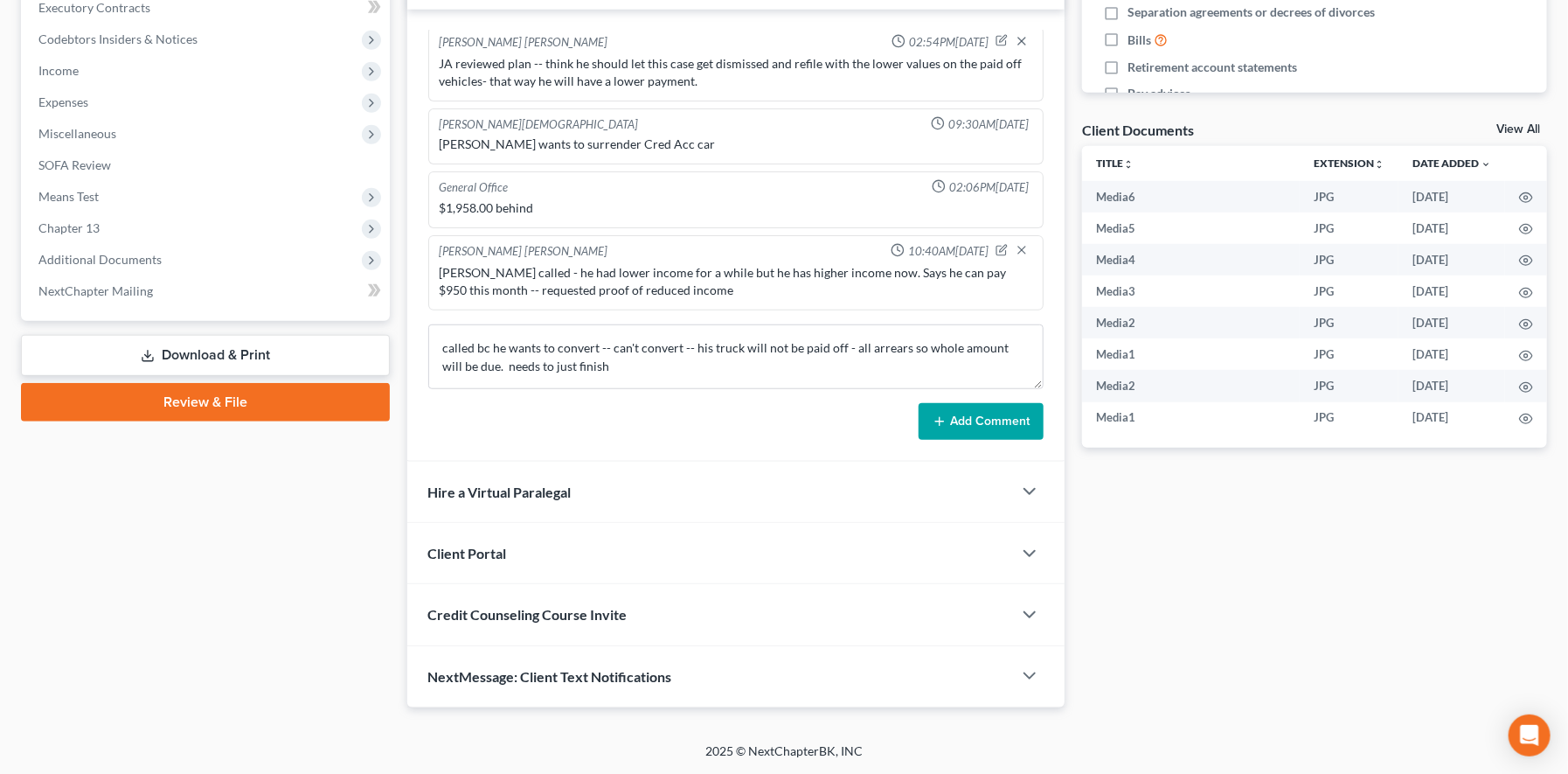
drag, startPoint x: 975, startPoint y: 416, endPoint x: 964, endPoint y: 418, distance: 11.2
click at [976, 416] on button "Add Comment" at bounding box center [981, 421] width 125 height 37
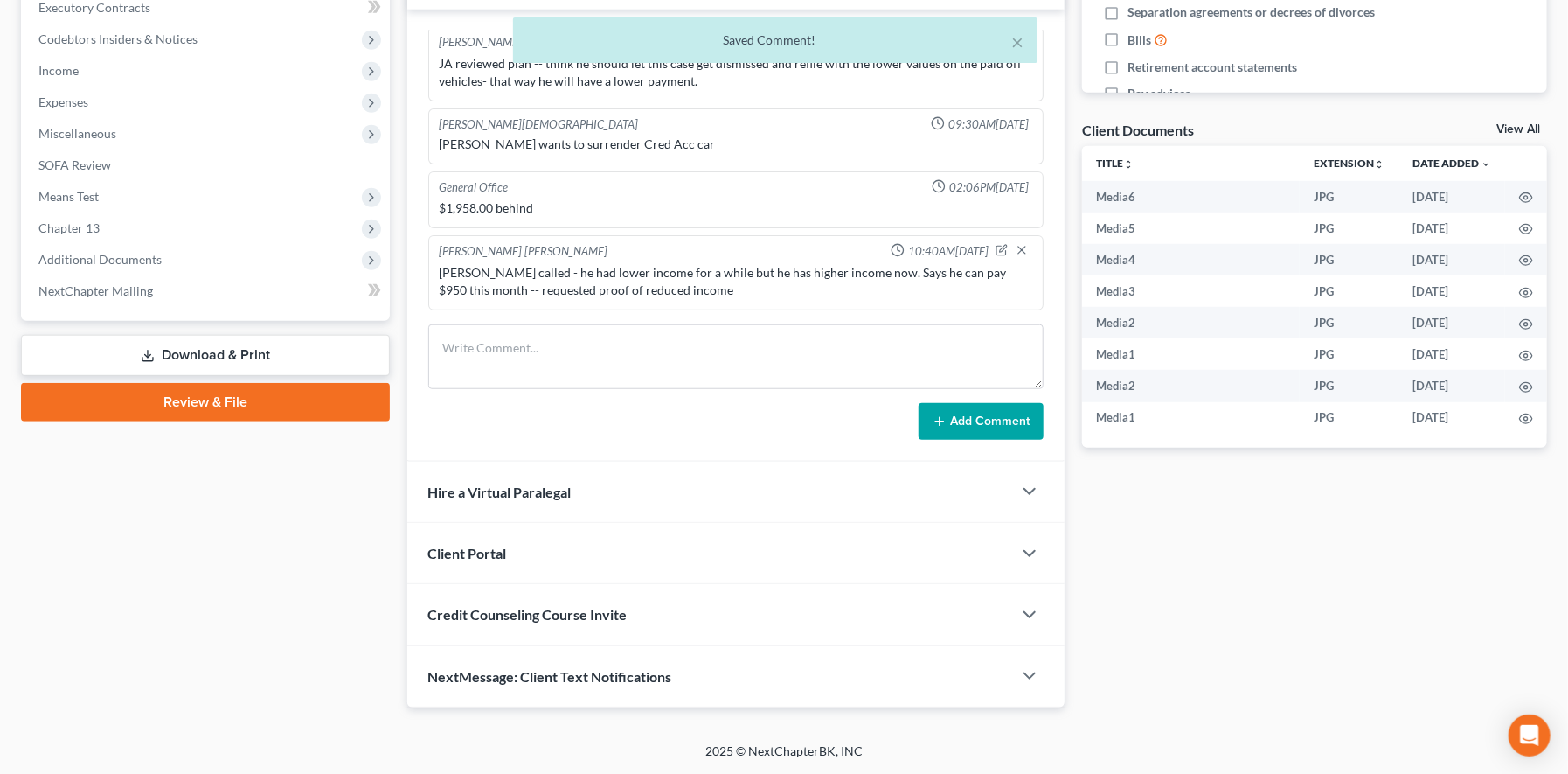
scroll to position [281, 0]
